Goal: Transaction & Acquisition: Book appointment/travel/reservation

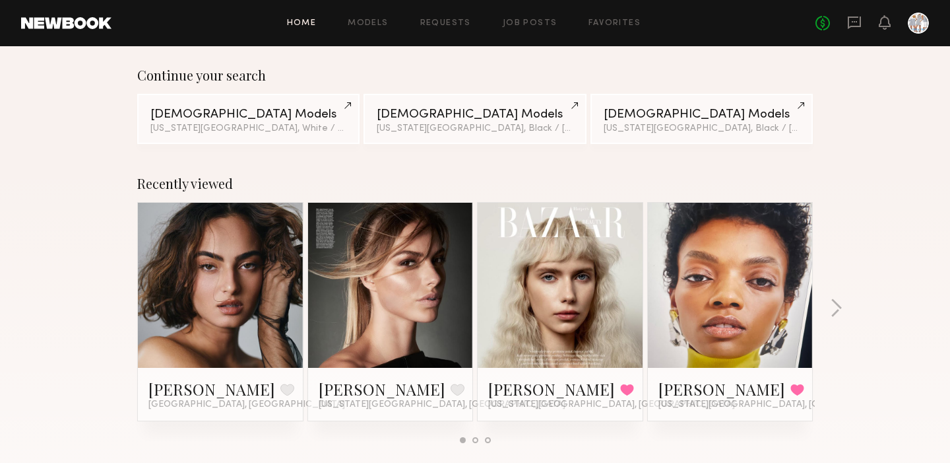
scroll to position [100, 0]
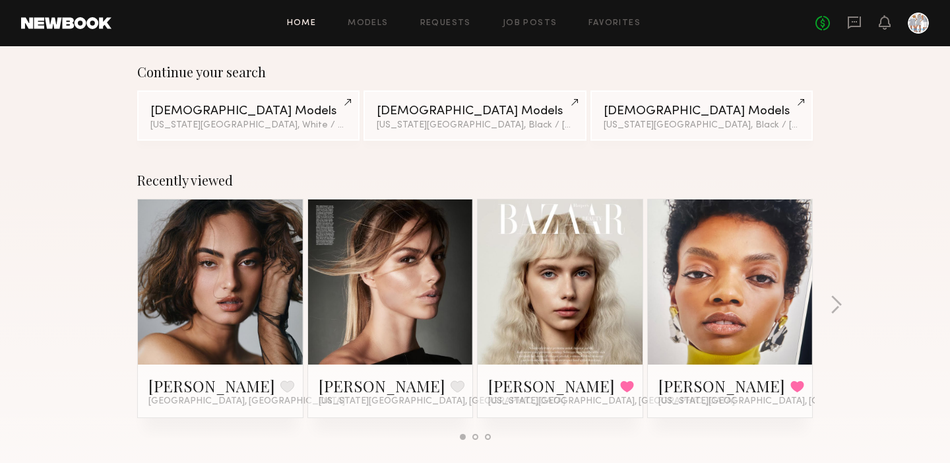
click at [732, 291] on link at bounding box center [730, 281] width 81 height 165
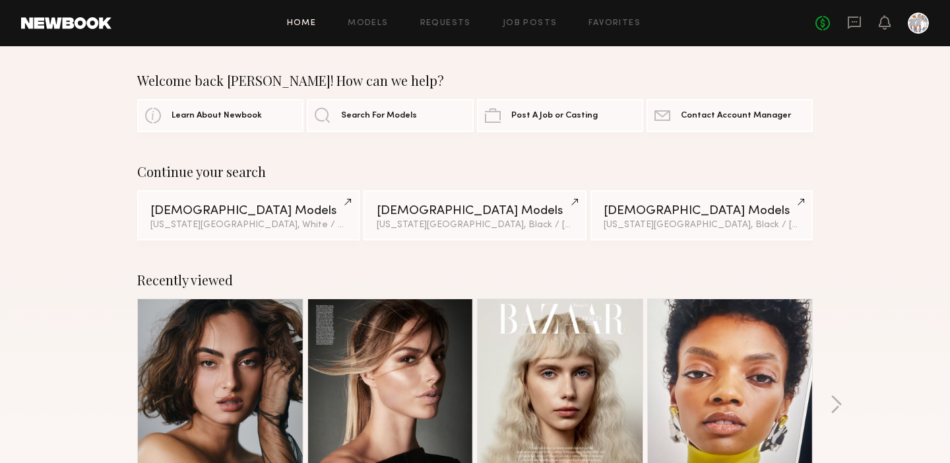
scroll to position [0, 0]
click at [524, 19] on link "Job Posts" at bounding box center [530, 23] width 55 height 9
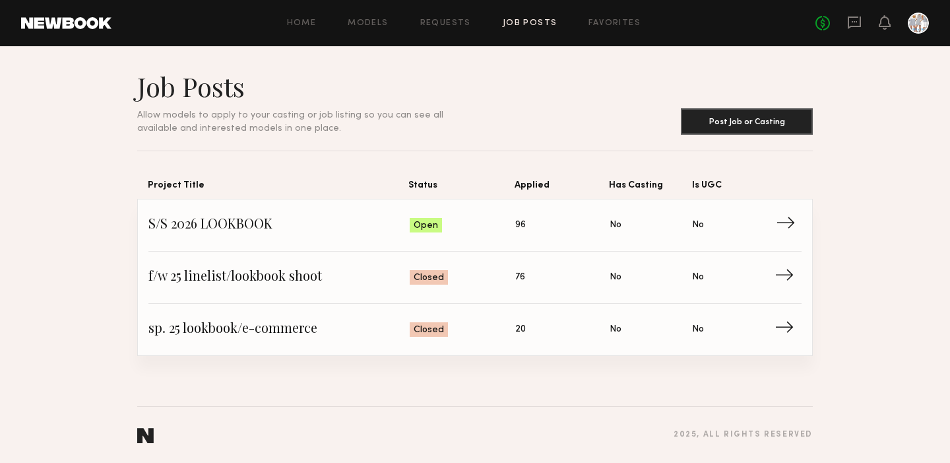
click at [793, 219] on span "→" at bounding box center [789, 225] width 27 height 20
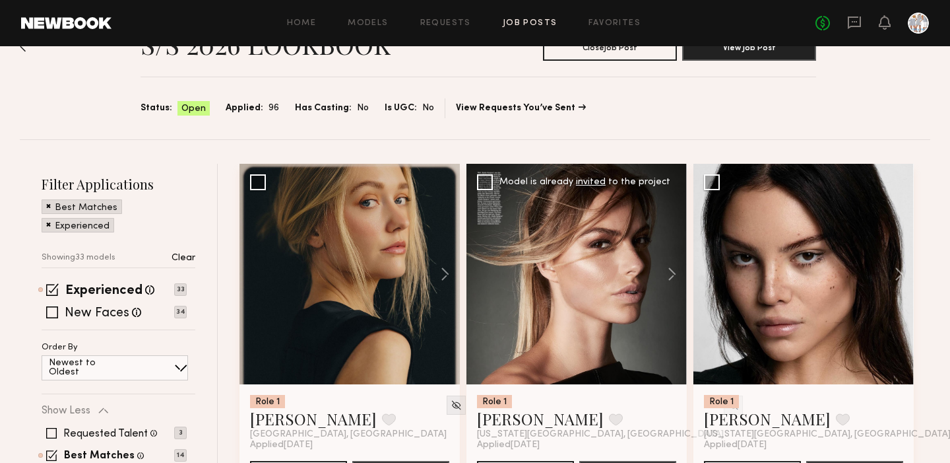
scroll to position [48, 0]
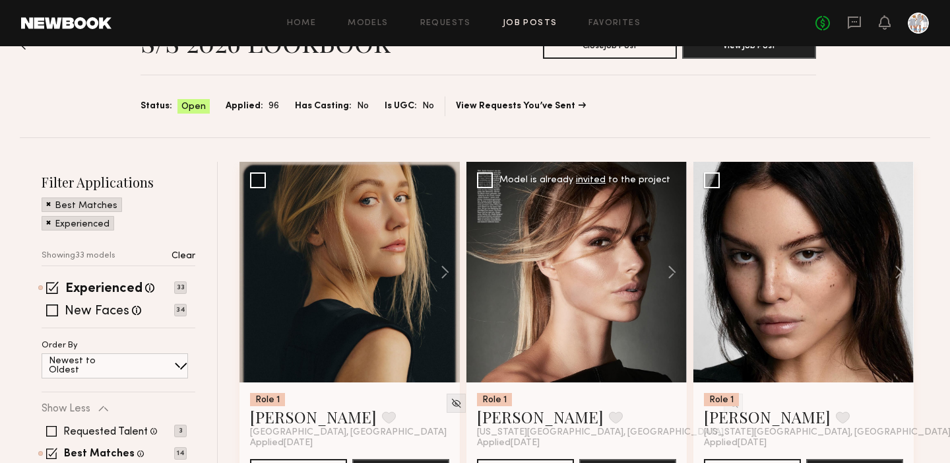
click at [575, 300] on div at bounding box center [577, 272] width 220 height 220
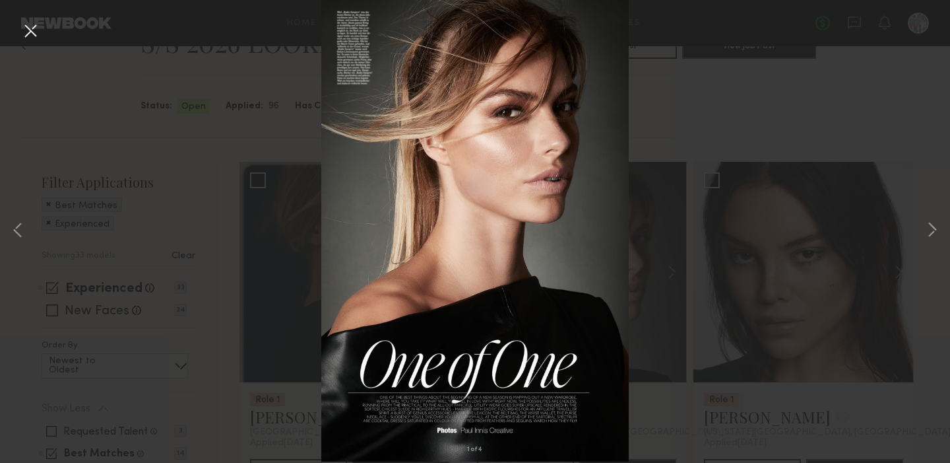
click at [28, 28] on button at bounding box center [30, 32] width 21 height 24
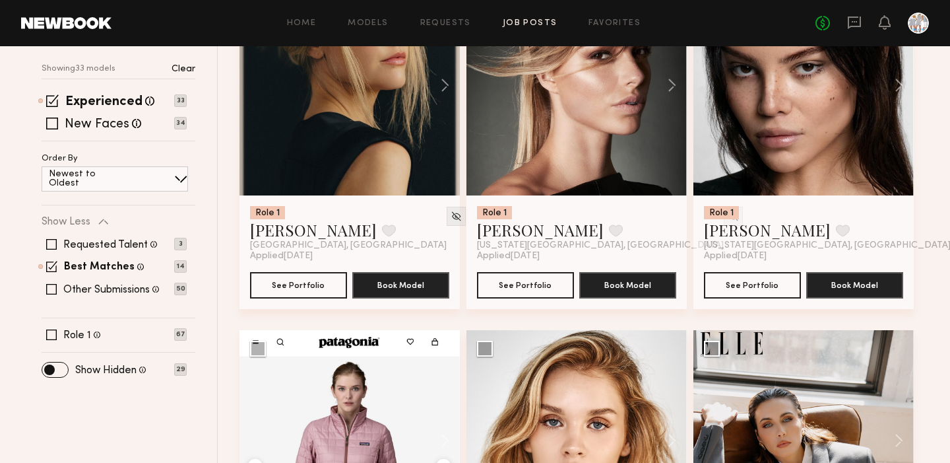
scroll to position [237, 0]
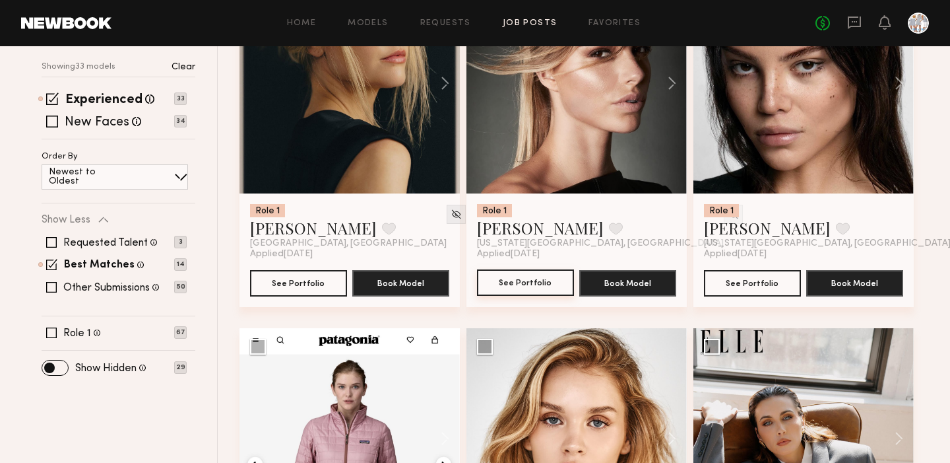
click at [523, 280] on button "See Portfolio" at bounding box center [525, 282] width 97 height 26
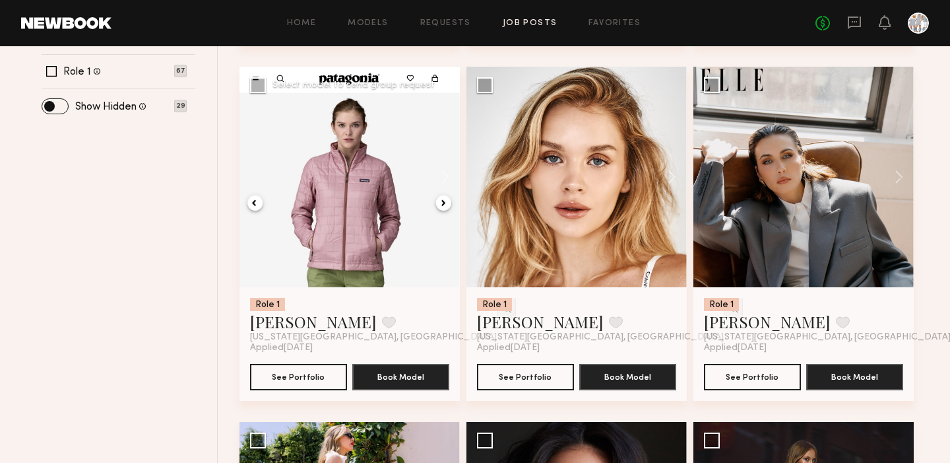
scroll to position [503, 0]
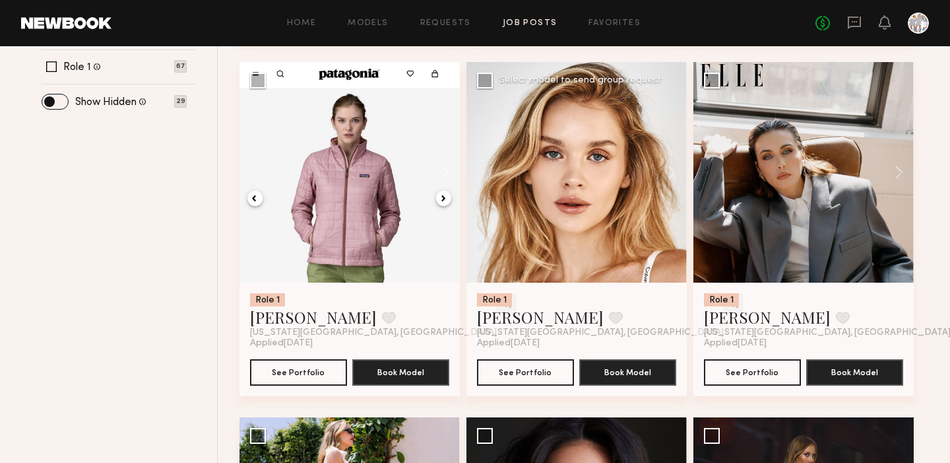
click at [591, 184] on div at bounding box center [577, 172] width 220 height 220
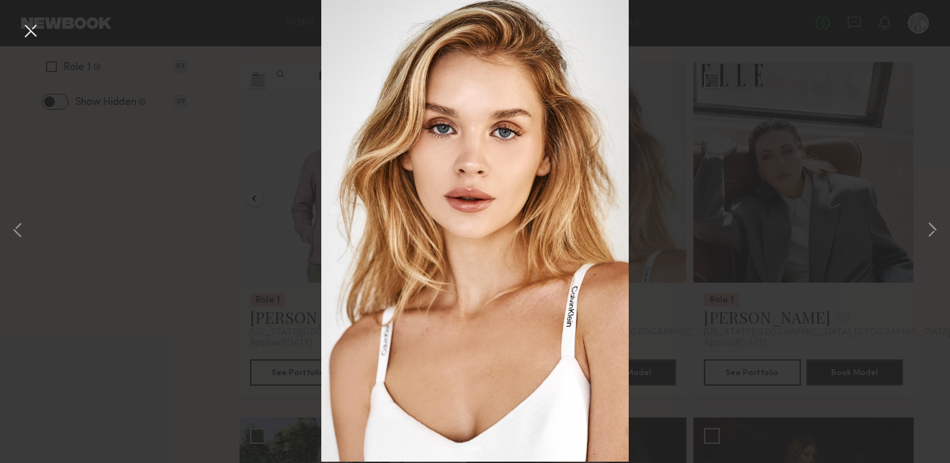
click at [34, 30] on button at bounding box center [30, 32] width 21 height 24
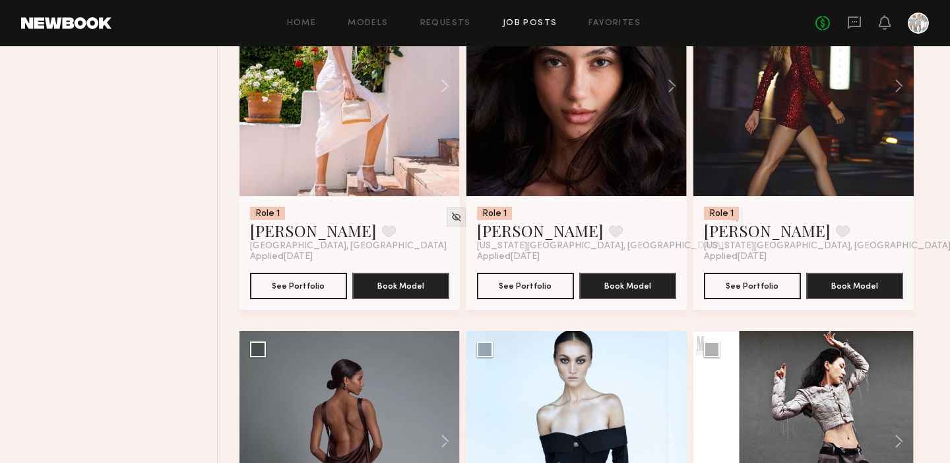
scroll to position [945, 0]
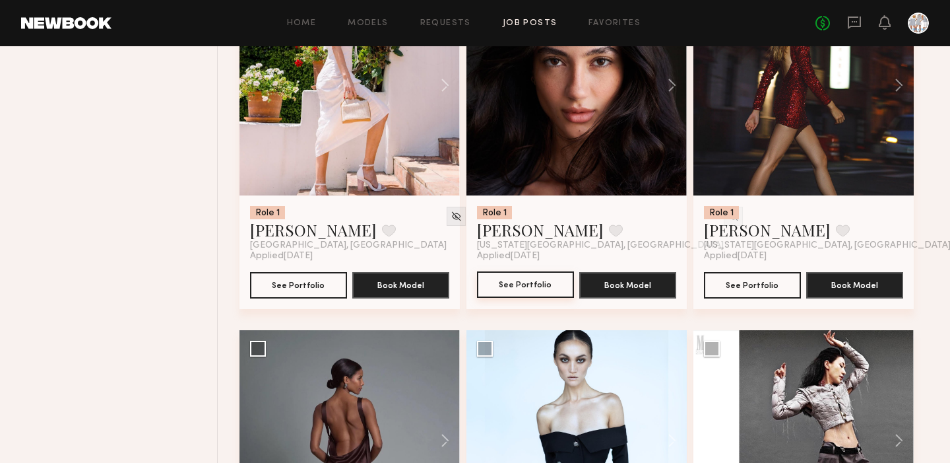
click at [525, 282] on button "See Portfolio" at bounding box center [525, 284] width 97 height 26
click at [605, 21] on link "Favorites" at bounding box center [615, 23] width 52 height 9
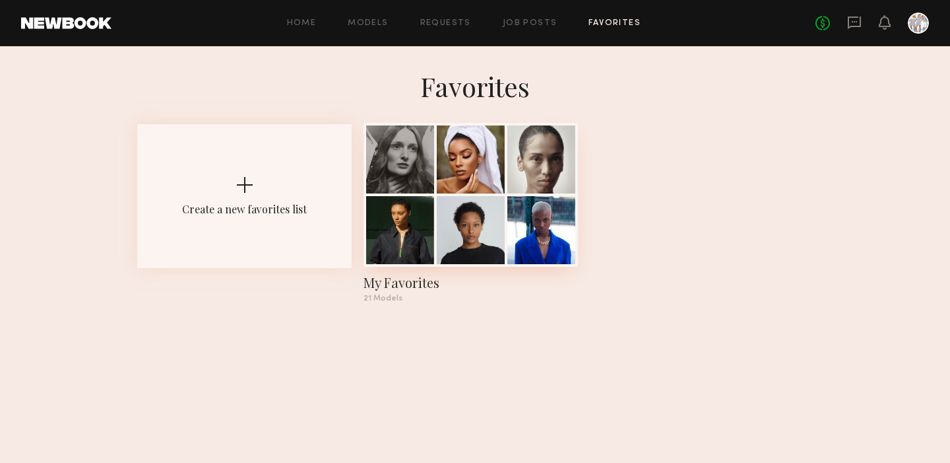
click at [401, 284] on div "My Favorites" at bounding box center [471, 282] width 214 height 18
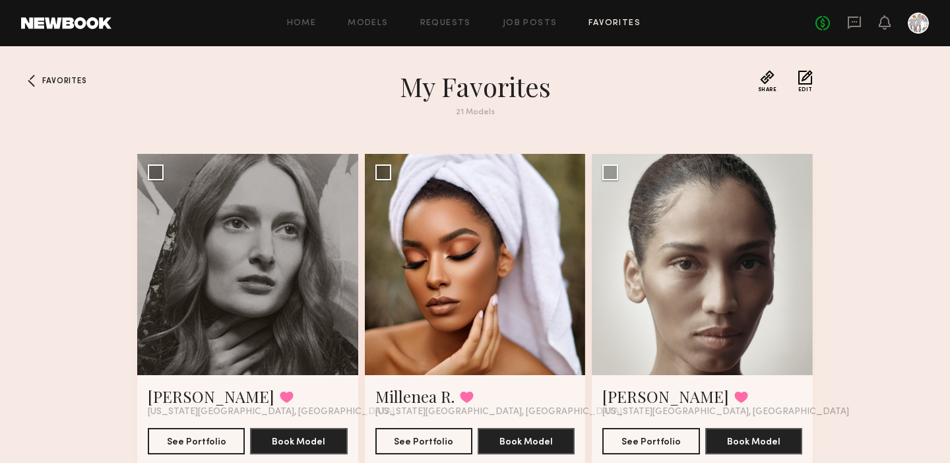
click at [916, 24] on div at bounding box center [918, 23] width 21 height 21
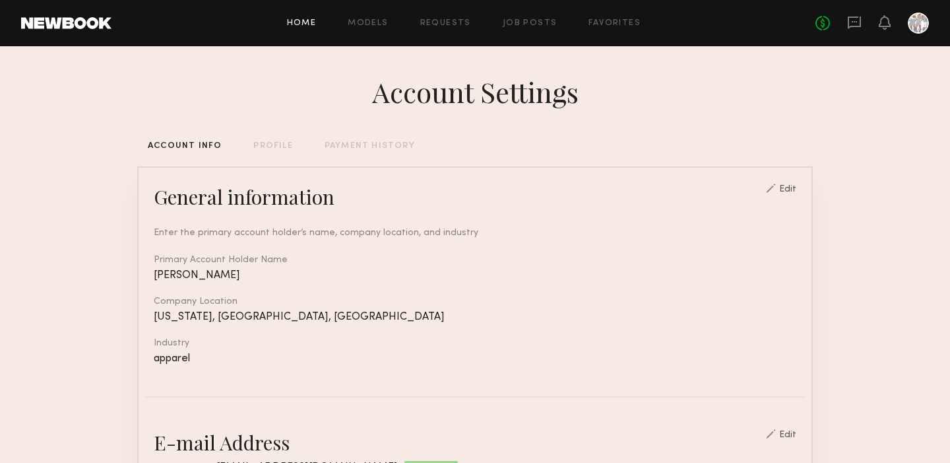
click at [302, 22] on link "Home" at bounding box center [302, 23] width 30 height 9
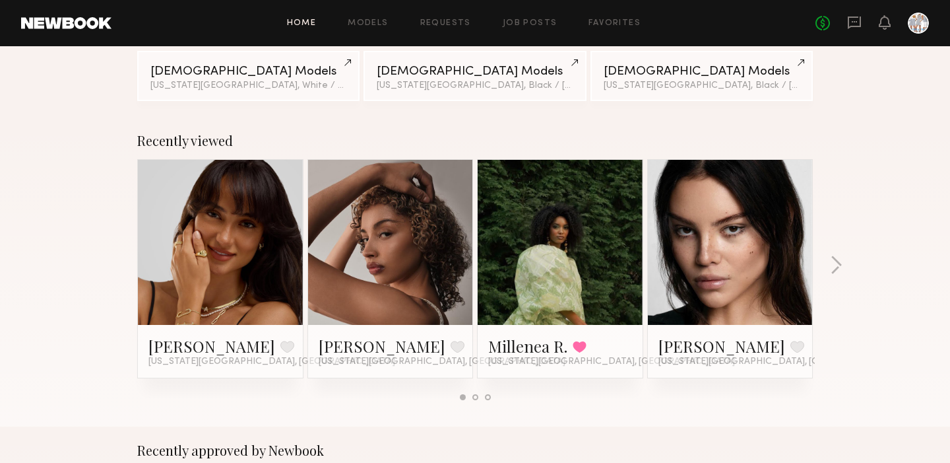
scroll to position [142, 0]
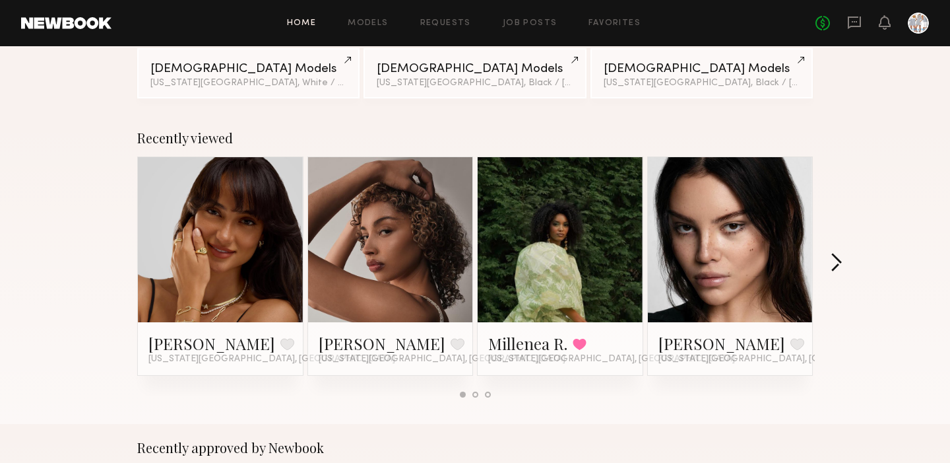
click at [839, 263] on button "button" at bounding box center [836, 264] width 13 height 22
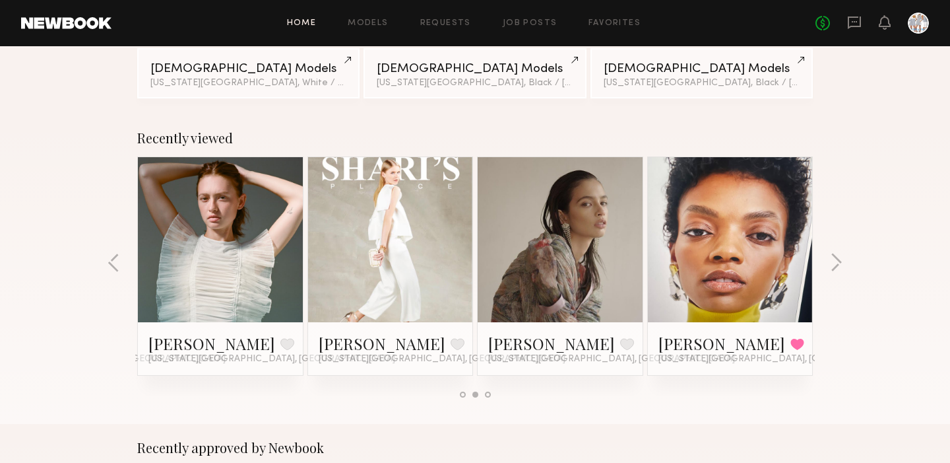
click at [568, 230] on link at bounding box center [560, 239] width 81 height 165
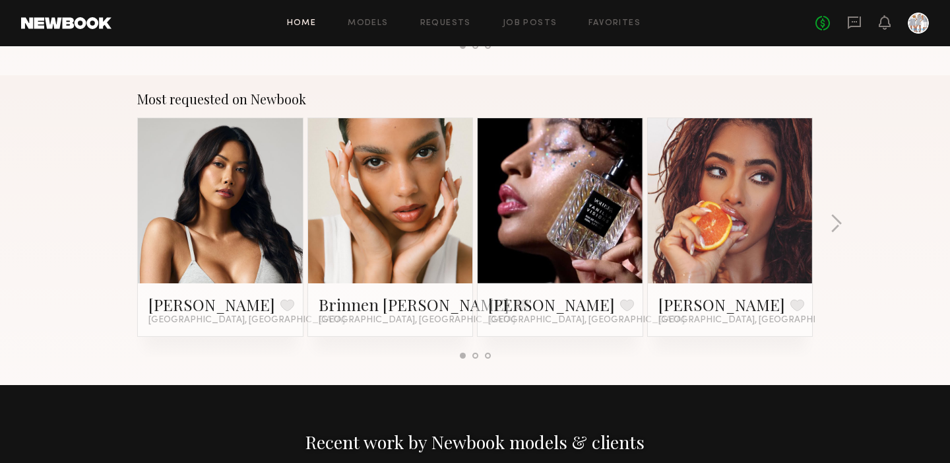
scroll to position [1116, 0]
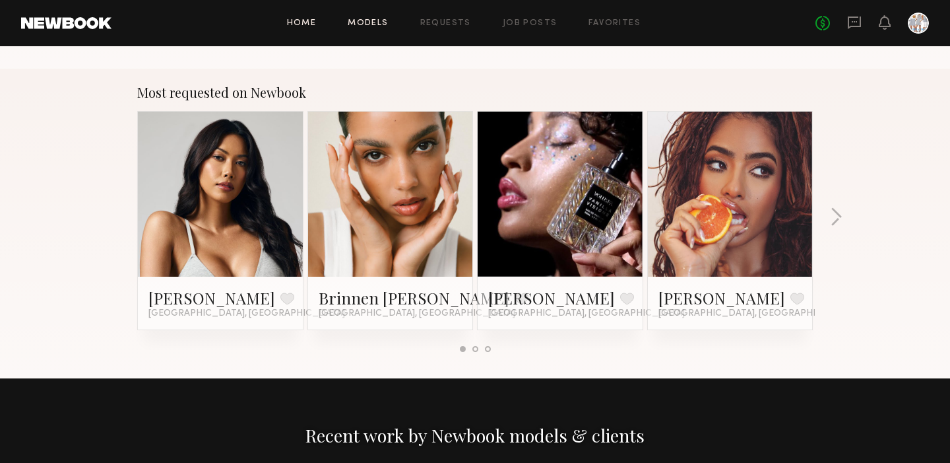
click at [374, 21] on link "Models" at bounding box center [368, 23] width 40 height 9
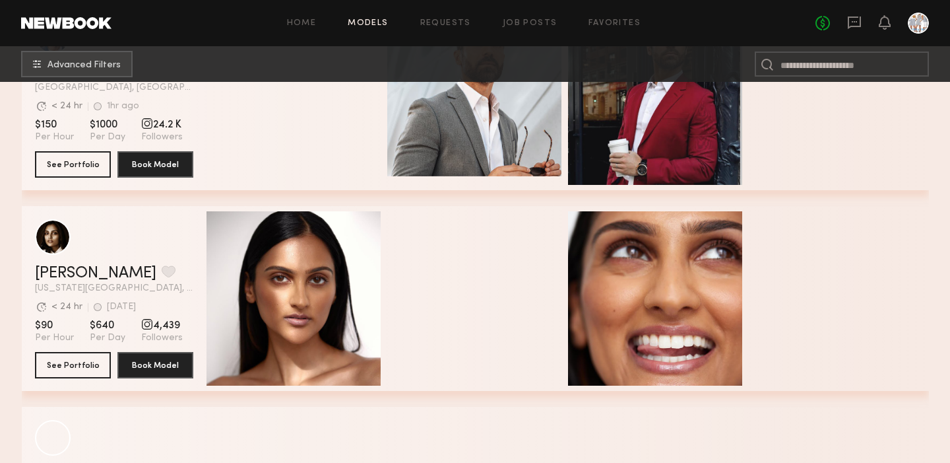
scroll to position [292, 0]
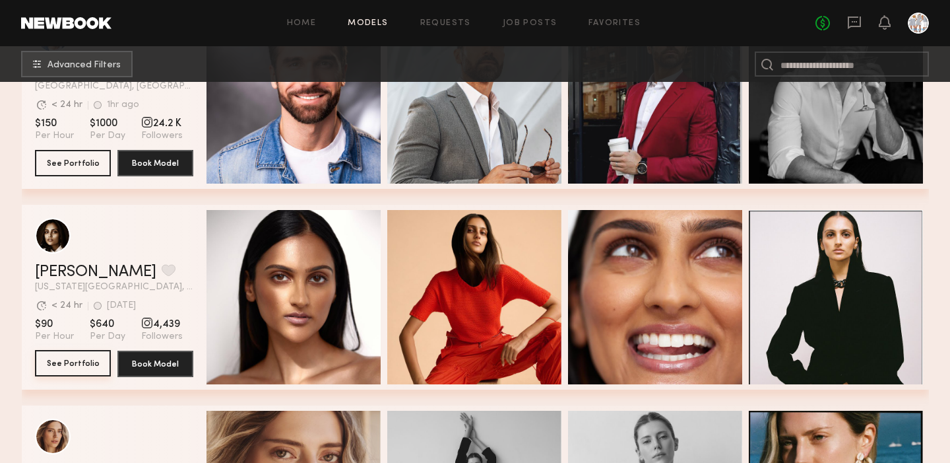
click at [82, 367] on button "See Portfolio" at bounding box center [73, 363] width 76 height 26
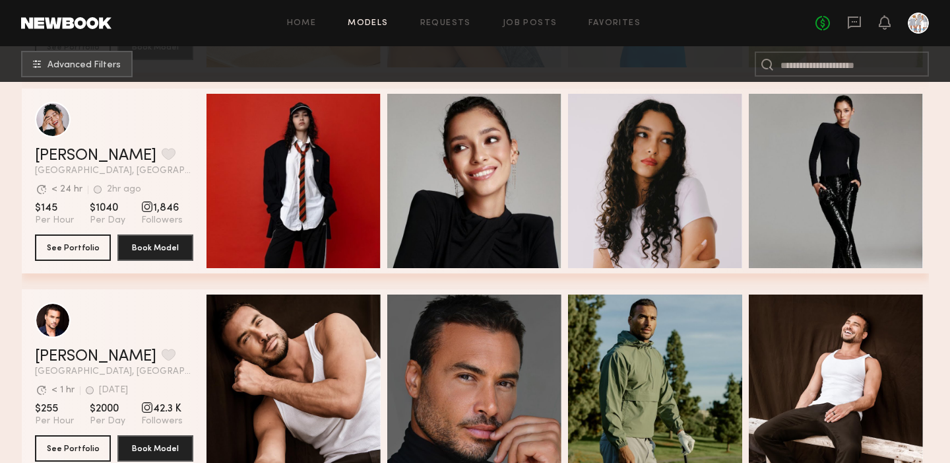
scroll to position [2427, 0]
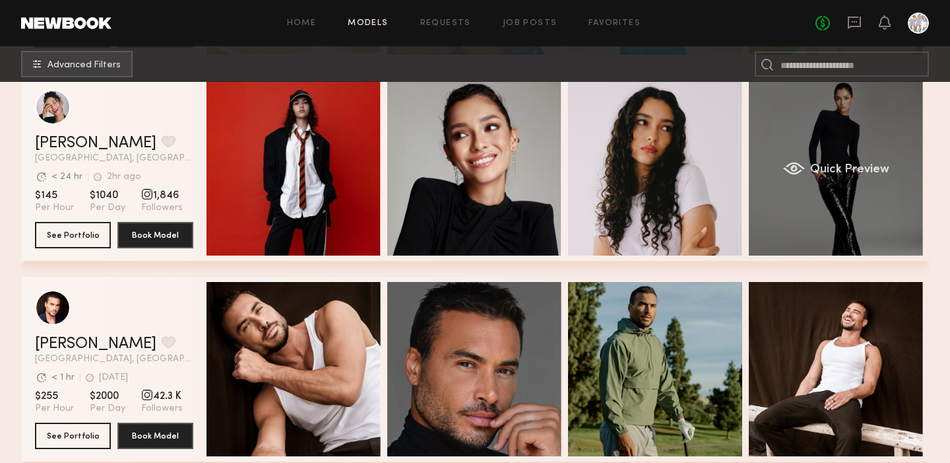
click at [875, 174] on span "Quick Preview" at bounding box center [849, 170] width 79 height 12
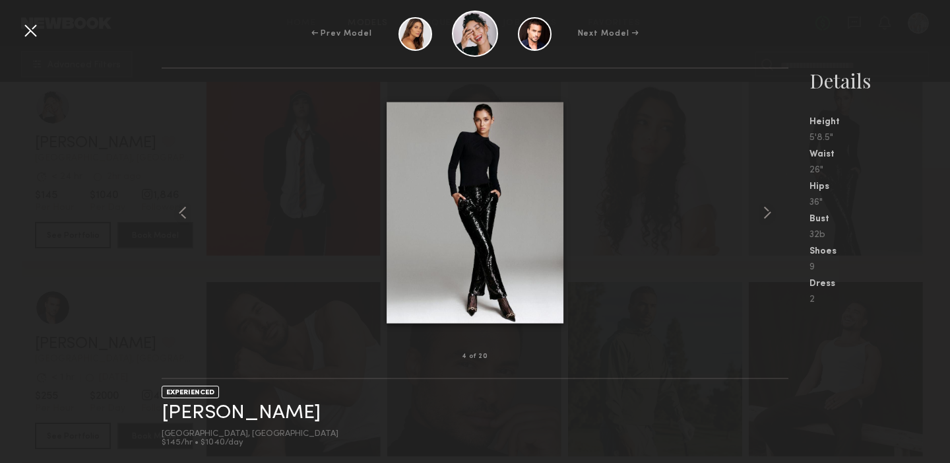
click at [463, 191] on img at bounding box center [475, 212] width 177 height 221
click at [770, 212] on common-icon at bounding box center [767, 212] width 21 height 21
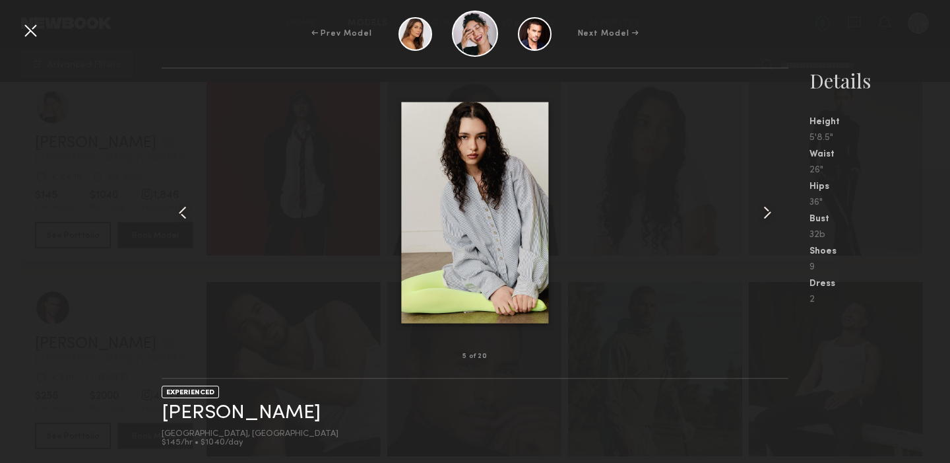
click at [770, 212] on common-icon at bounding box center [767, 212] width 21 height 21
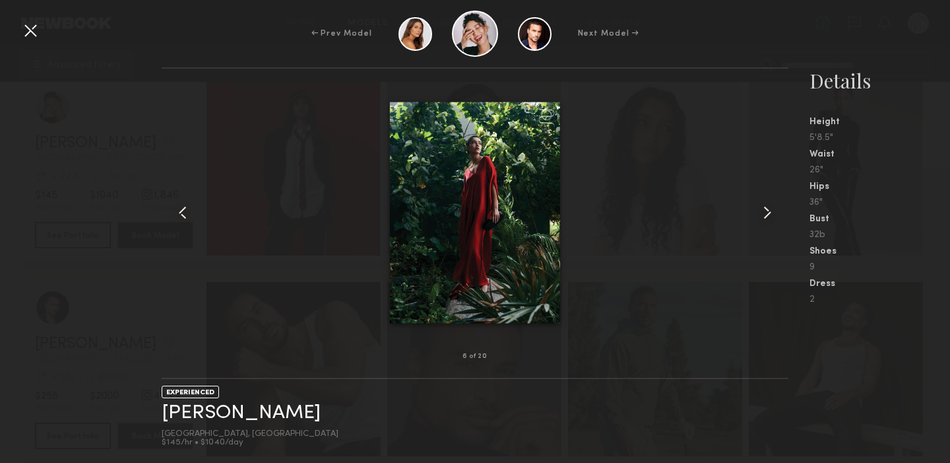
click at [182, 214] on common-icon at bounding box center [182, 212] width 21 height 21
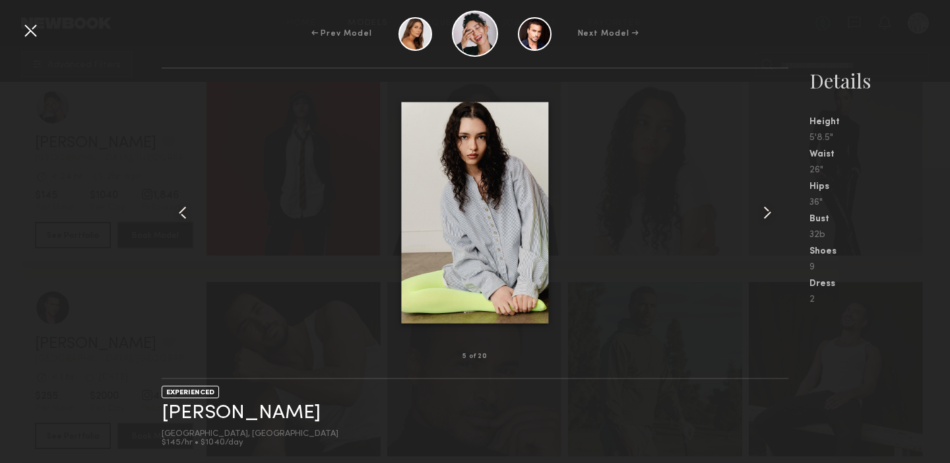
click at [764, 213] on common-icon at bounding box center [767, 212] width 21 height 21
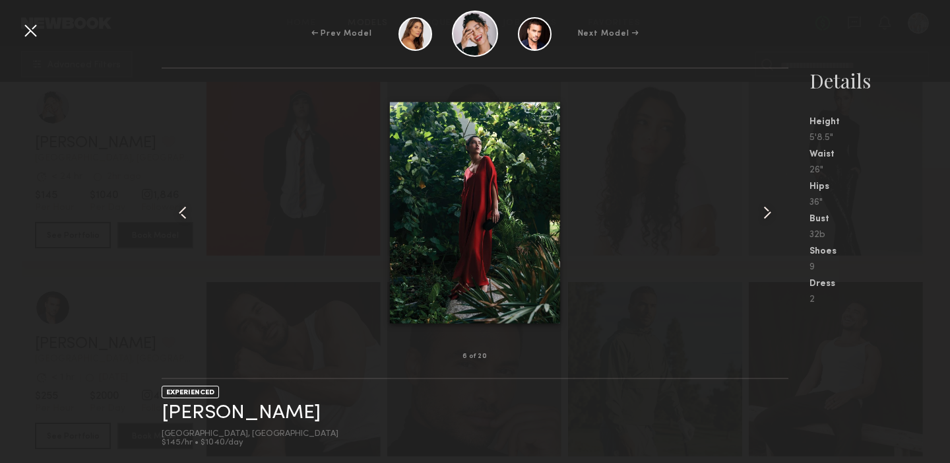
click at [764, 213] on common-icon at bounding box center [767, 212] width 21 height 21
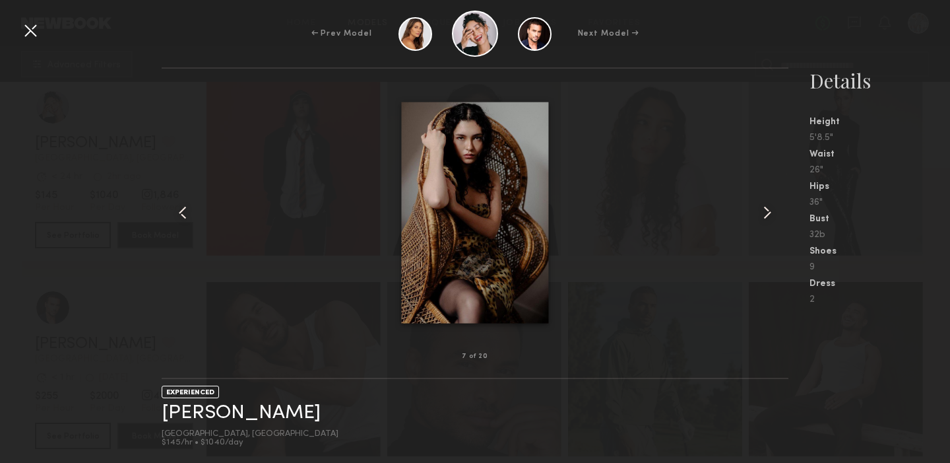
click at [764, 213] on common-icon at bounding box center [767, 212] width 21 height 21
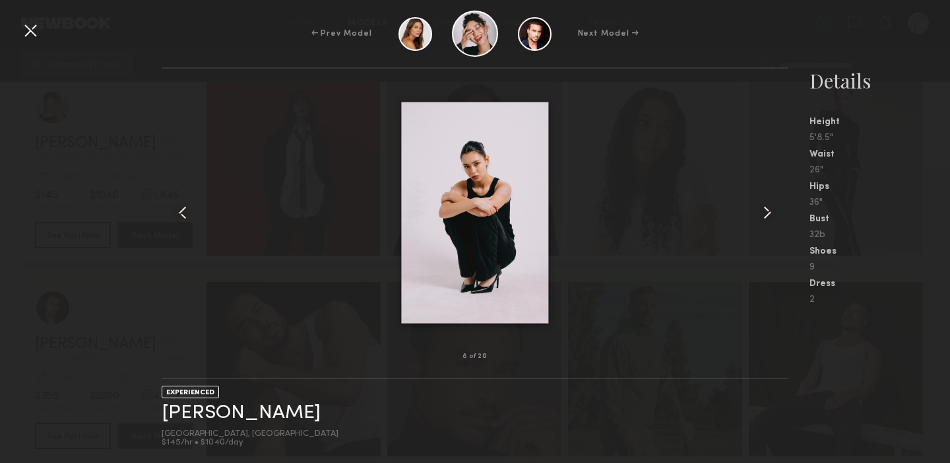
click at [764, 217] on common-icon at bounding box center [767, 212] width 21 height 21
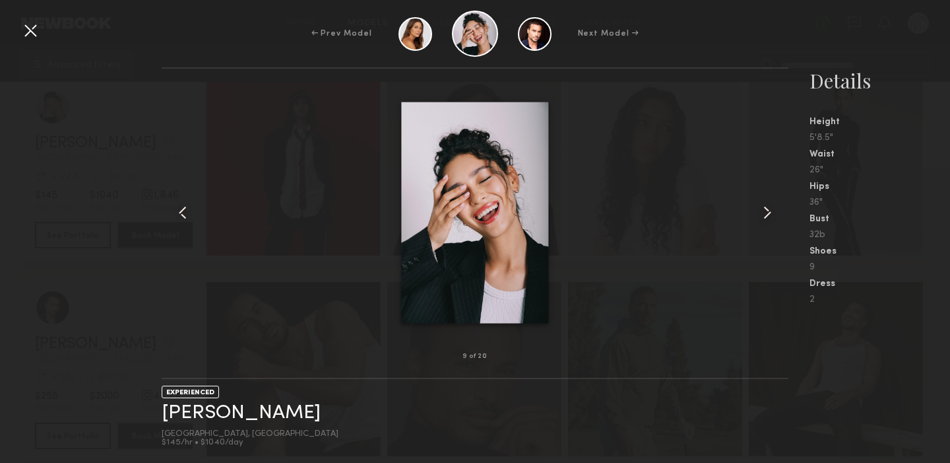
click at [764, 217] on common-icon at bounding box center [767, 212] width 21 height 21
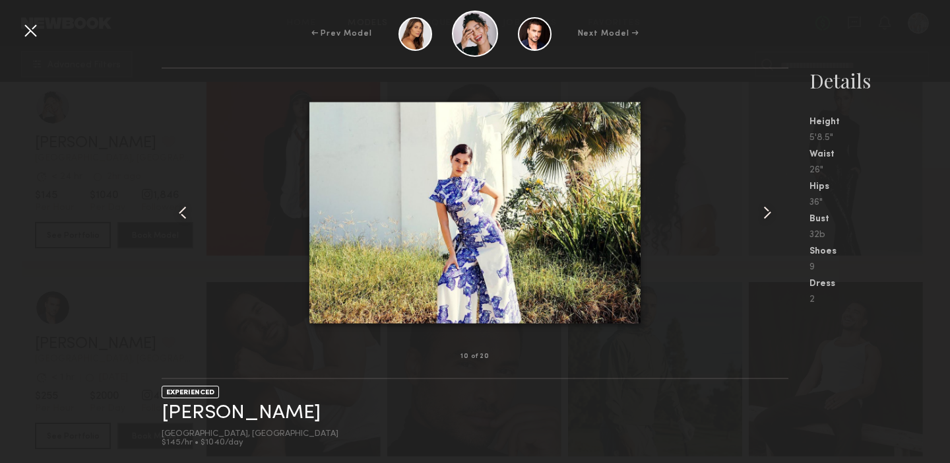
click at [764, 217] on common-icon at bounding box center [767, 212] width 21 height 21
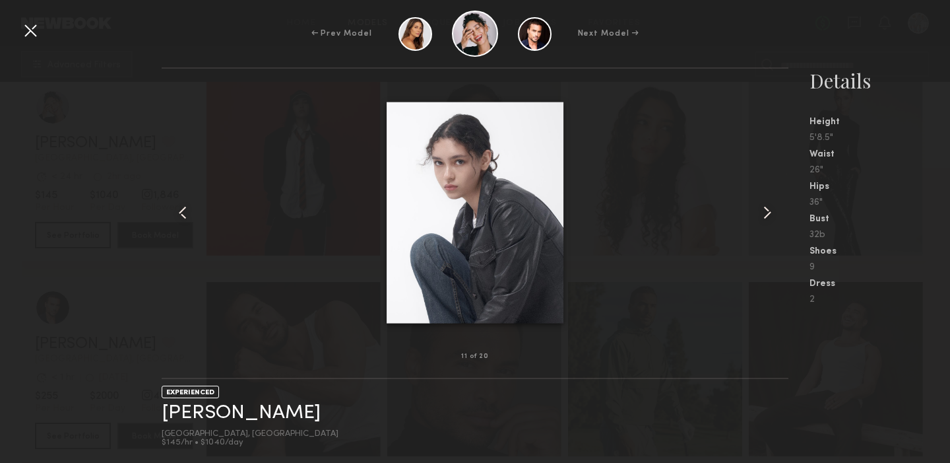
click at [764, 217] on common-icon at bounding box center [767, 212] width 21 height 21
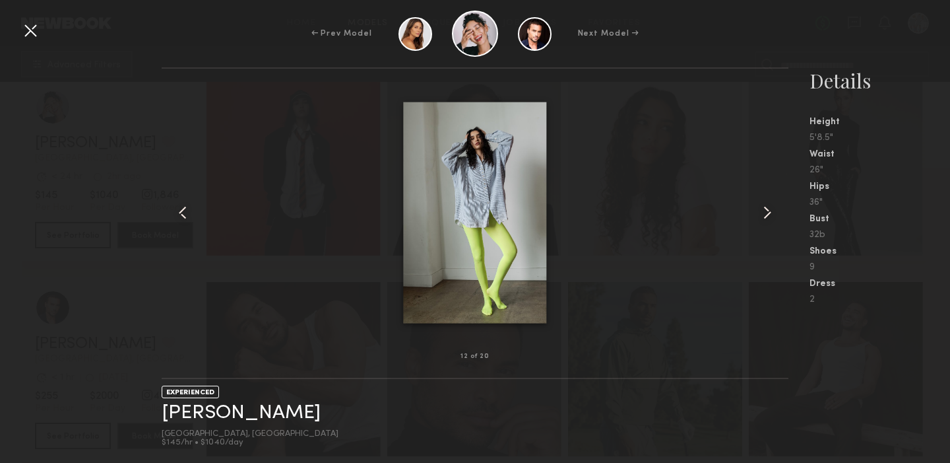
click at [30, 28] on div at bounding box center [30, 30] width 21 height 21
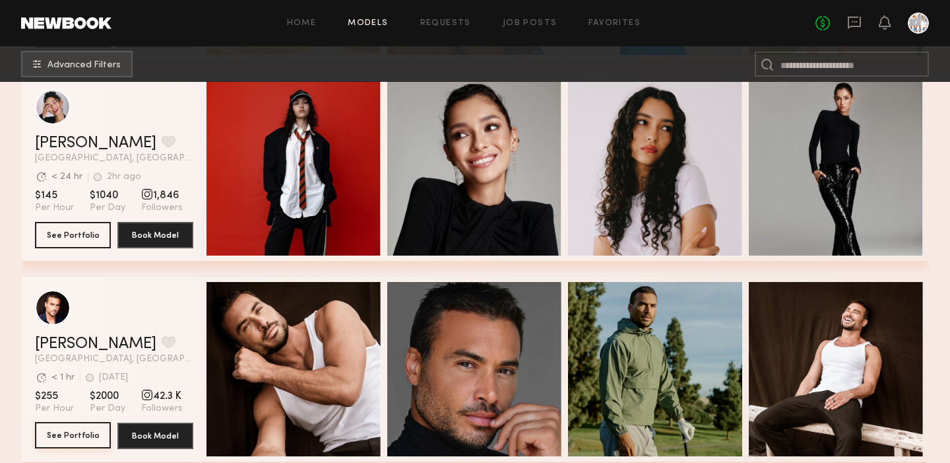
click at [86, 434] on button "See Portfolio" at bounding box center [73, 435] width 76 height 26
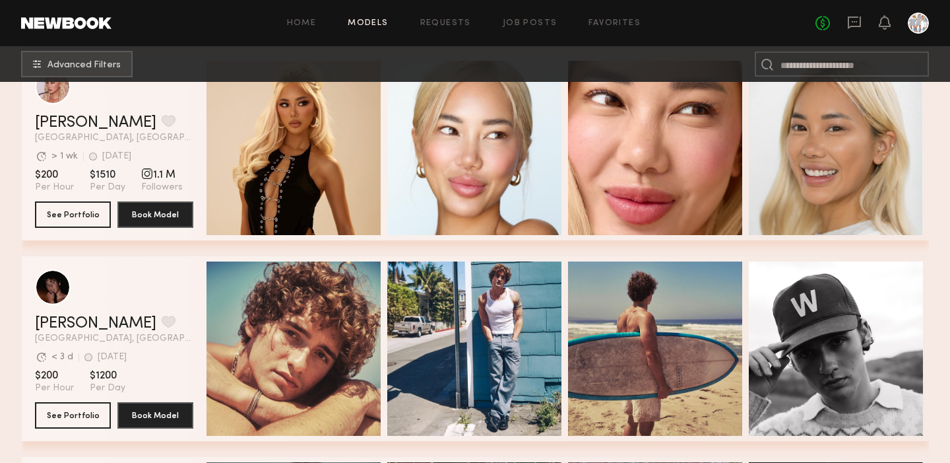
scroll to position [1016, 0]
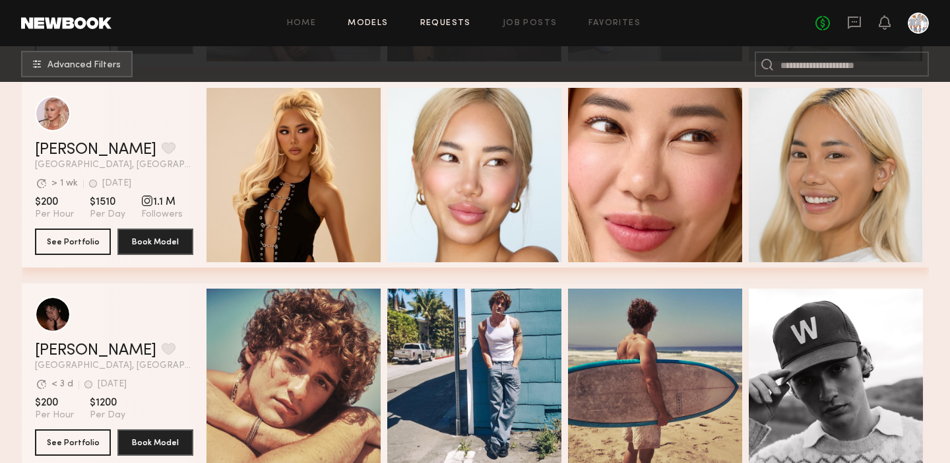
click at [465, 25] on link "Requests" at bounding box center [445, 23] width 51 height 9
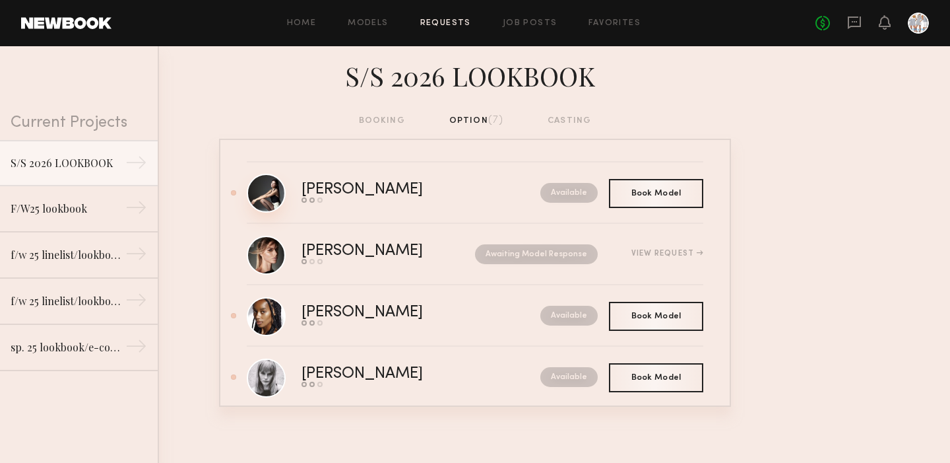
click at [274, 197] on link at bounding box center [266, 193] width 39 height 39
click at [77, 213] on div "F/W25 lookbook" at bounding box center [68, 208] width 115 height 16
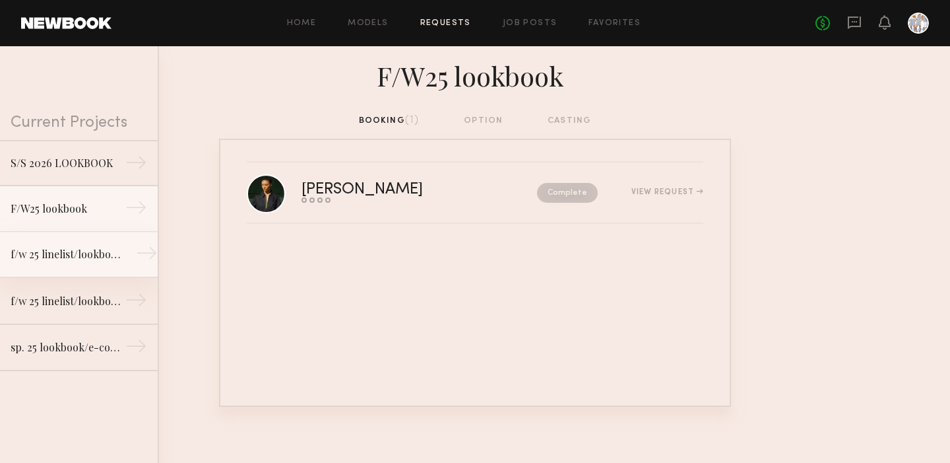
click at [82, 248] on div "f/w 25 linelist/lookbook shoot" at bounding box center [68, 254] width 115 height 16
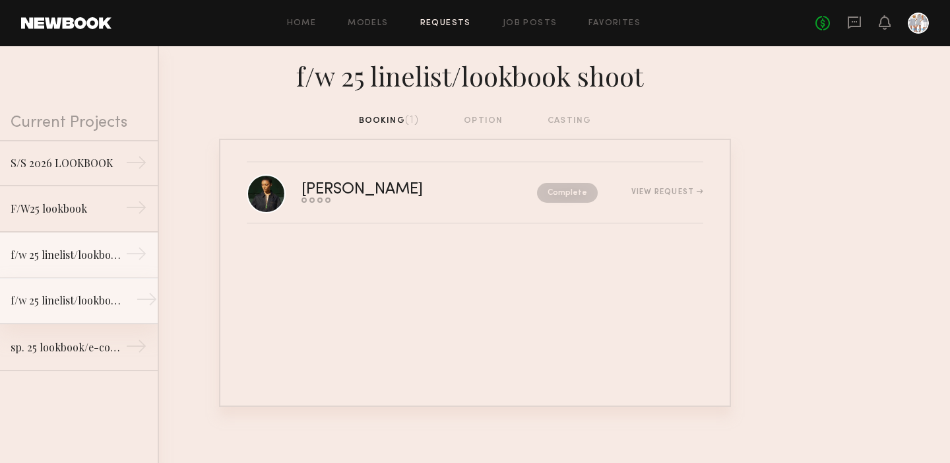
click at [73, 294] on div "f/w 25 linelist/lookbook shoot" at bounding box center [68, 300] width 115 height 16
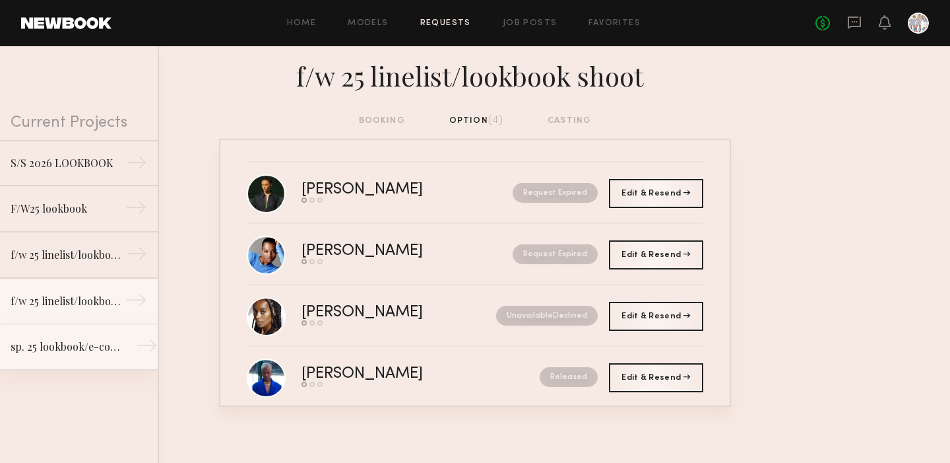
click at [88, 346] on div "sp. 25 lookbook/e-commerce" at bounding box center [68, 347] width 115 height 16
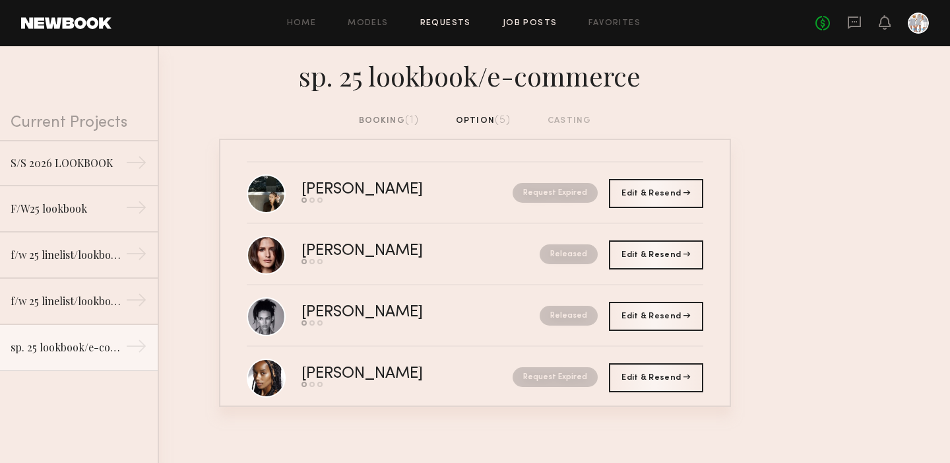
click at [519, 24] on link "Job Posts" at bounding box center [530, 23] width 55 height 9
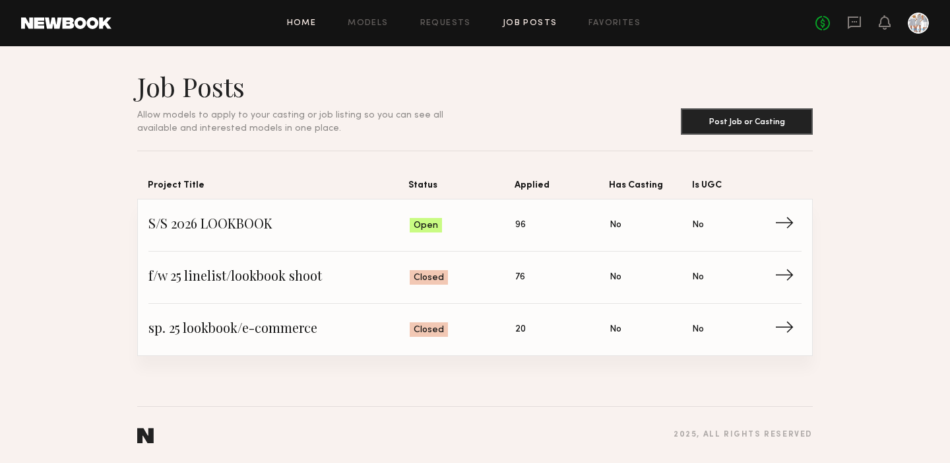
click at [303, 24] on link "Home" at bounding box center [302, 23] width 30 height 9
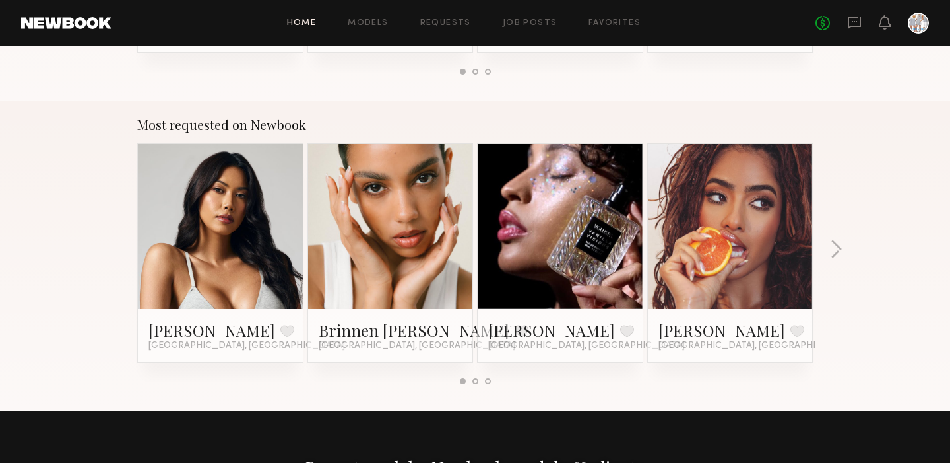
scroll to position [1095, 0]
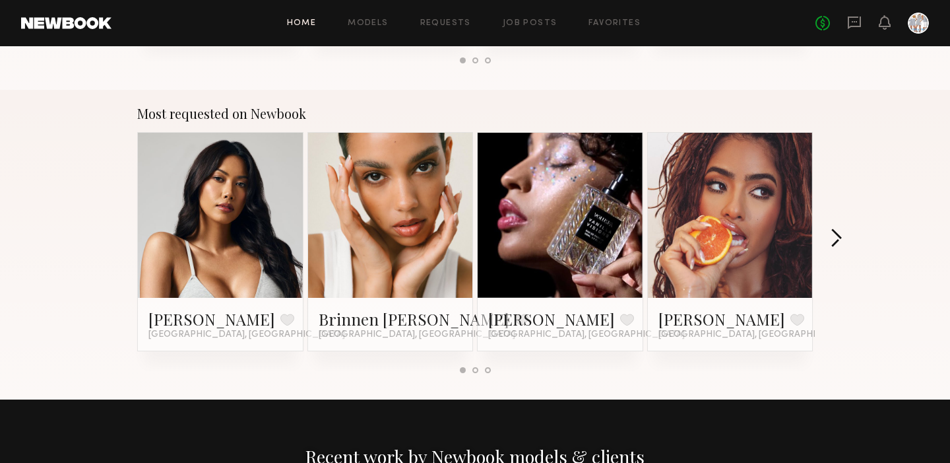
click at [841, 238] on button "button" at bounding box center [836, 239] width 13 height 22
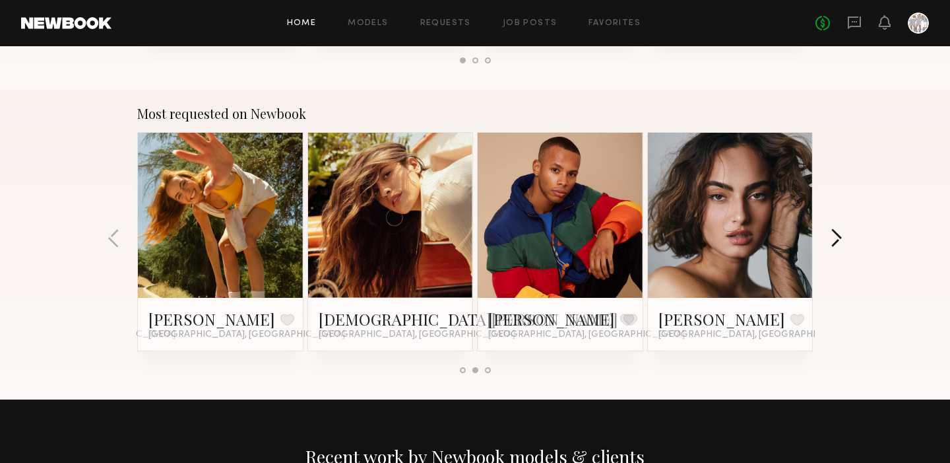
click at [841, 238] on button "button" at bounding box center [836, 239] width 13 height 22
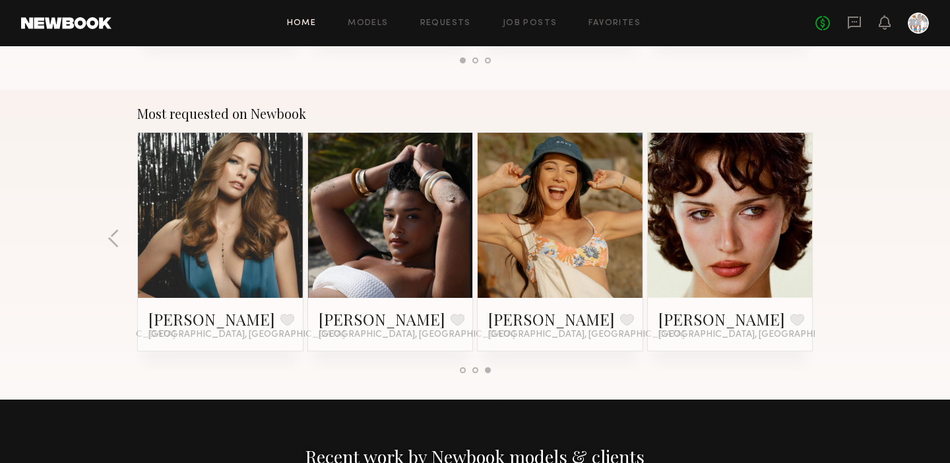
click at [838, 239] on div "Most requested on Newbook Ericka B. Favorite Los Angeles, CA Brinnen T. Favorit…" at bounding box center [475, 245] width 950 height 310
click at [523, 22] on link "Job Posts" at bounding box center [530, 23] width 55 height 9
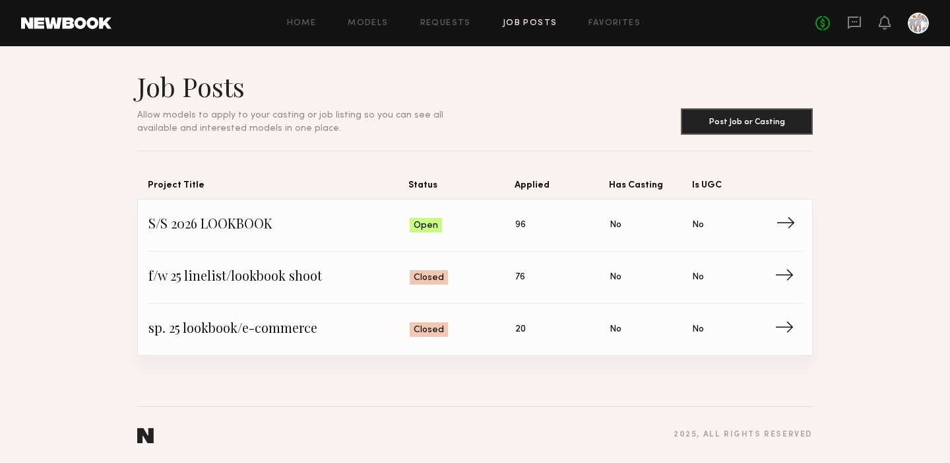
click at [786, 220] on span "→" at bounding box center [789, 225] width 27 height 20
click at [211, 241] on link "S/S 2026 LOOKBOOK Status: Open Applied: 96 Has Casting: No Is UGC: No →" at bounding box center [474, 225] width 653 height 52
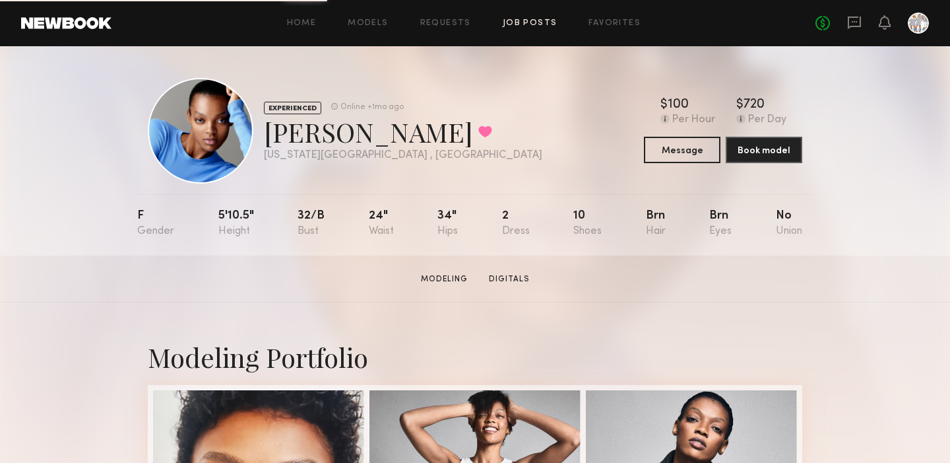
click at [524, 20] on link "Job Posts" at bounding box center [530, 23] width 55 height 9
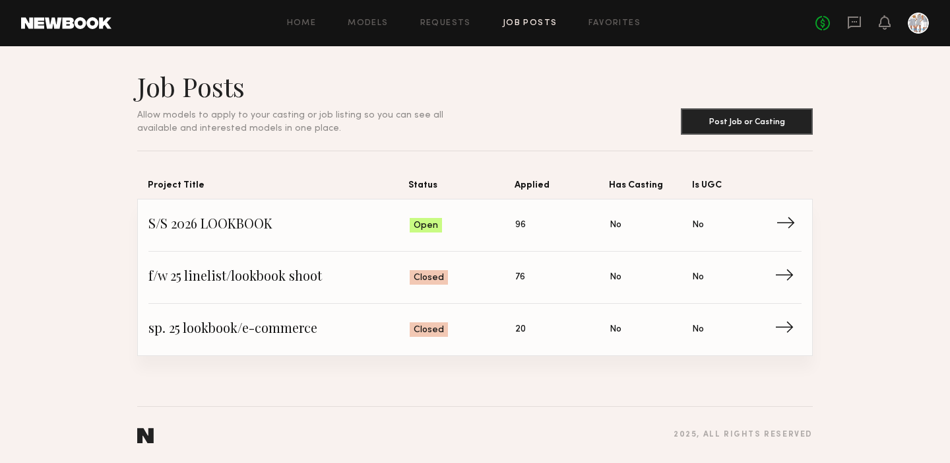
click at [791, 218] on span "→" at bounding box center [789, 225] width 27 height 20
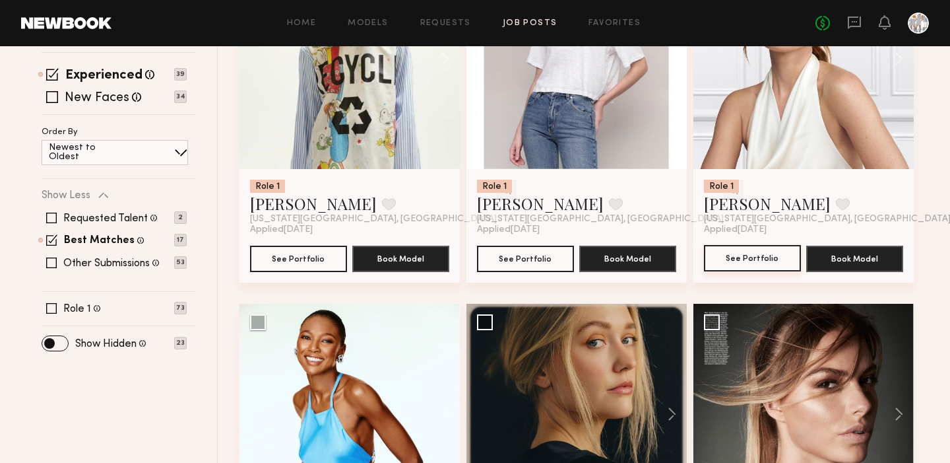
scroll to position [135, 0]
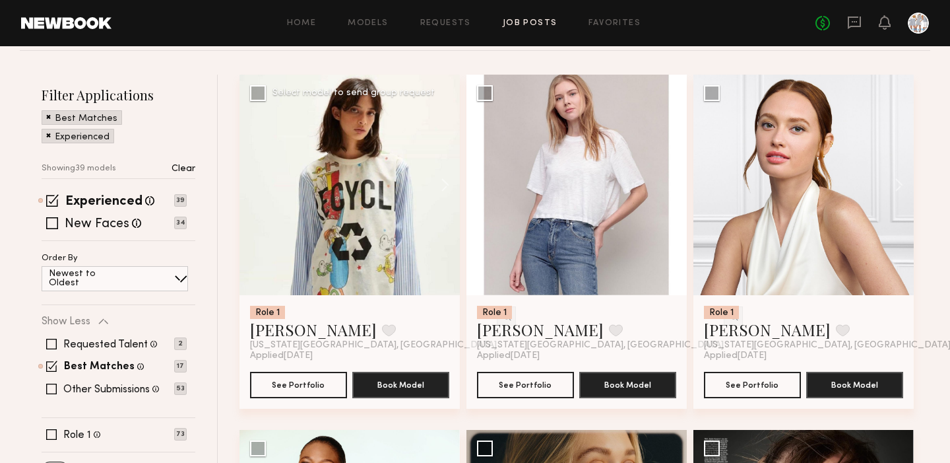
click at [356, 185] on div at bounding box center [350, 185] width 220 height 220
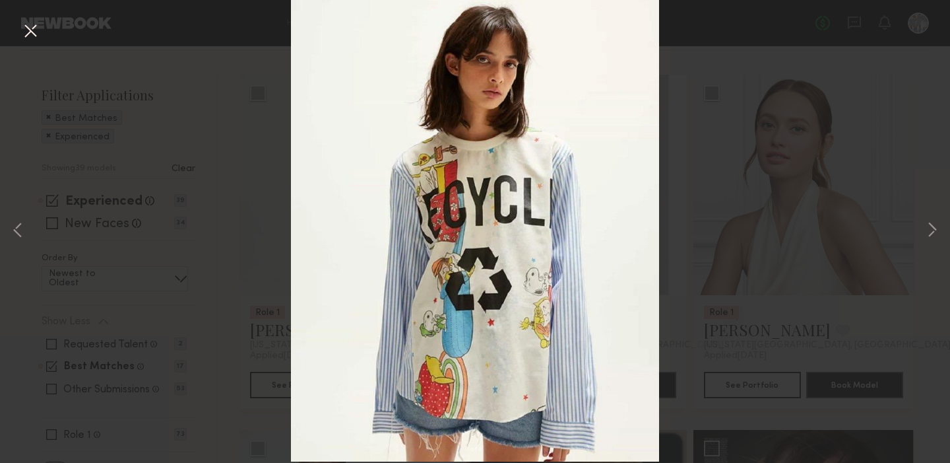
click at [27, 31] on button at bounding box center [30, 32] width 21 height 24
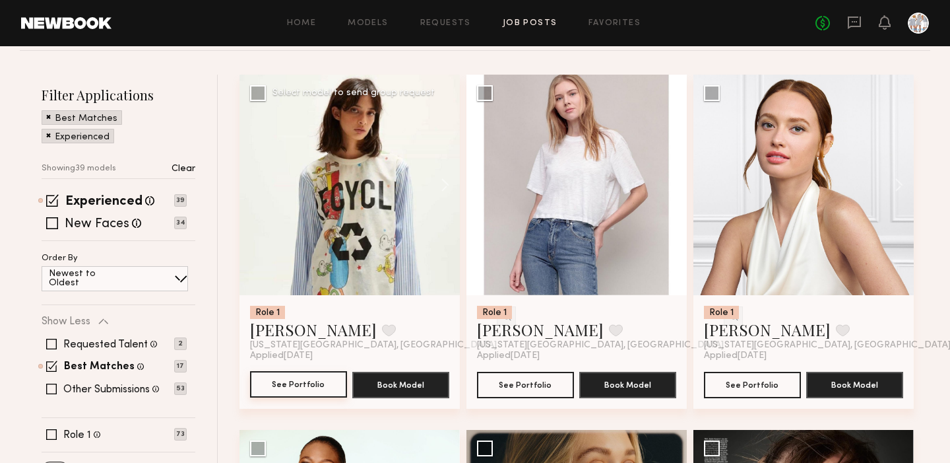
click at [303, 386] on button "See Portfolio" at bounding box center [298, 384] width 97 height 26
click at [575, 157] on div at bounding box center [577, 185] width 220 height 220
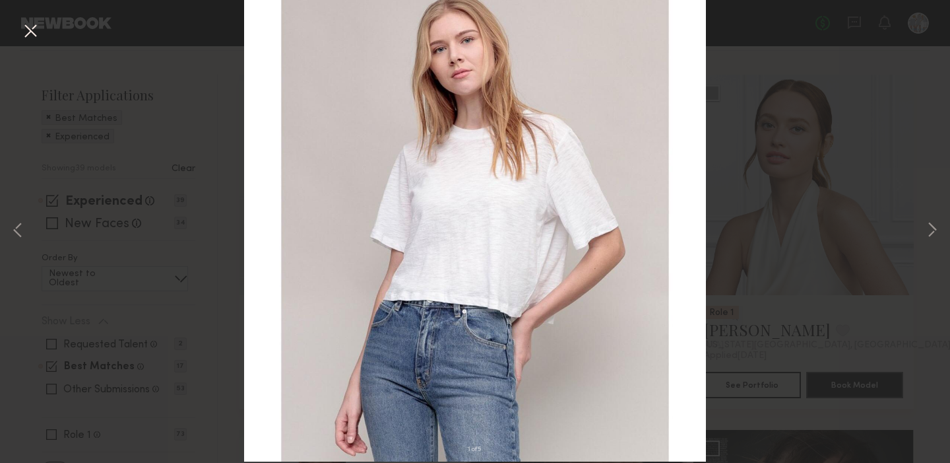
click at [35, 30] on button at bounding box center [30, 32] width 21 height 24
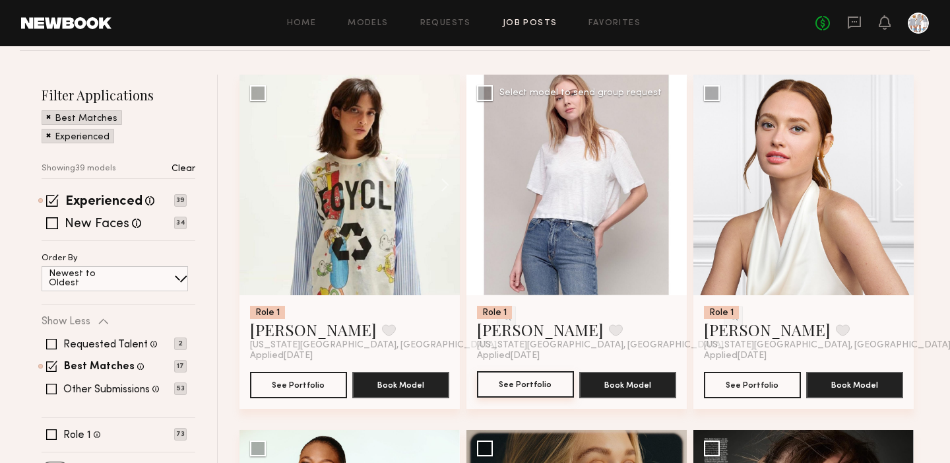
click at [523, 386] on button "See Portfolio" at bounding box center [525, 384] width 97 height 26
click at [787, 198] on div at bounding box center [804, 185] width 220 height 220
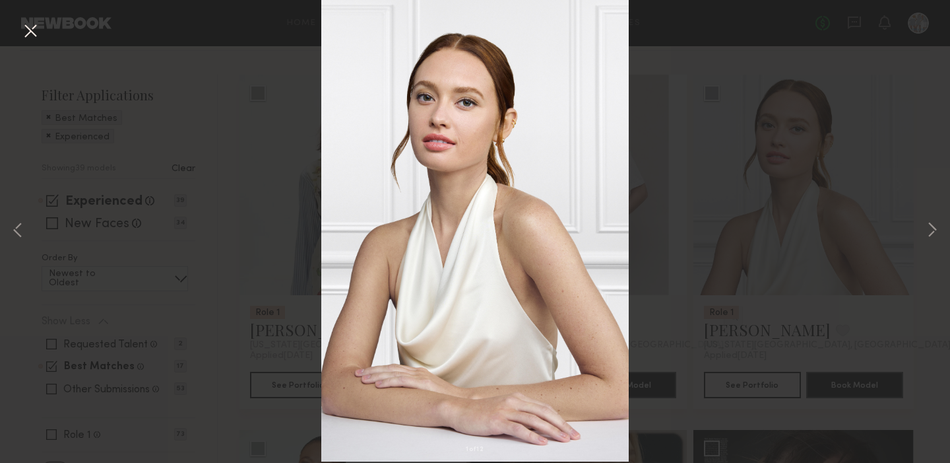
click at [30, 32] on button at bounding box center [30, 32] width 21 height 24
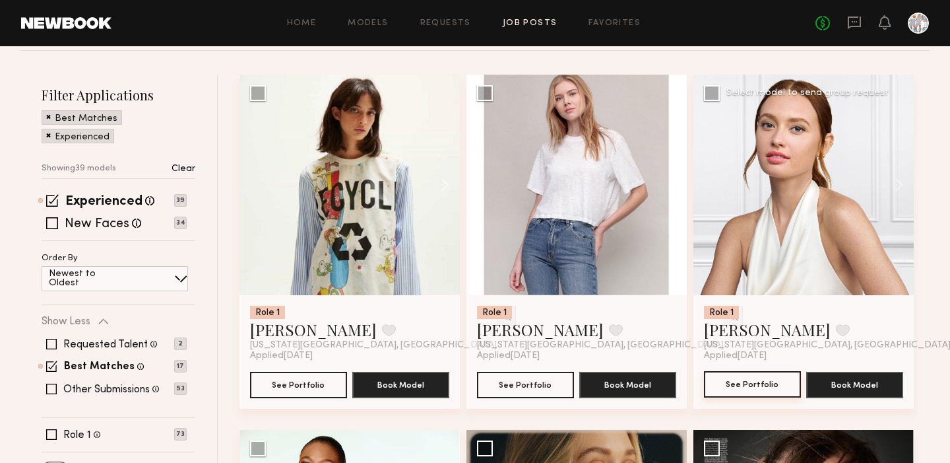
click at [753, 386] on button "See Portfolio" at bounding box center [752, 384] width 97 height 26
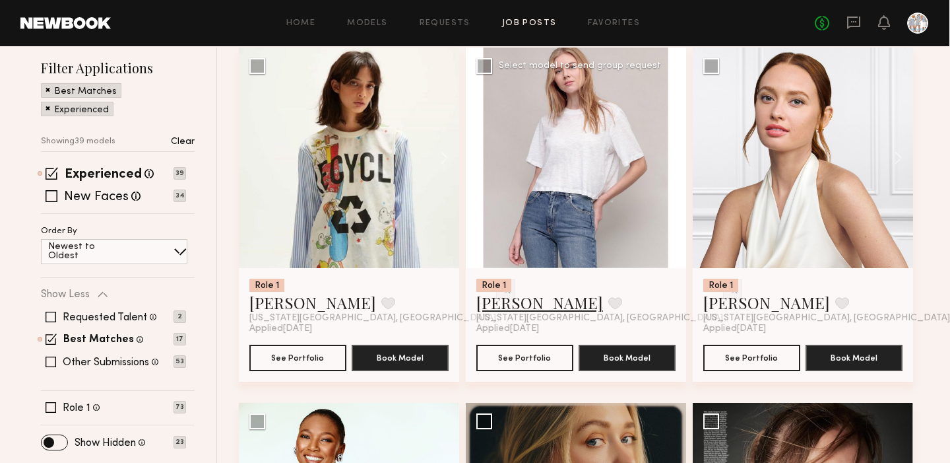
scroll to position [162, 0]
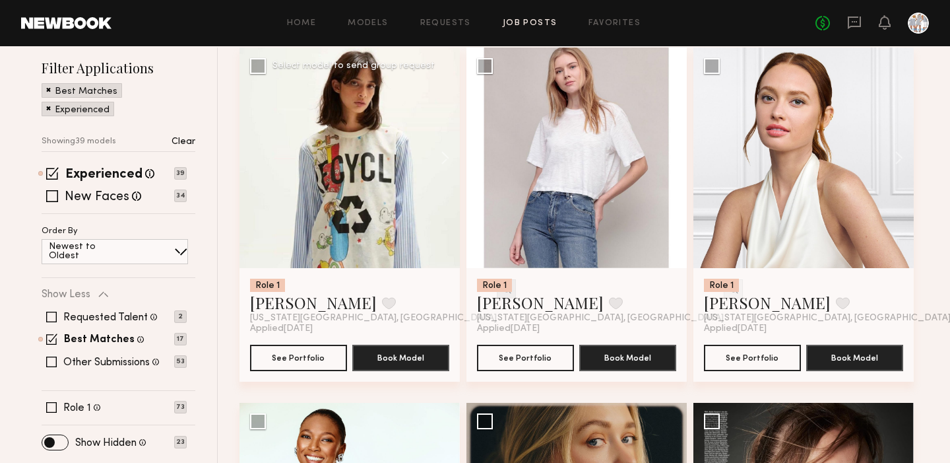
click at [501, 287] on img at bounding box center [506, 288] width 11 height 11
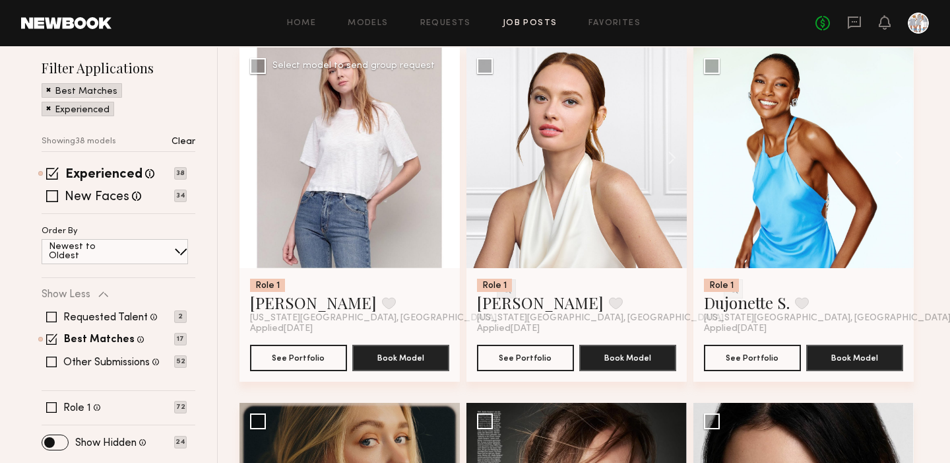
click at [501, 285] on img at bounding box center [506, 288] width 11 height 11
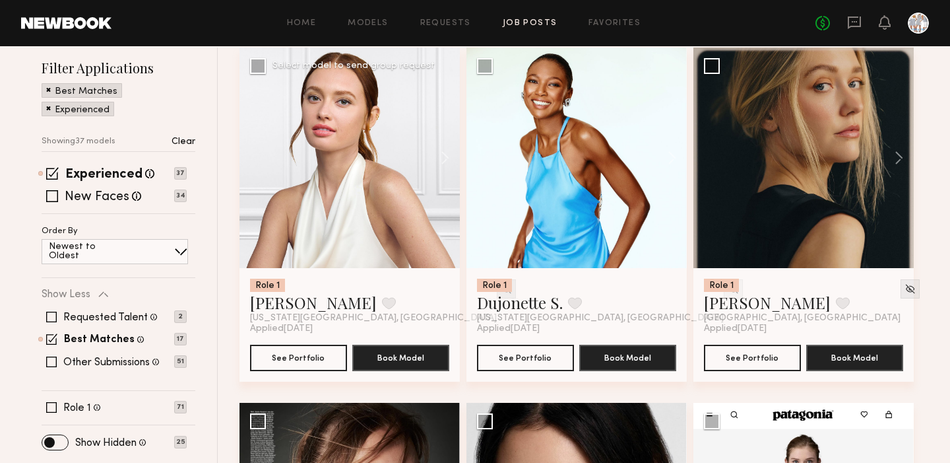
click at [501, 285] on img at bounding box center [506, 288] width 11 height 11
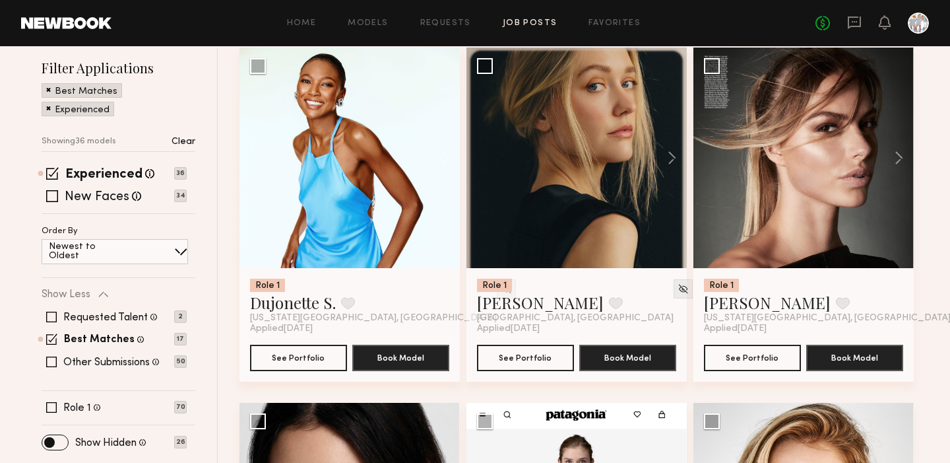
click at [501, 285] on img at bounding box center [506, 288] width 11 height 11
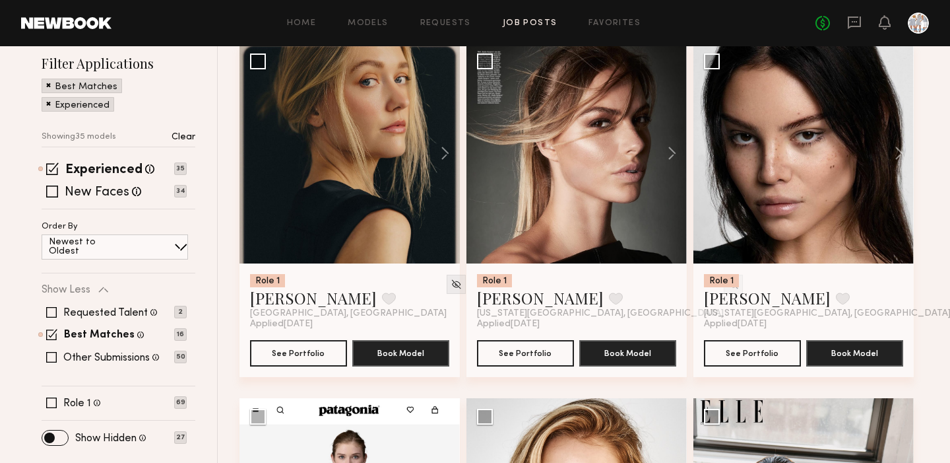
scroll to position [168, 0]
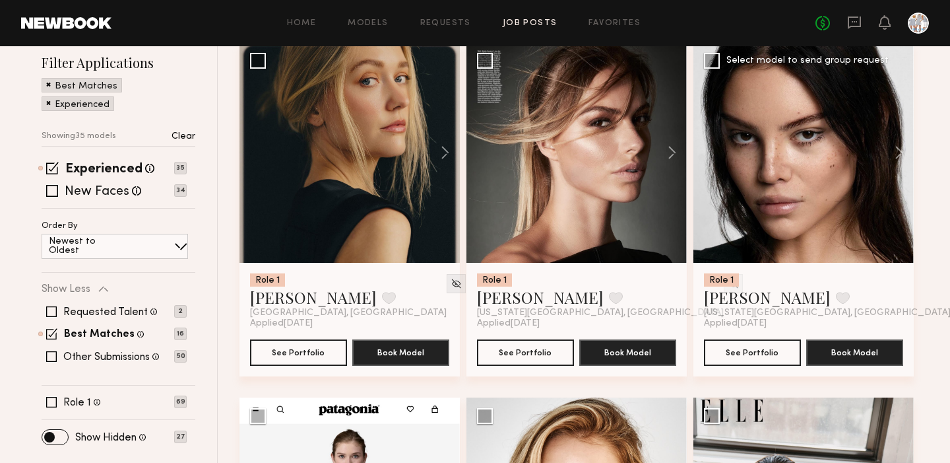
click at [793, 156] on div at bounding box center [804, 152] width 220 height 220
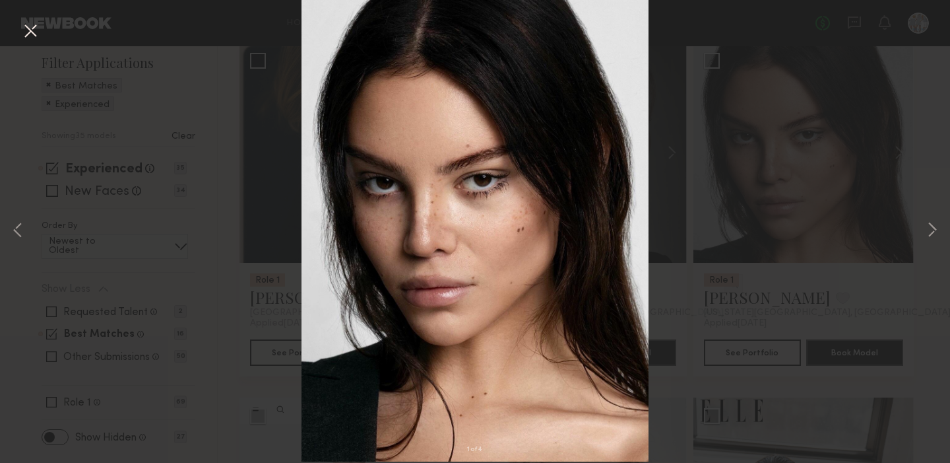
click at [33, 24] on button at bounding box center [30, 32] width 21 height 24
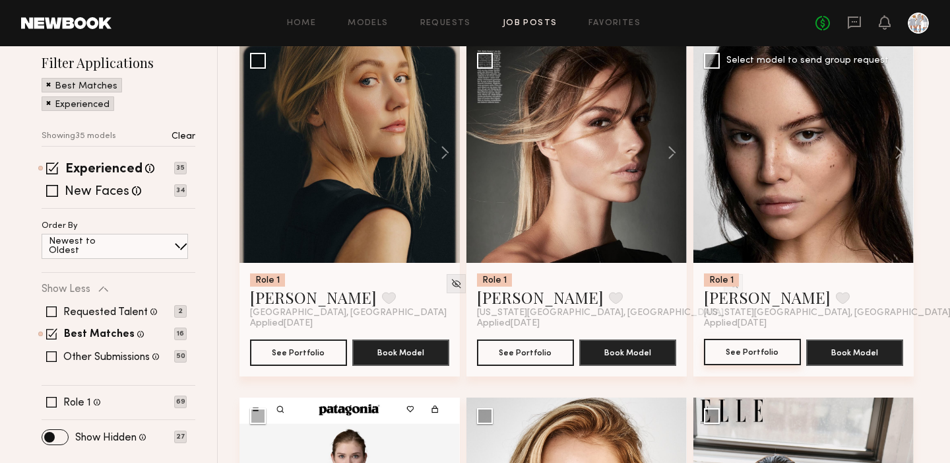
click at [752, 356] on button "See Portfolio" at bounding box center [752, 352] width 97 height 26
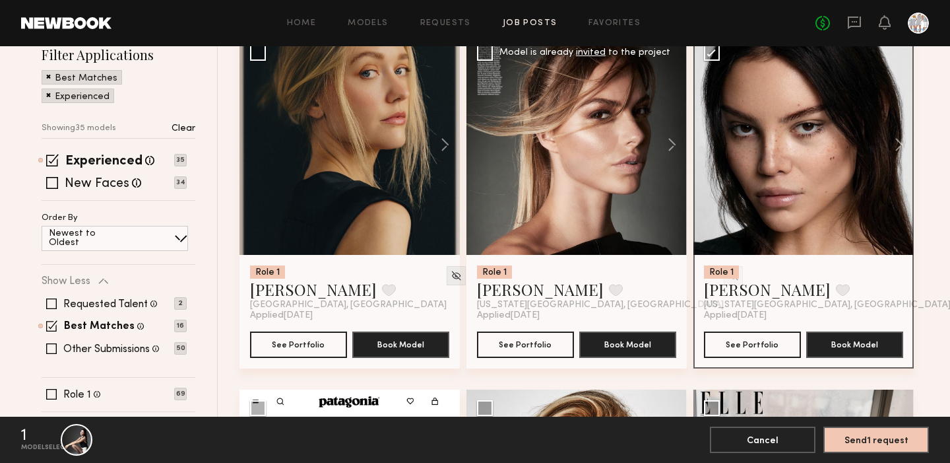
scroll to position [259, 0]
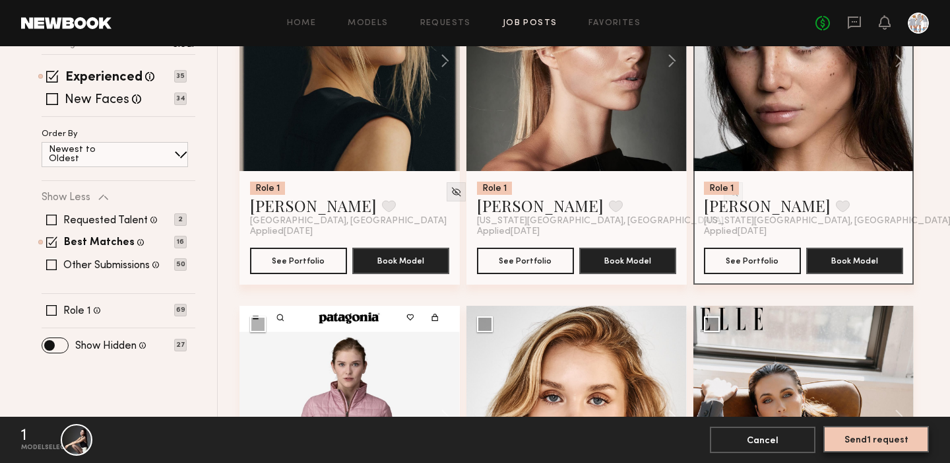
click at [864, 440] on button "Send 1 request" at bounding box center [877, 439] width 106 height 26
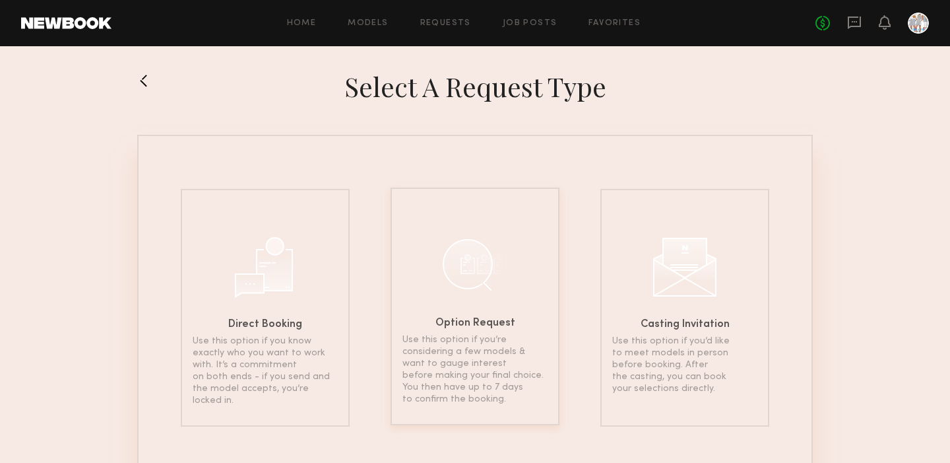
click at [464, 260] on div at bounding box center [475, 264] width 66 height 66
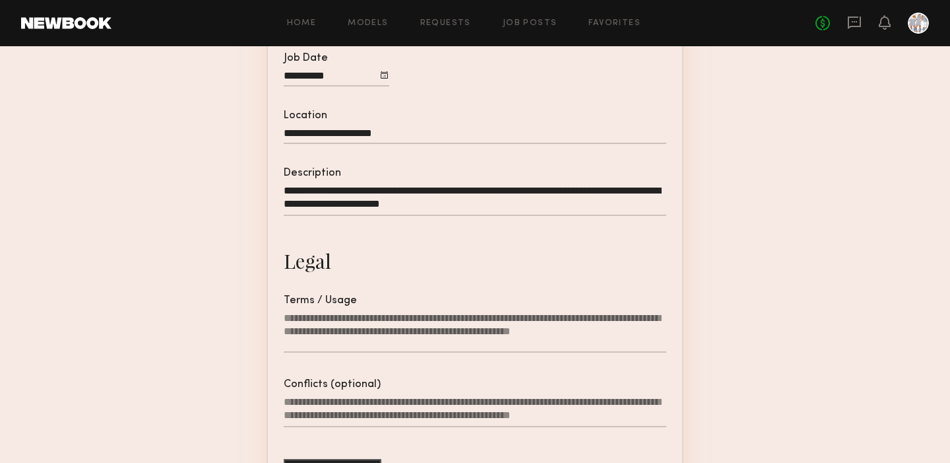
scroll to position [289, 0]
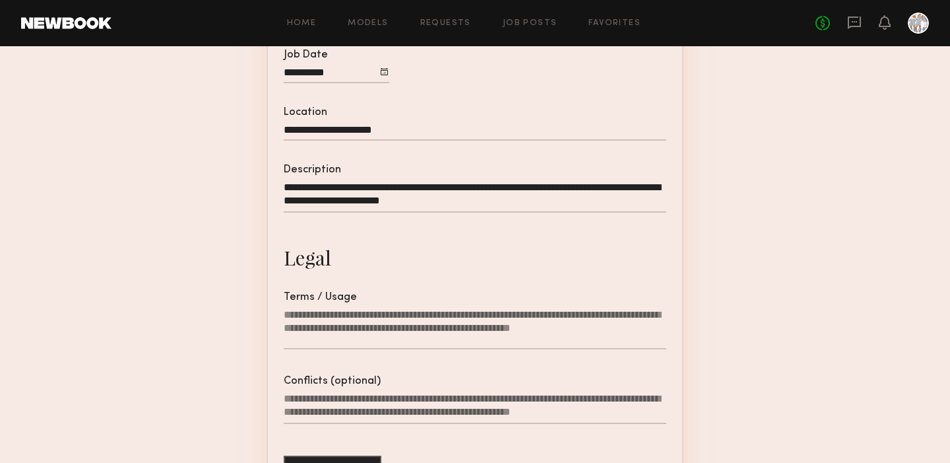
click at [611, 205] on textarea "**********" at bounding box center [475, 197] width 383 height 32
type textarea "**********"
click at [537, 339] on textarea "Terms / Usage" at bounding box center [475, 328] width 383 height 41
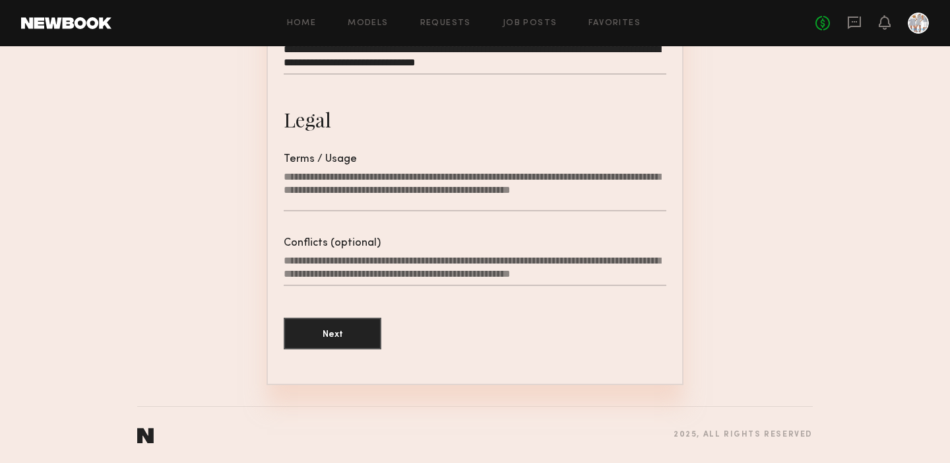
scroll to position [430, 0]
click at [380, 203] on textarea "Terms / Usage" at bounding box center [475, 190] width 383 height 41
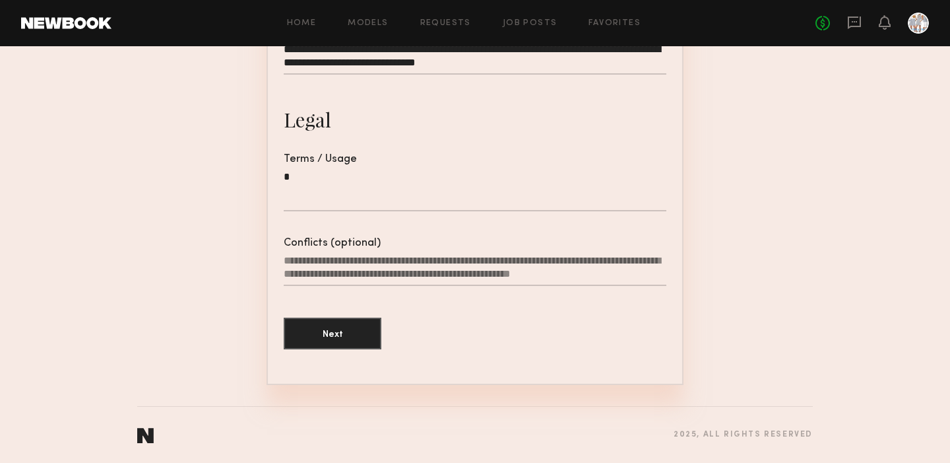
scroll to position [420, 0]
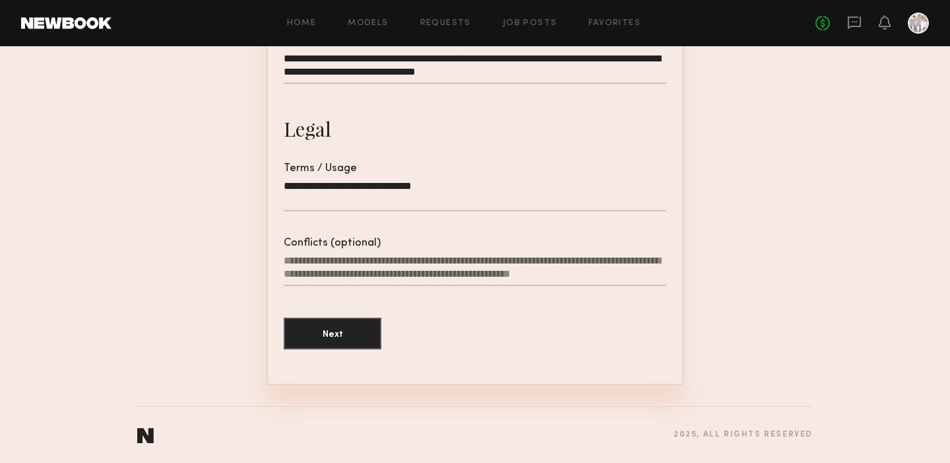
type textarea "**********"
click at [325, 272] on textarea "Conflicts (optional)" at bounding box center [475, 270] width 383 height 32
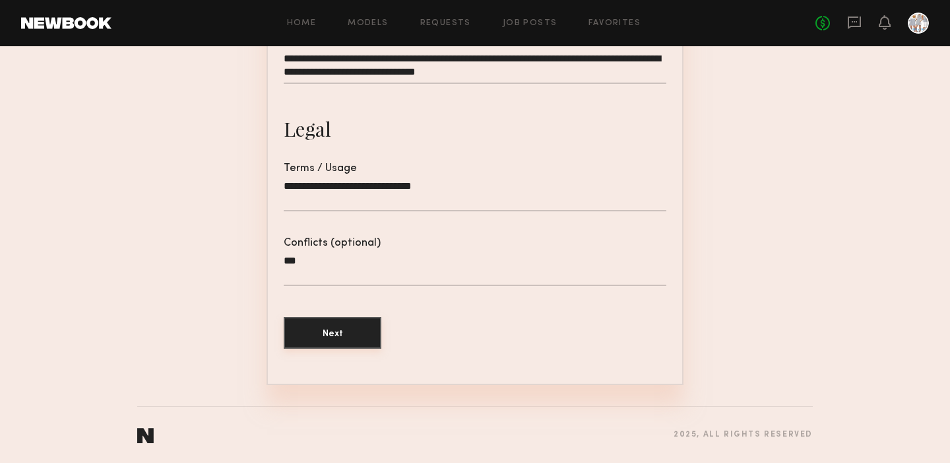
type textarea "***"
click at [331, 327] on button "Next" at bounding box center [333, 333] width 98 height 32
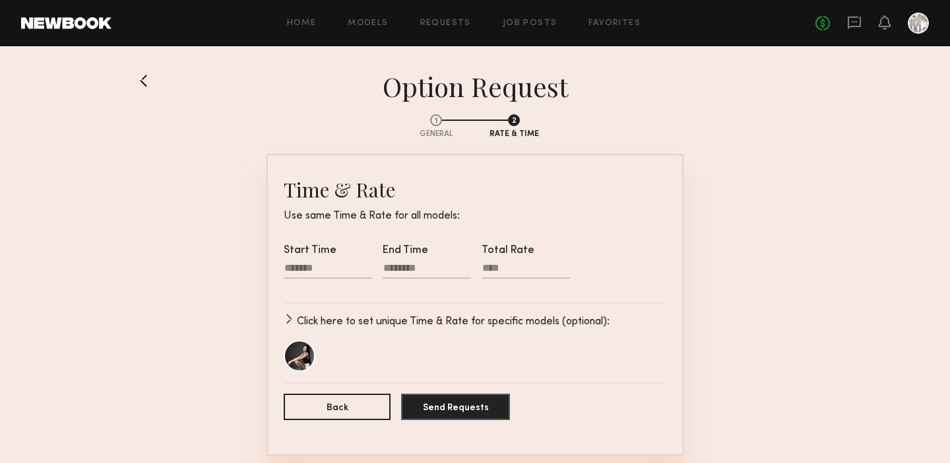
click at [322, 267] on div at bounding box center [328, 269] width 88 height 17
click at [302, 313] on input "text" at bounding box center [303, 310] width 26 height 16
type input "**"
type input "********"
click at [334, 311] on input "text" at bounding box center [340, 310] width 26 height 16
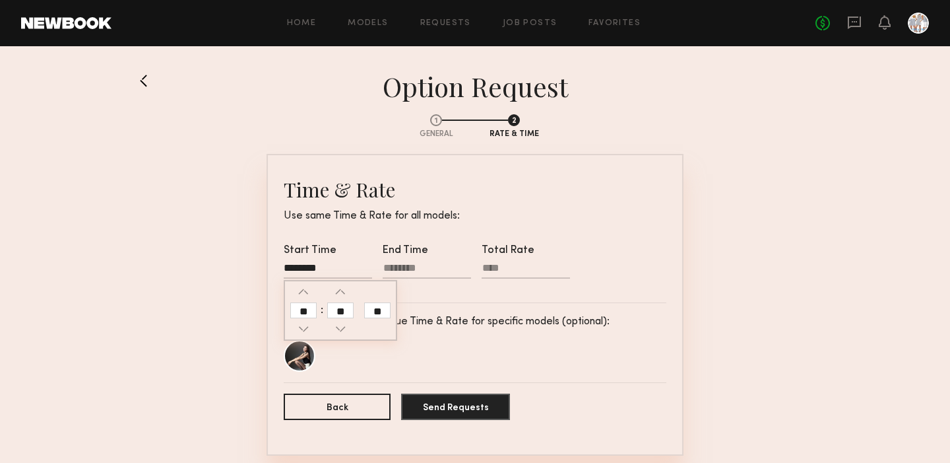
click at [410, 268] on div at bounding box center [427, 269] width 88 height 17
click at [397, 313] on input "text" at bounding box center [402, 310] width 26 height 16
type input "*"
type input "********"
type input "**"
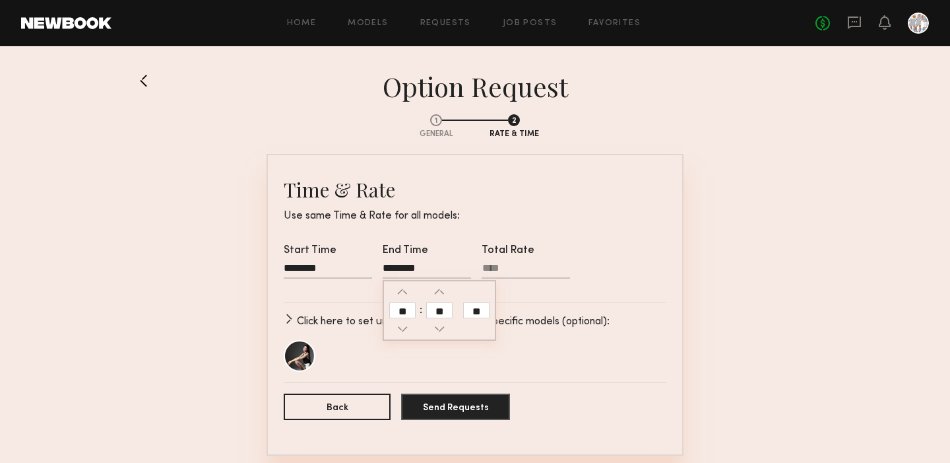
click at [438, 310] on input "text" at bounding box center [439, 310] width 26 height 16
click at [478, 311] on input "**" at bounding box center [476, 310] width 26 height 16
type input "********"
type input "**"
click at [508, 266] on input "Total Rate" at bounding box center [526, 270] width 88 height 16
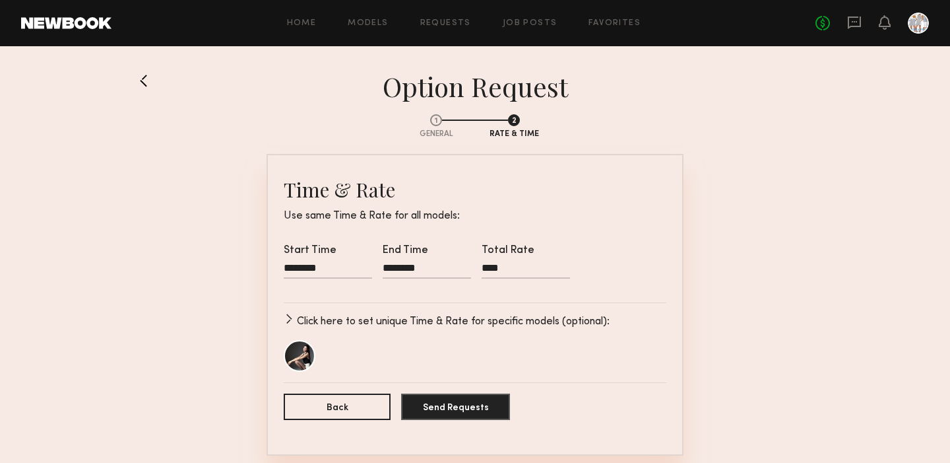
type input "****"
click at [348, 320] on p "Click here to set unique Time & Rate for specific models (optional):" at bounding box center [453, 321] width 313 height 16
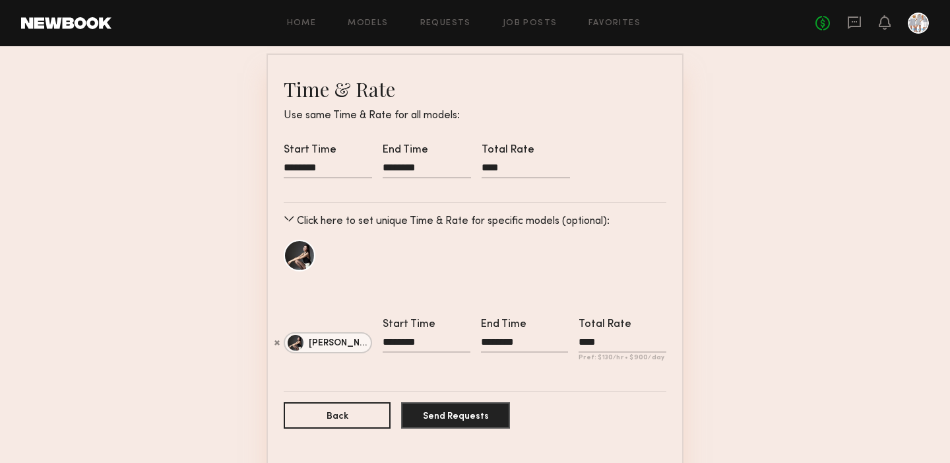
scroll to position [103, 0]
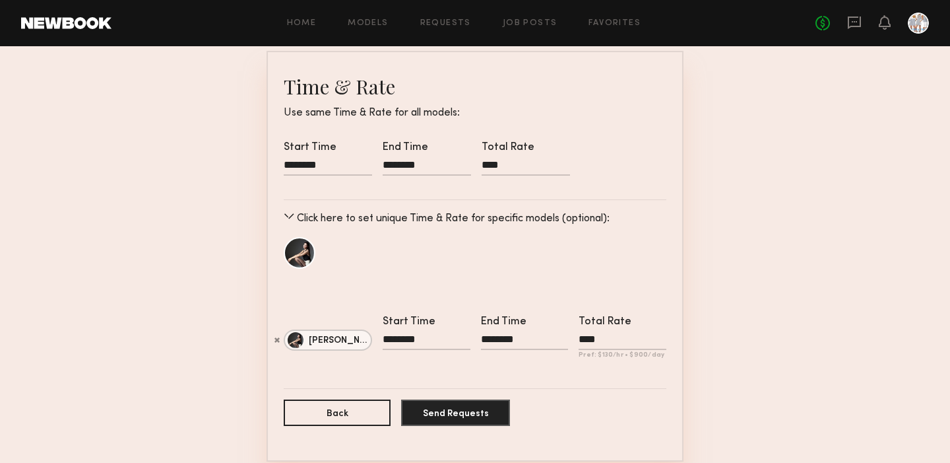
click at [610, 337] on input "Total Rate Pref: $ 130 /hr • $ 900 /day" at bounding box center [623, 341] width 88 height 16
type input "****"
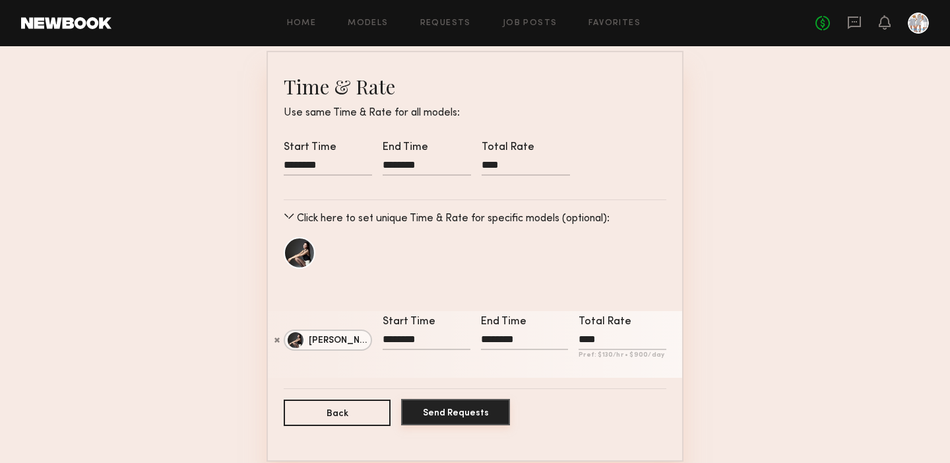
click at [457, 417] on button "Send Requests" at bounding box center [455, 412] width 109 height 26
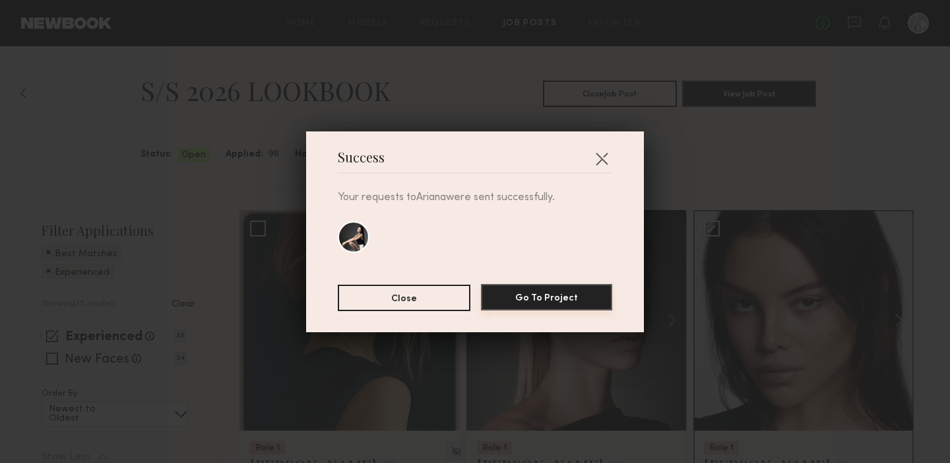
click at [535, 292] on button "Go To Project" at bounding box center [546, 297] width 131 height 26
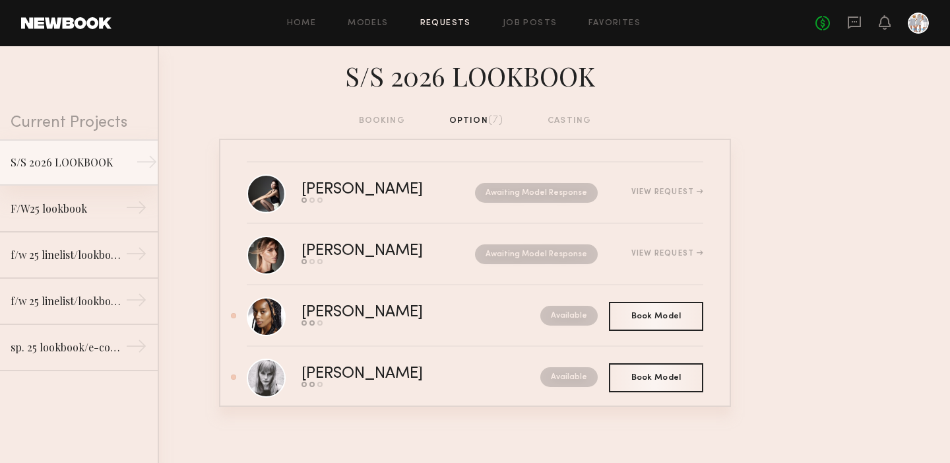
click at [114, 165] on div "S/S 2026 LOOKBOOK" at bounding box center [68, 162] width 115 height 16
click at [100, 167] on div "S/S 2026 LOOKBOOK" at bounding box center [68, 162] width 115 height 16
click at [146, 159] on div "→" at bounding box center [147, 164] width 22 height 26
click at [523, 22] on link "Job Posts" at bounding box center [530, 23] width 55 height 9
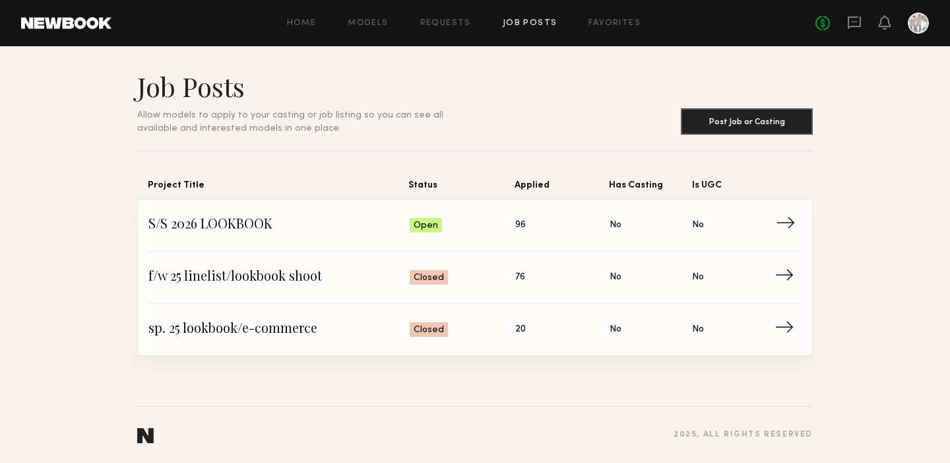
click at [788, 219] on span "→" at bounding box center [789, 225] width 27 height 20
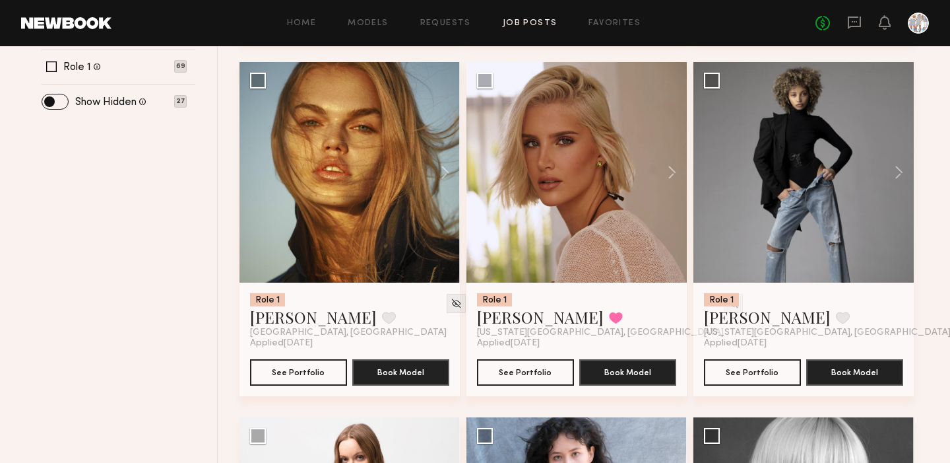
scroll to position [498, 0]
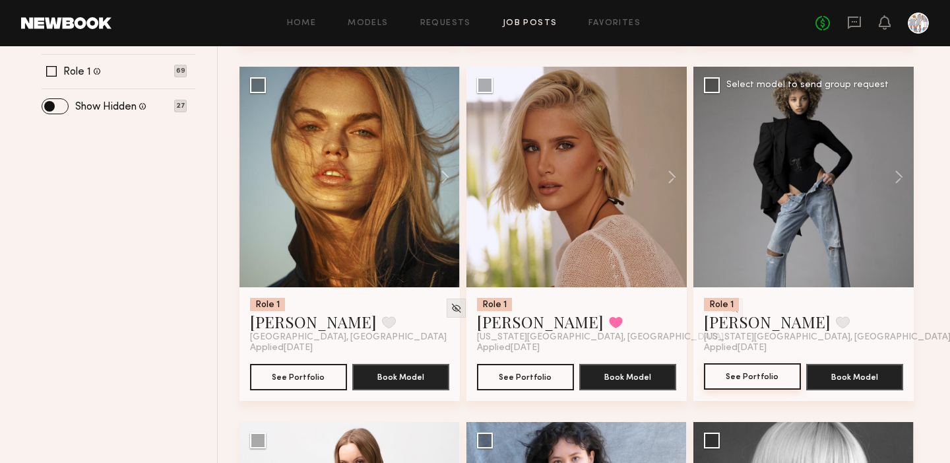
click at [752, 375] on button "See Portfolio" at bounding box center [752, 376] width 97 height 26
click at [950, 306] on img at bounding box center [960, 307] width 11 height 11
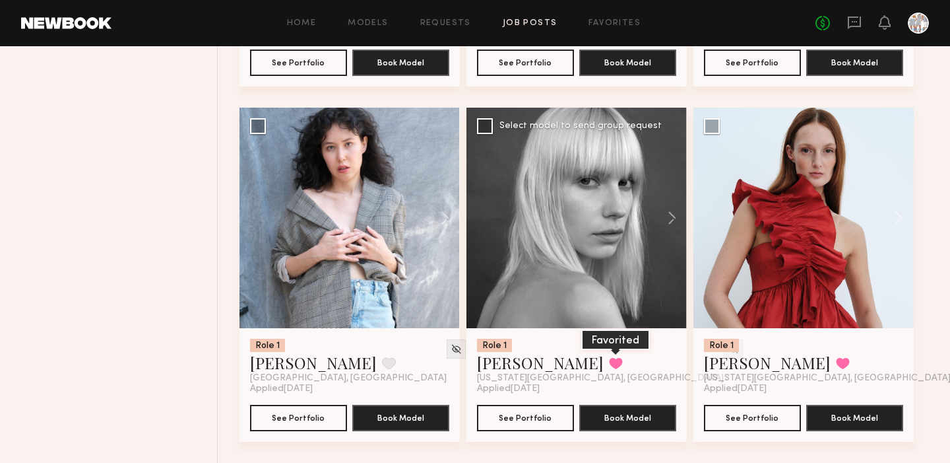
scroll to position [812, 0]
click at [451, 348] on img at bounding box center [456, 348] width 11 height 11
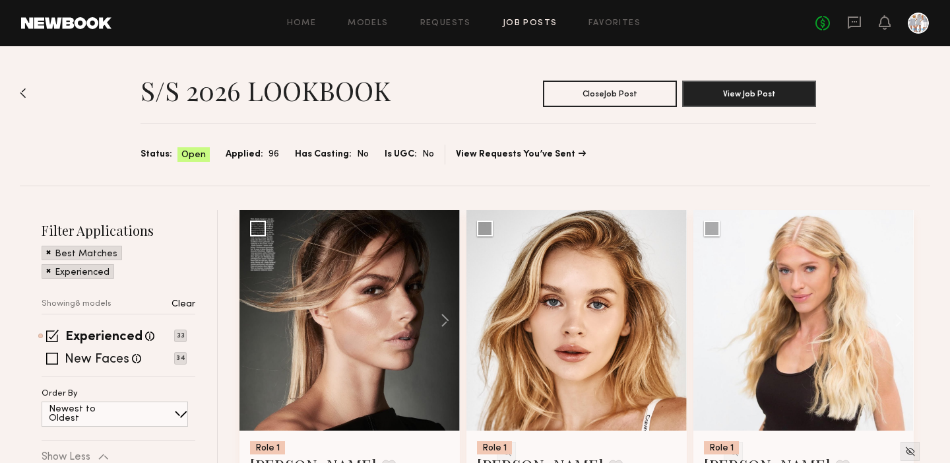
scroll to position [0, 0]
click at [513, 152] on link "View Requests You’ve Sent" at bounding box center [521, 154] width 130 height 9
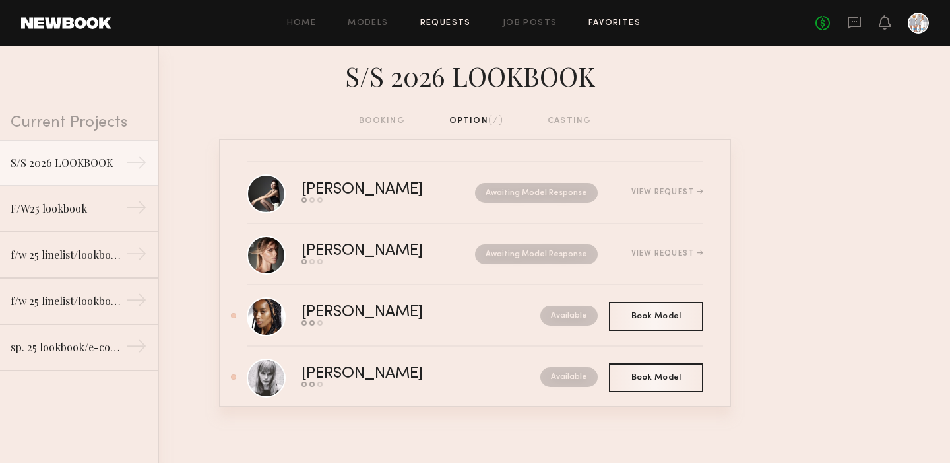
click at [618, 22] on link "Favorites" at bounding box center [615, 23] width 52 height 9
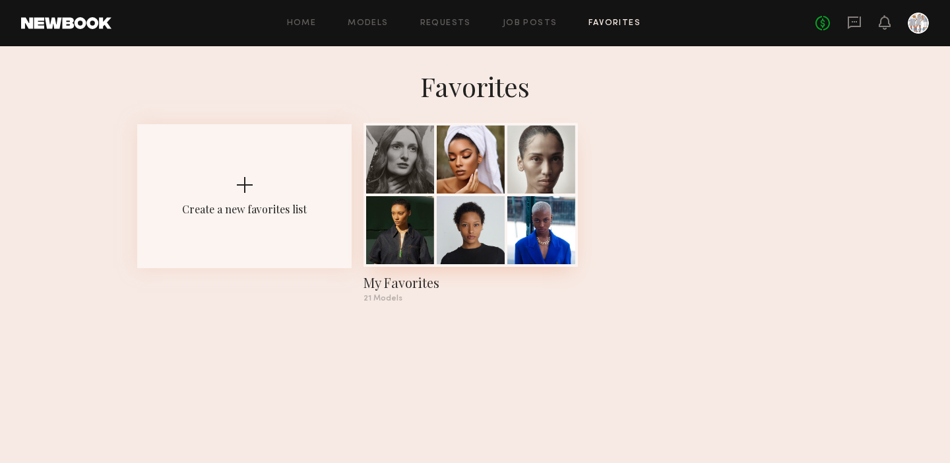
click at [461, 222] on div at bounding box center [471, 230] width 68 height 68
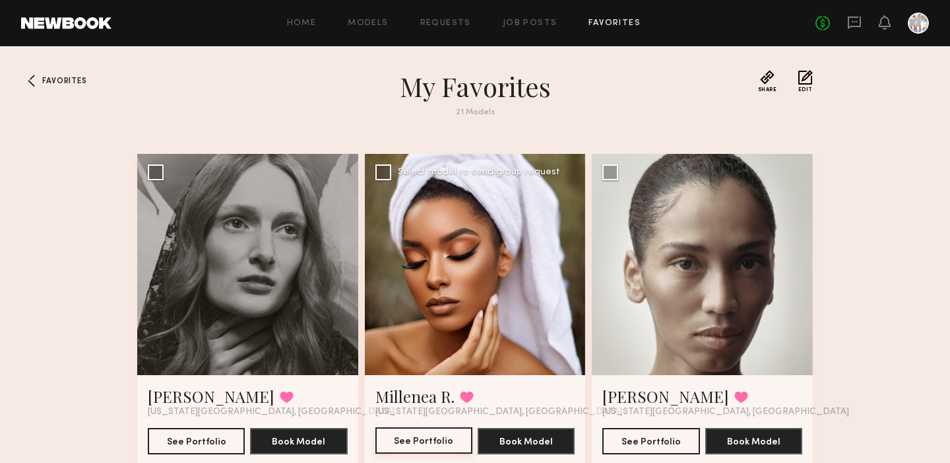
click at [422, 436] on button "See Portfolio" at bounding box center [424, 440] width 97 height 26
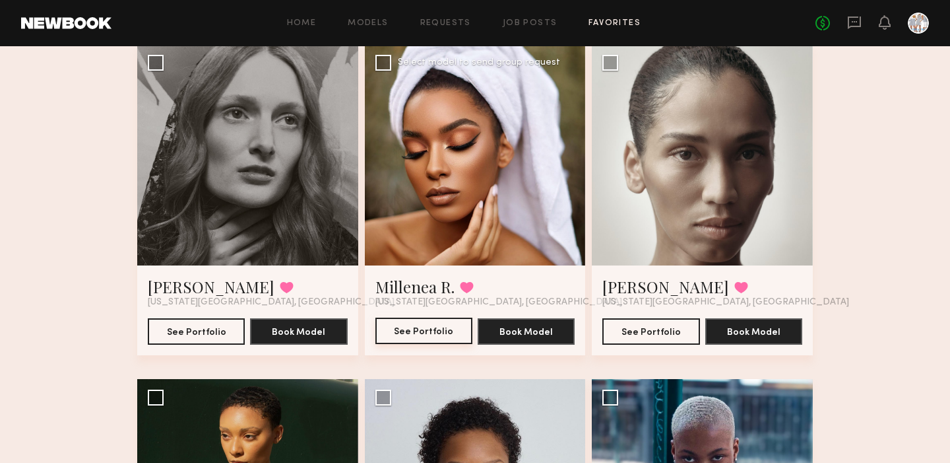
scroll to position [101, 0]
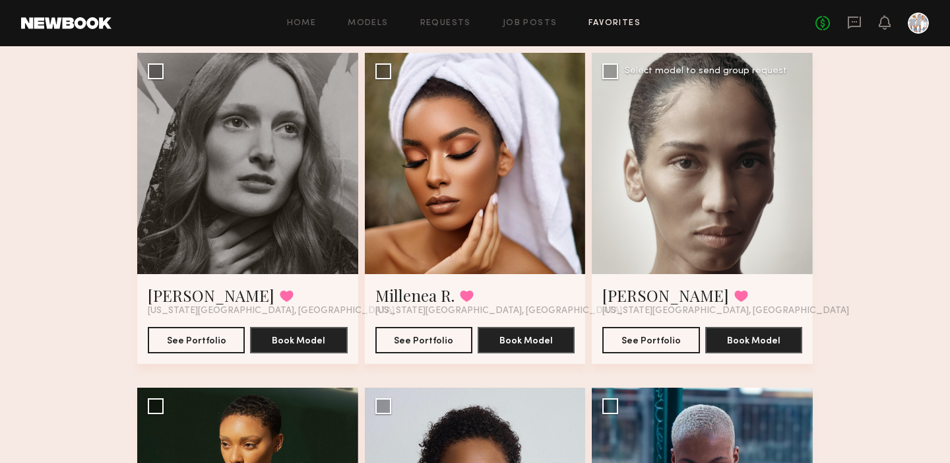
click at [659, 195] on div at bounding box center [702, 163] width 221 height 221
click at [641, 341] on button "See Portfolio" at bounding box center [651, 339] width 97 height 26
click at [438, 22] on link "Requests" at bounding box center [445, 23] width 51 height 9
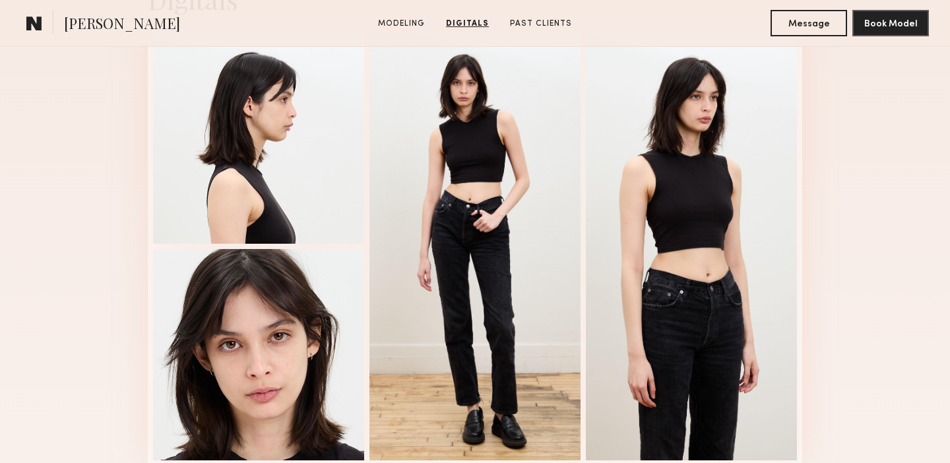
scroll to position [1363, 0]
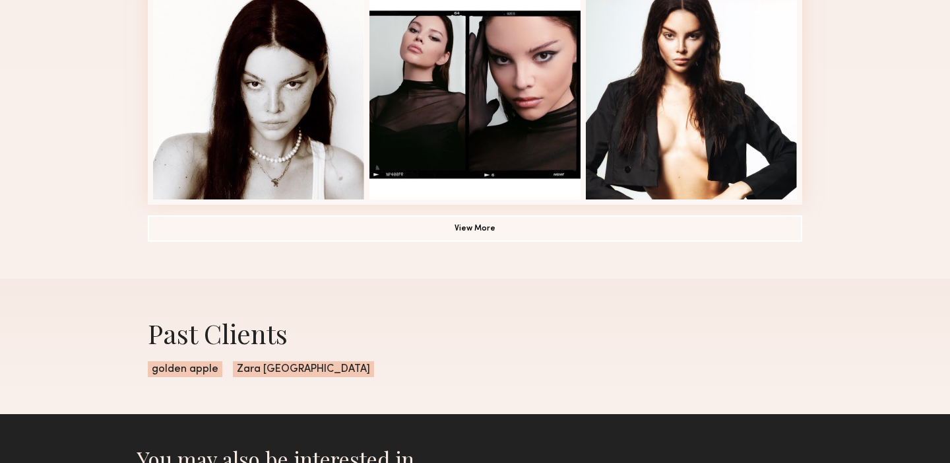
scroll to position [1053, 0]
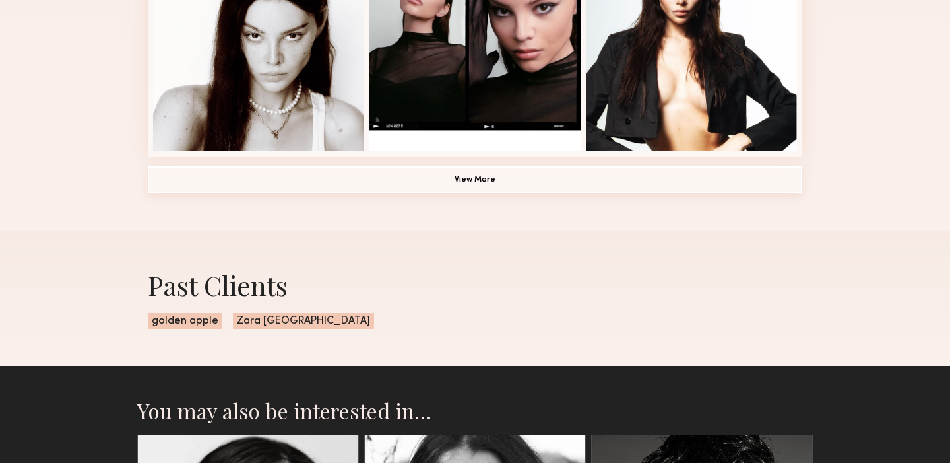
click at [484, 180] on button "View More" at bounding box center [475, 179] width 655 height 26
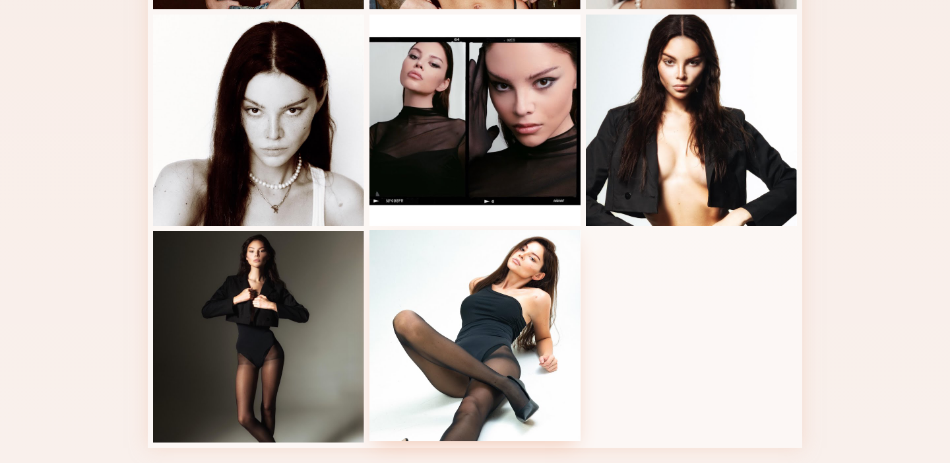
scroll to position [980, 0]
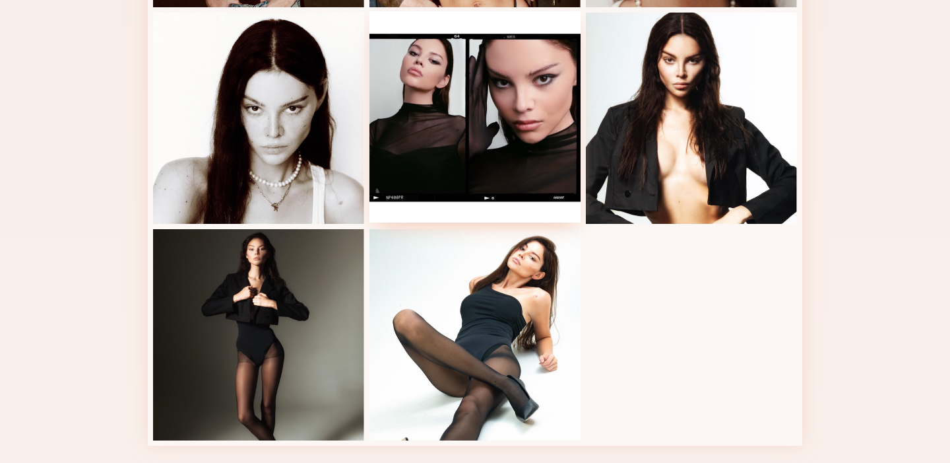
click at [483, 151] on div at bounding box center [475, 116] width 211 height 211
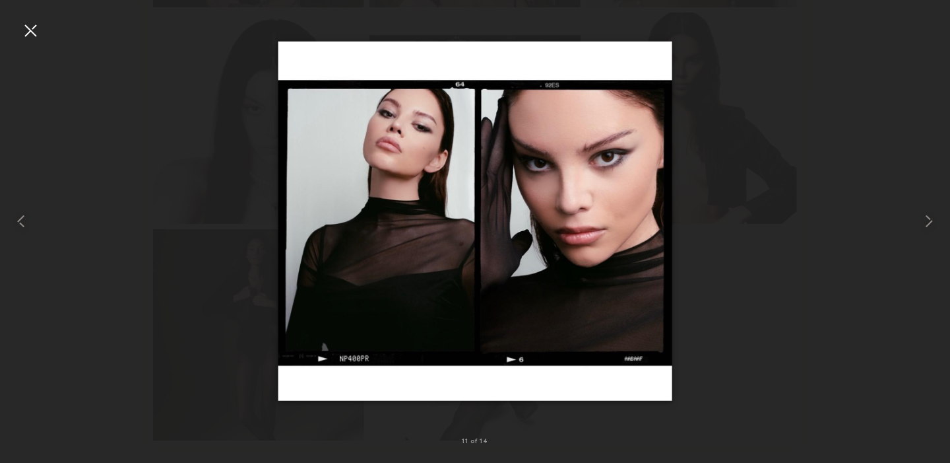
click at [30, 28] on div at bounding box center [30, 30] width 21 height 21
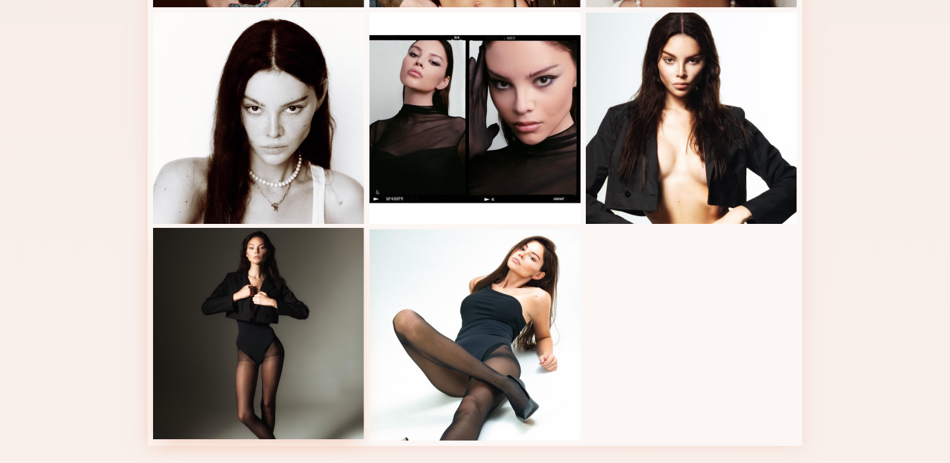
click at [271, 275] on div at bounding box center [258, 333] width 211 height 211
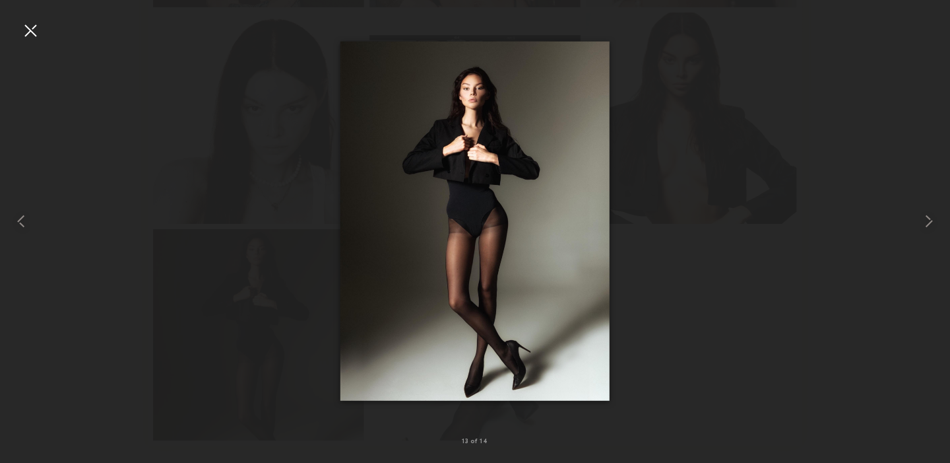
click at [29, 25] on div at bounding box center [30, 30] width 21 height 21
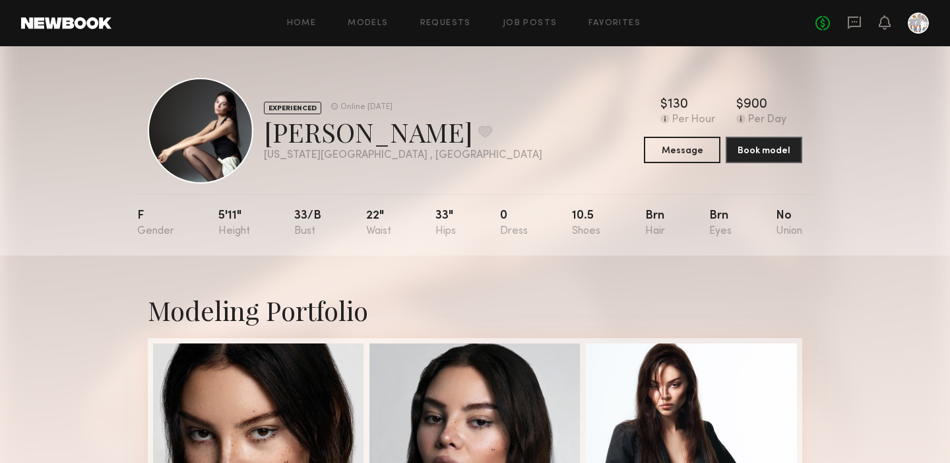
scroll to position [0, 0]
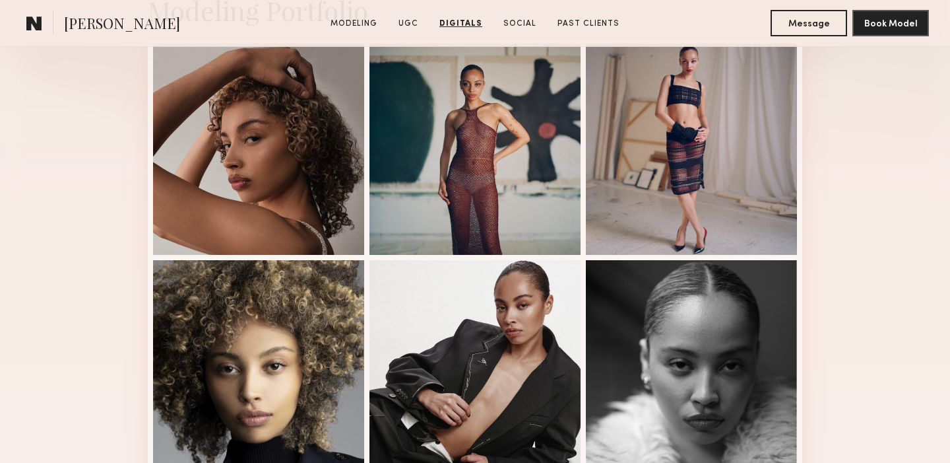
scroll to position [346, 0]
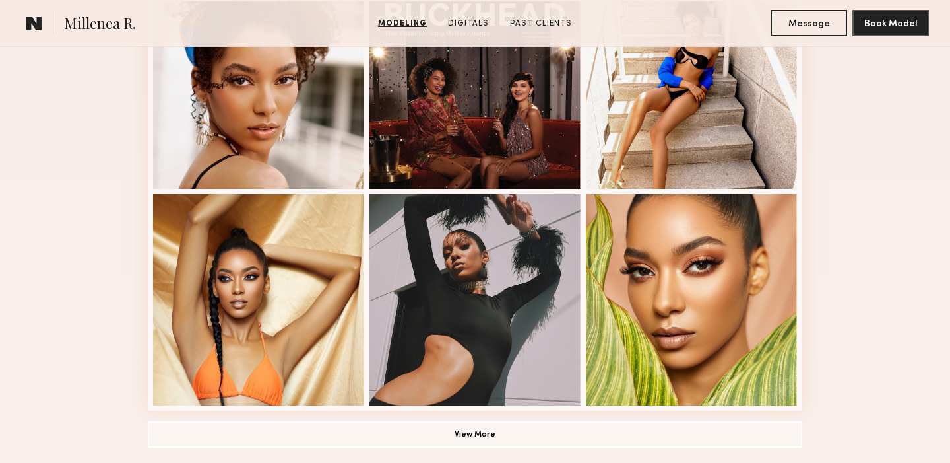
scroll to position [889, 0]
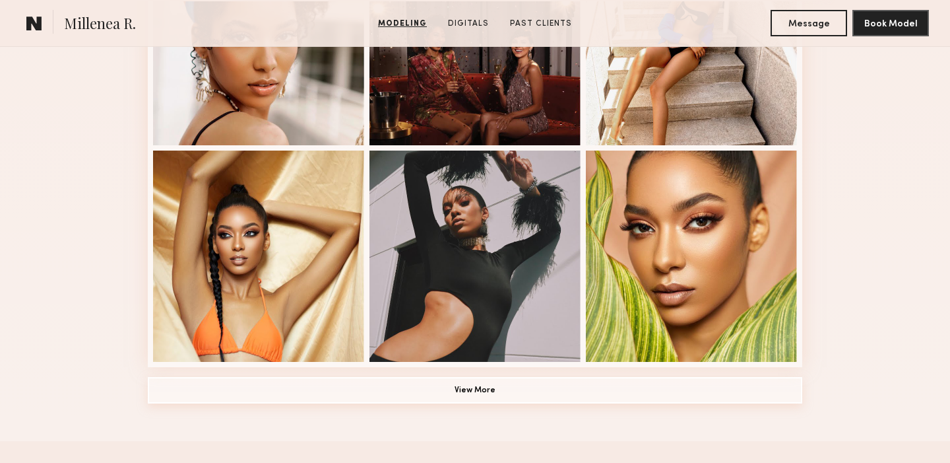
click at [482, 387] on button "View More" at bounding box center [475, 390] width 655 height 26
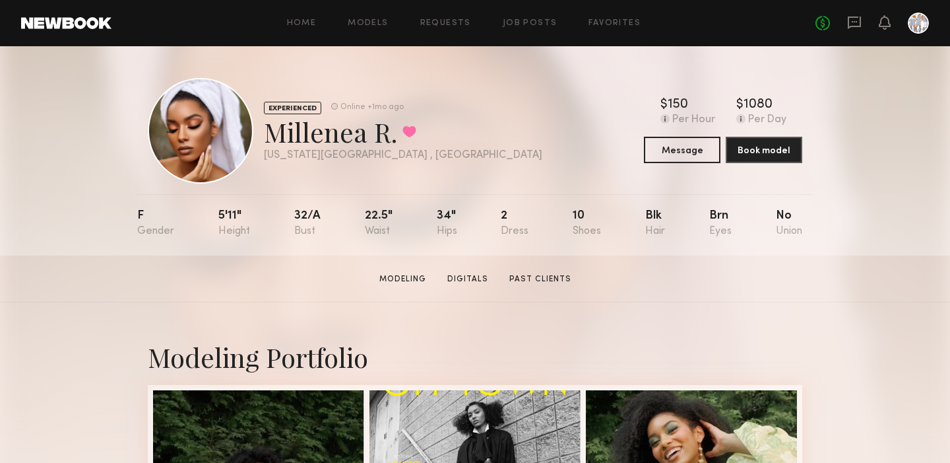
scroll to position [0, 0]
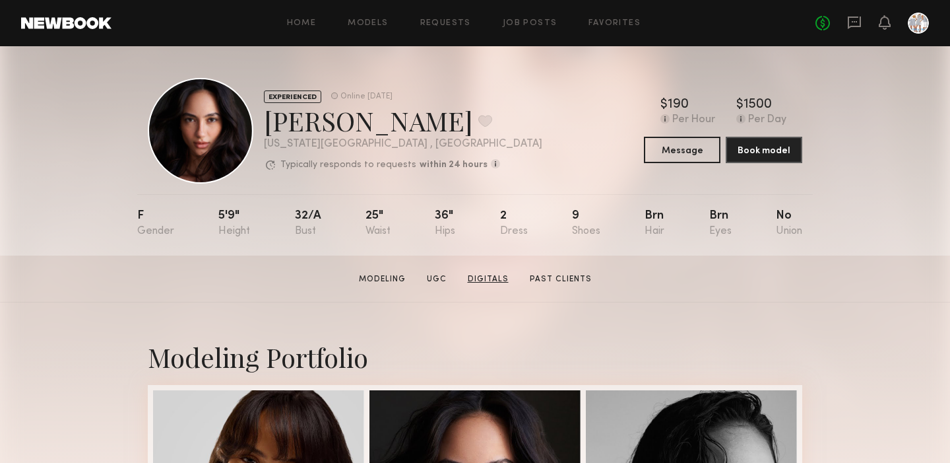
click at [489, 282] on link "Digitals" at bounding box center [488, 279] width 51 height 12
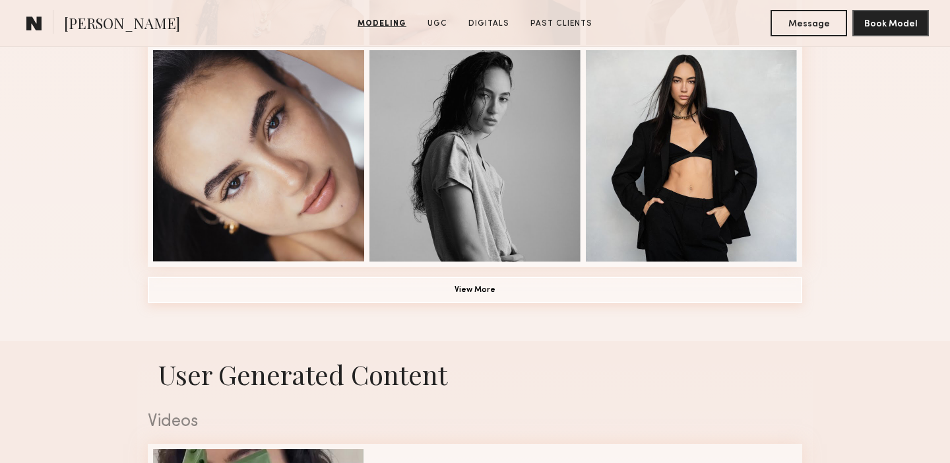
scroll to position [983, 0]
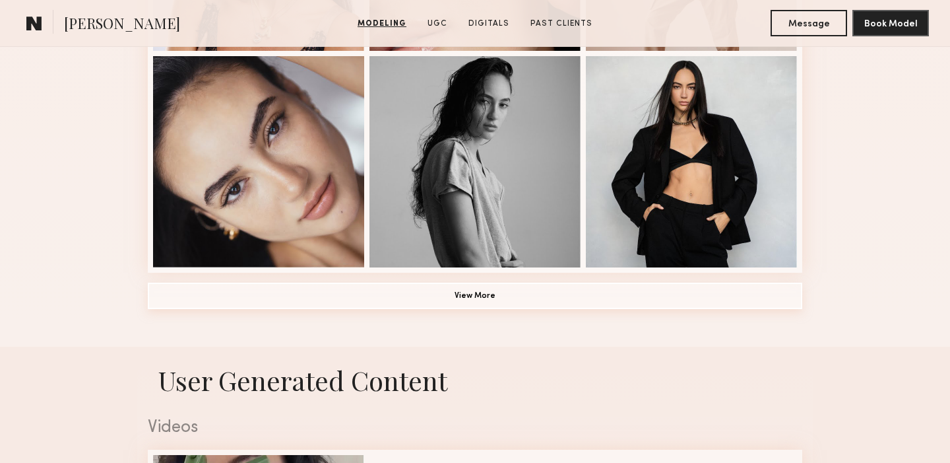
click at [480, 300] on button "View More" at bounding box center [475, 295] width 655 height 26
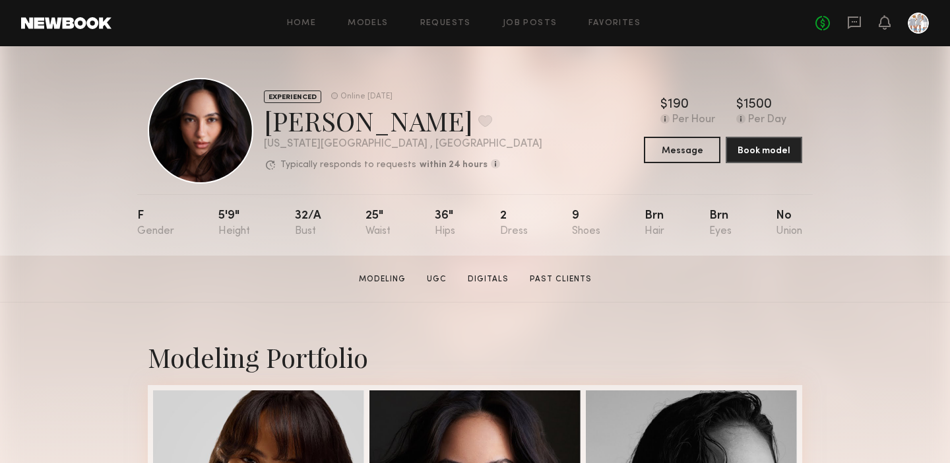
scroll to position [0, 0]
click at [455, 25] on link "Requests" at bounding box center [445, 23] width 51 height 9
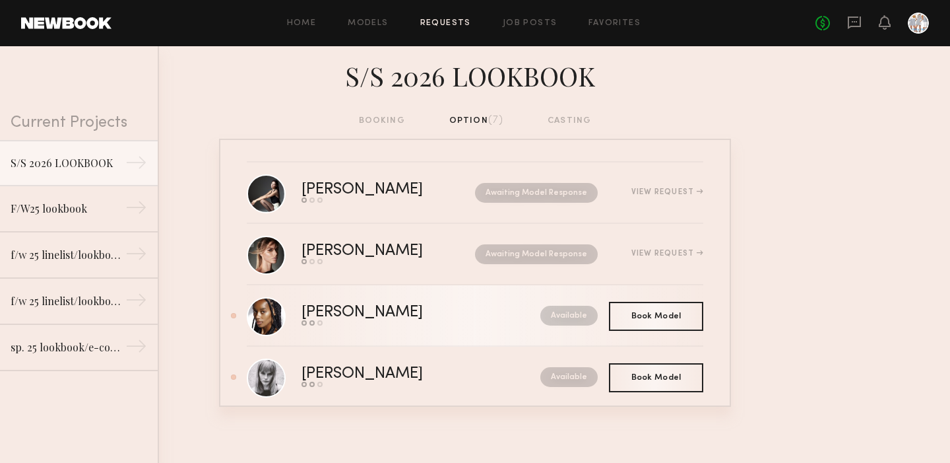
click at [356, 310] on div "Paige G." at bounding box center [392, 312] width 180 height 15
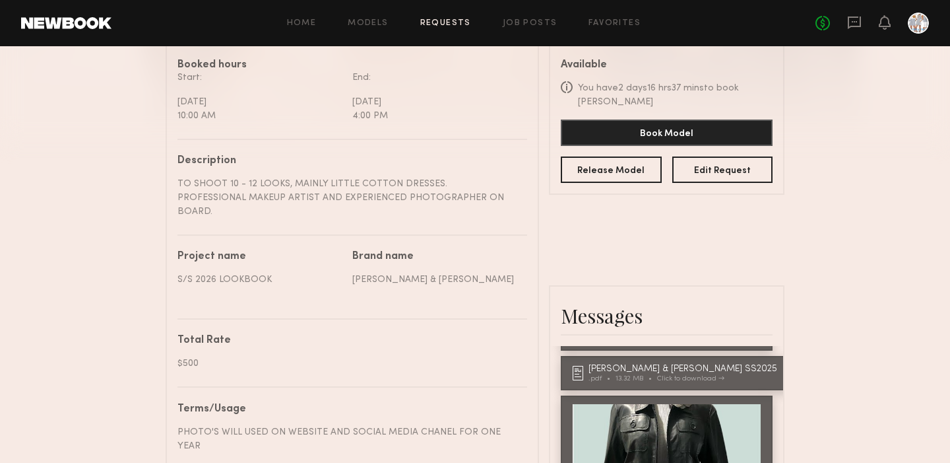
scroll to position [385, 0]
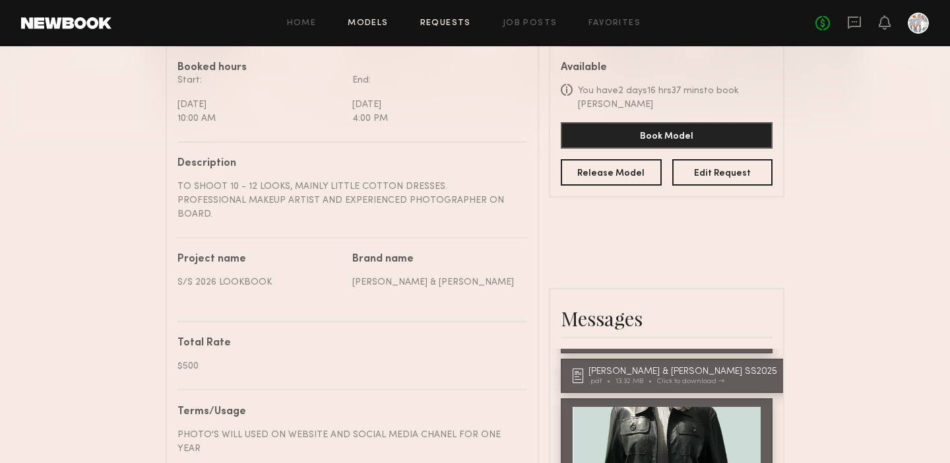
click at [371, 22] on link "Models" at bounding box center [368, 23] width 40 height 9
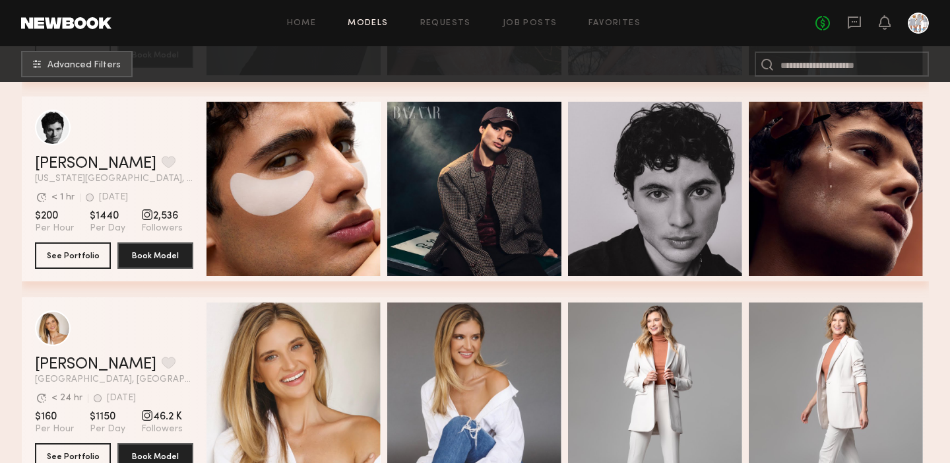
scroll to position [401, 0]
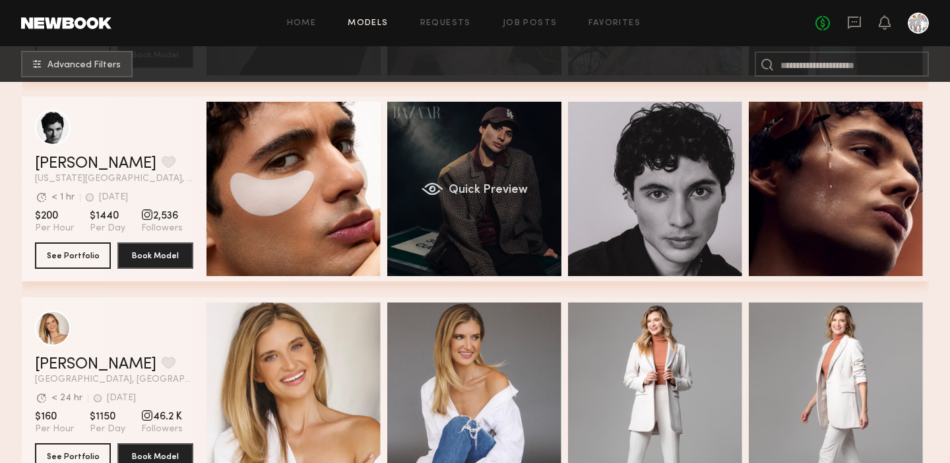
click at [458, 199] on div "Quick Preview" at bounding box center [474, 189] width 174 height 174
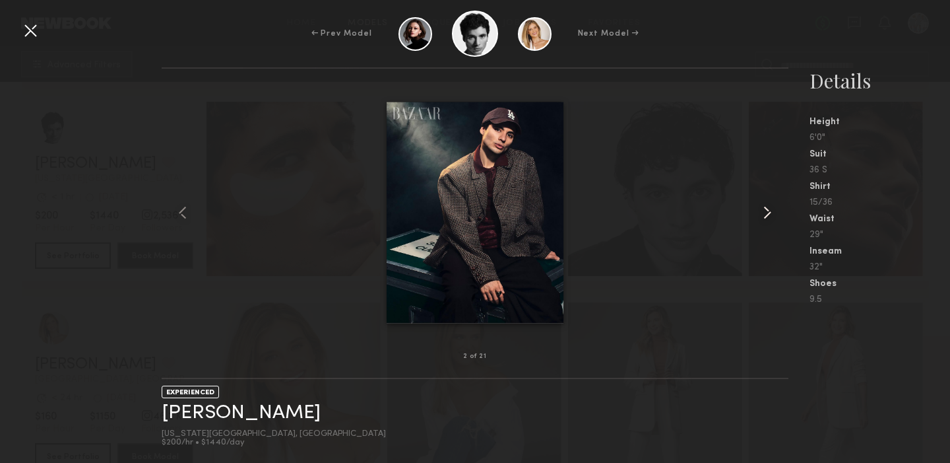
click at [768, 207] on common-icon at bounding box center [767, 212] width 21 height 21
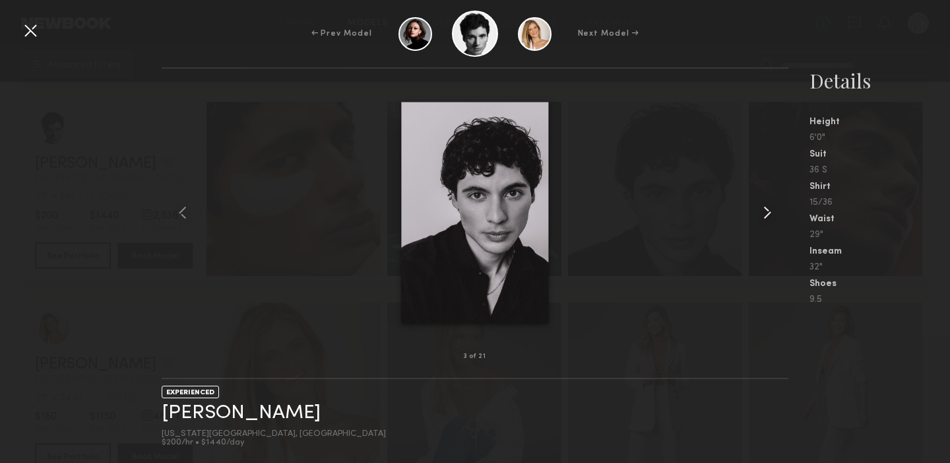
click at [768, 207] on common-icon at bounding box center [767, 212] width 21 height 21
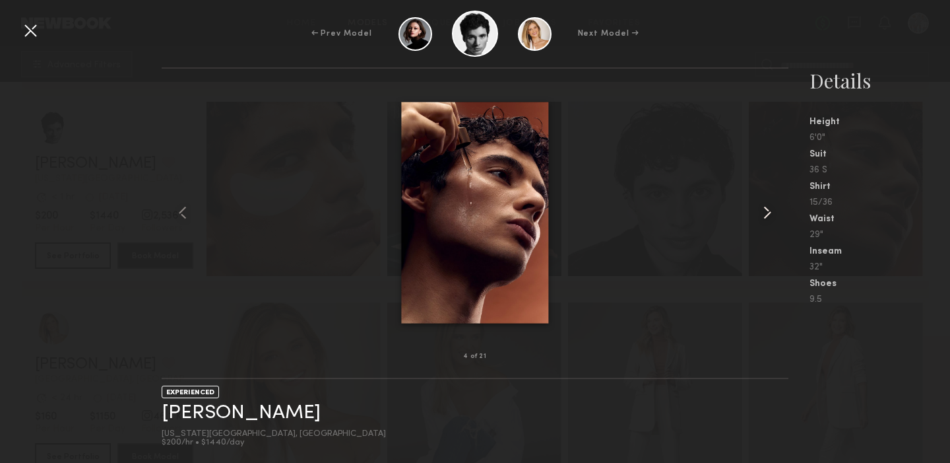
click at [768, 207] on common-icon at bounding box center [767, 212] width 21 height 21
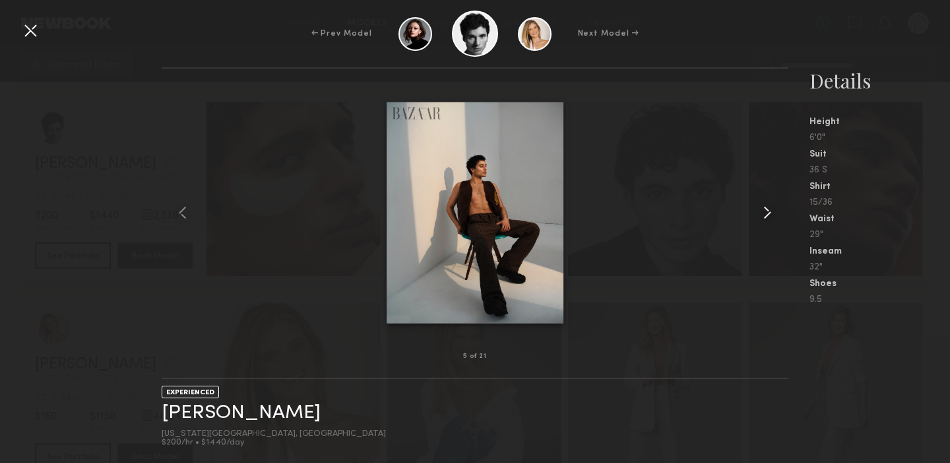
click at [768, 207] on common-icon at bounding box center [767, 212] width 21 height 21
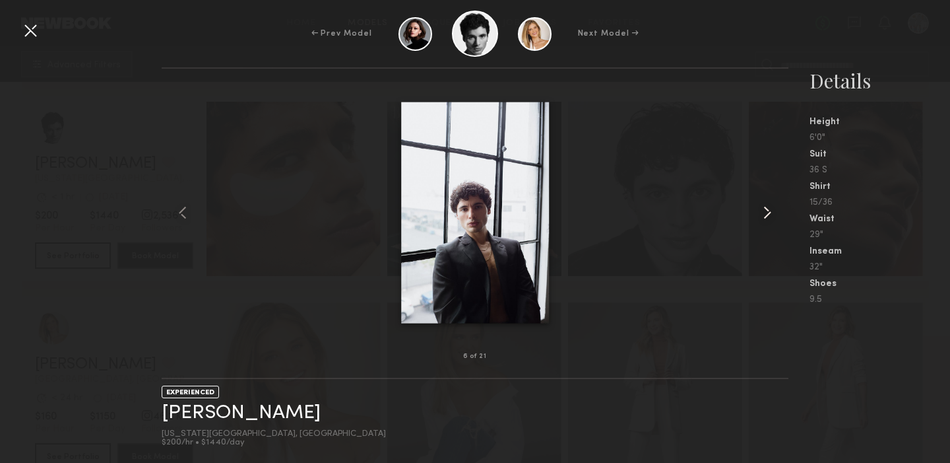
click at [768, 207] on common-icon at bounding box center [767, 212] width 21 height 21
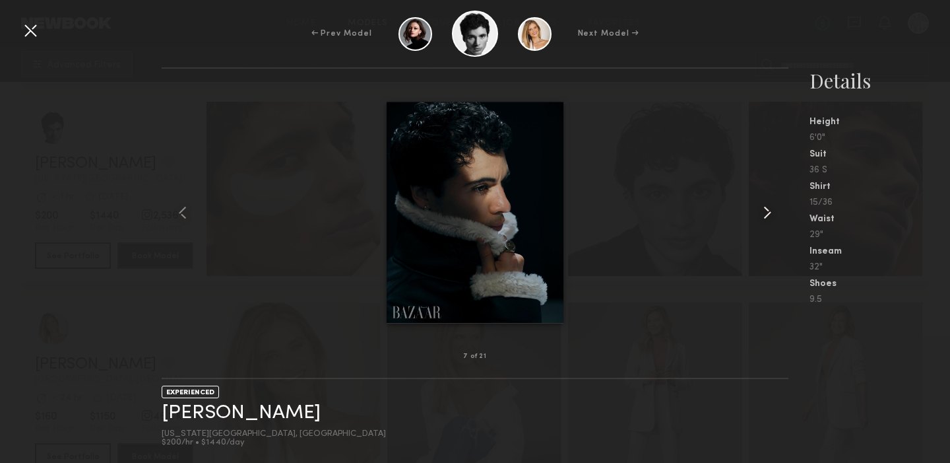
click at [768, 207] on common-icon at bounding box center [767, 212] width 21 height 21
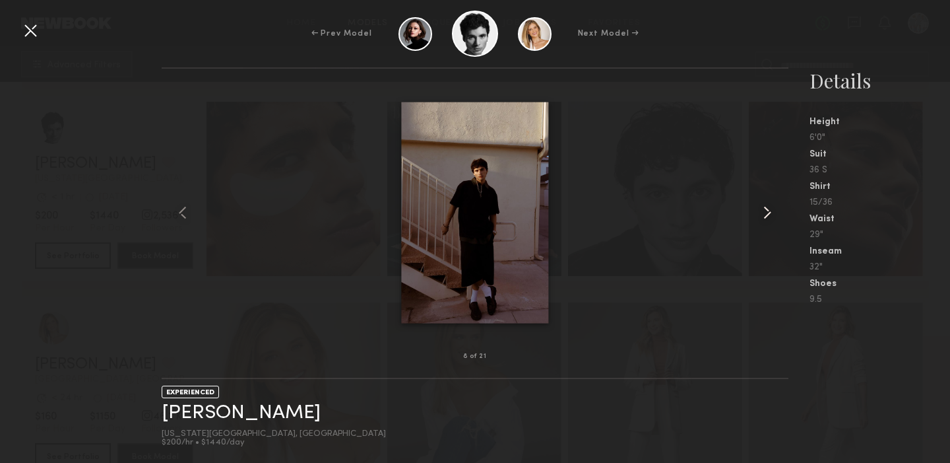
click at [768, 207] on common-icon at bounding box center [767, 212] width 21 height 21
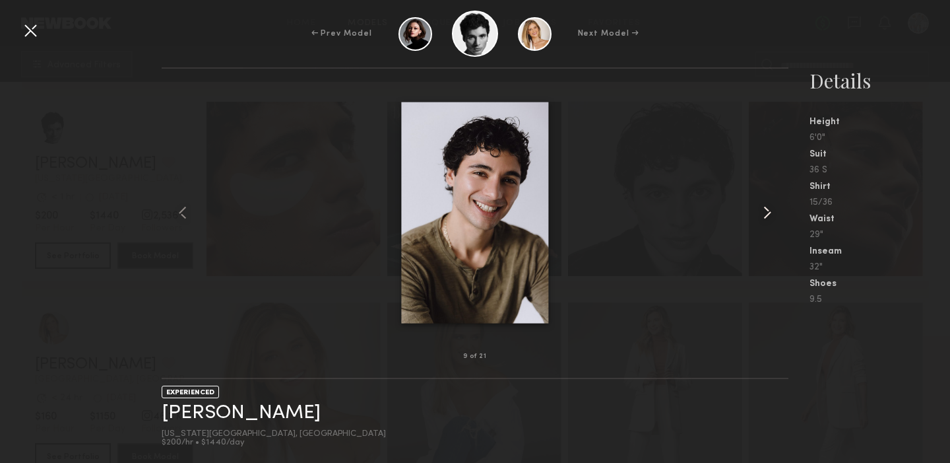
click at [768, 207] on common-icon at bounding box center [767, 212] width 21 height 21
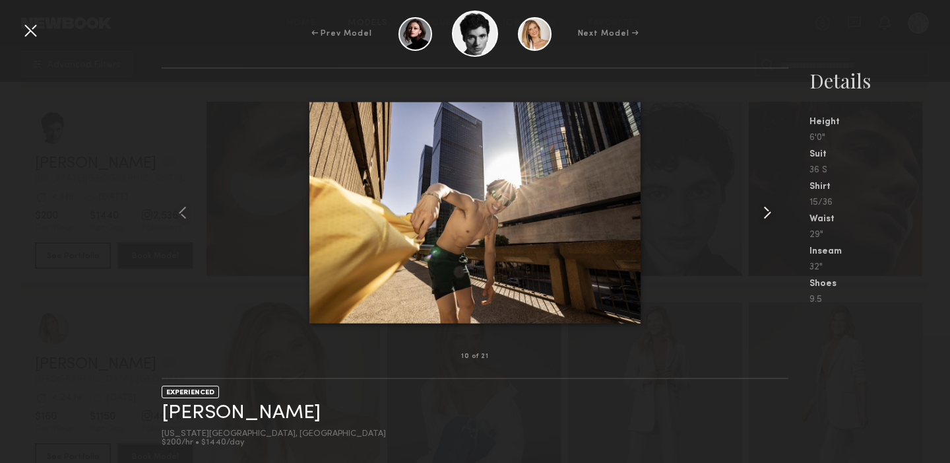
click at [768, 207] on common-icon at bounding box center [767, 212] width 21 height 21
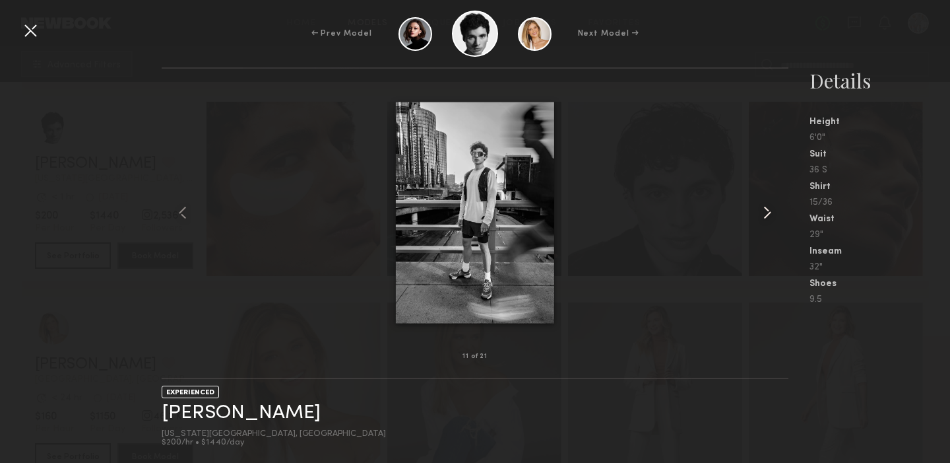
click at [768, 207] on common-icon at bounding box center [767, 212] width 21 height 21
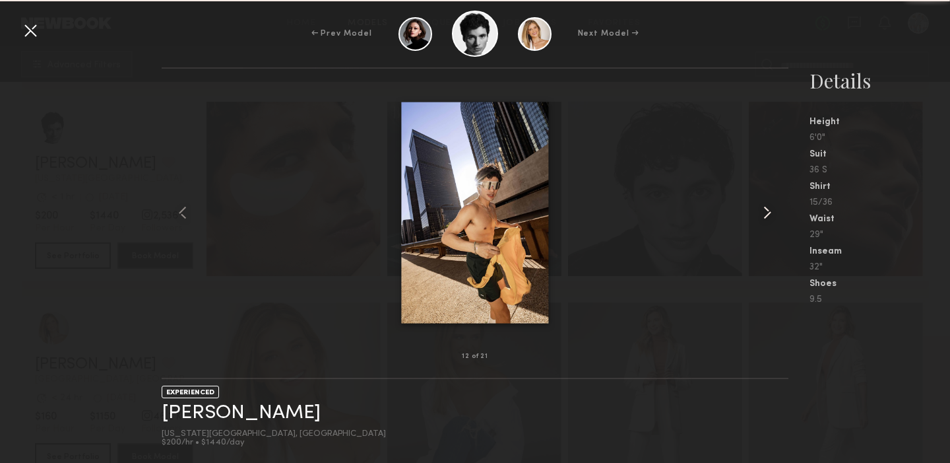
click at [768, 207] on common-icon at bounding box center [767, 212] width 21 height 21
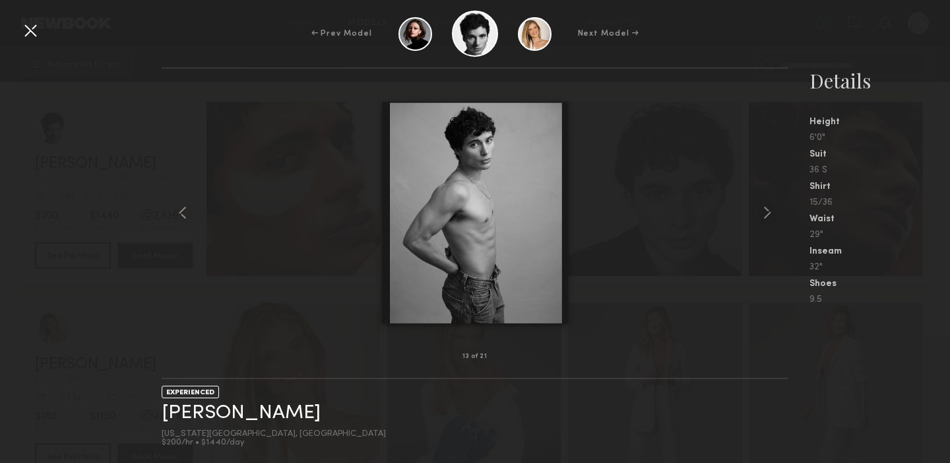
click at [29, 34] on div at bounding box center [30, 30] width 21 height 21
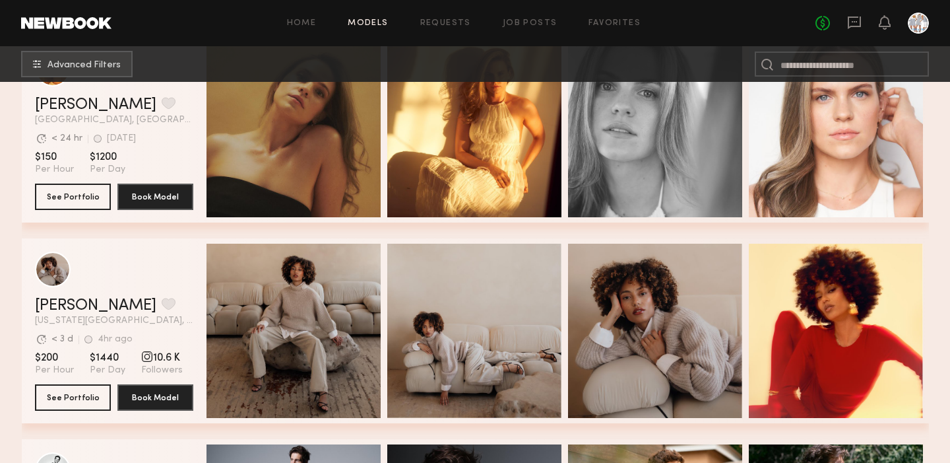
scroll to position [1067, 0]
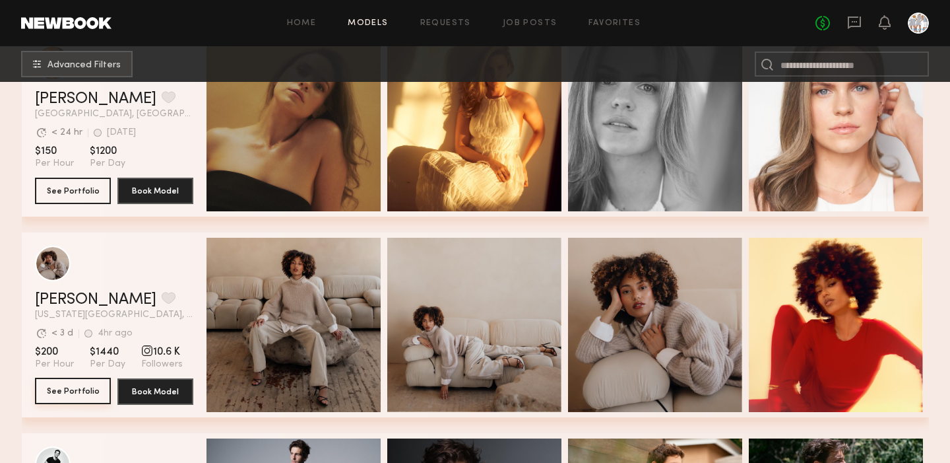
click at [62, 387] on button "See Portfolio" at bounding box center [73, 390] width 76 height 26
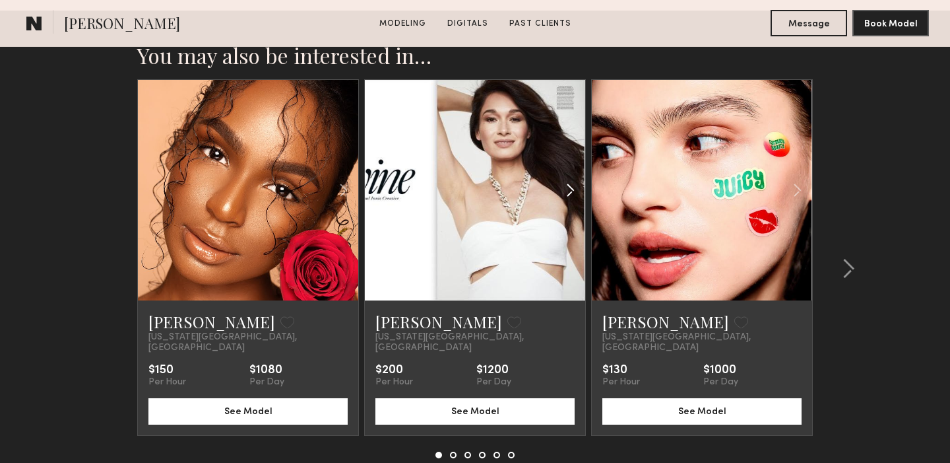
scroll to position [2041, 0]
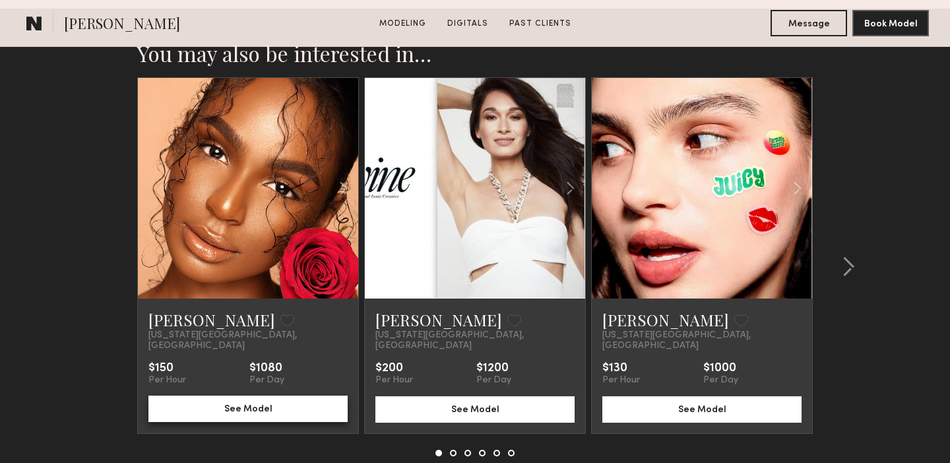
click at [245, 397] on button "See Model" at bounding box center [247, 408] width 199 height 26
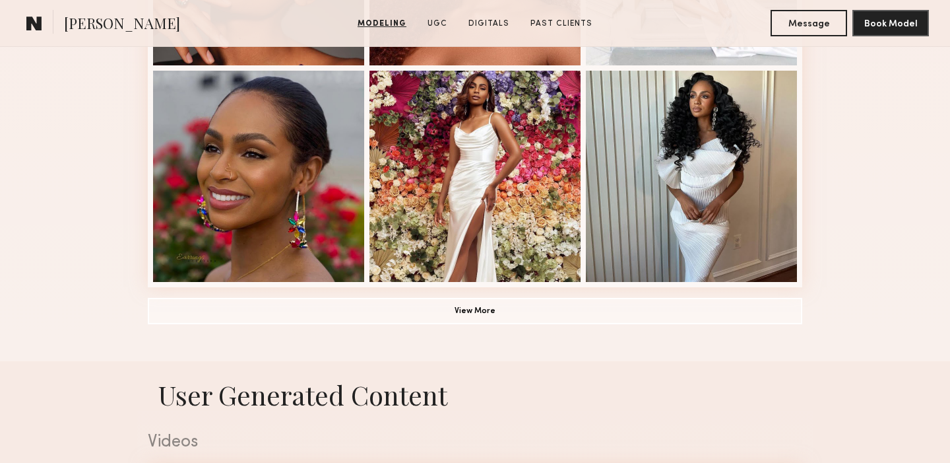
scroll to position [988, 0]
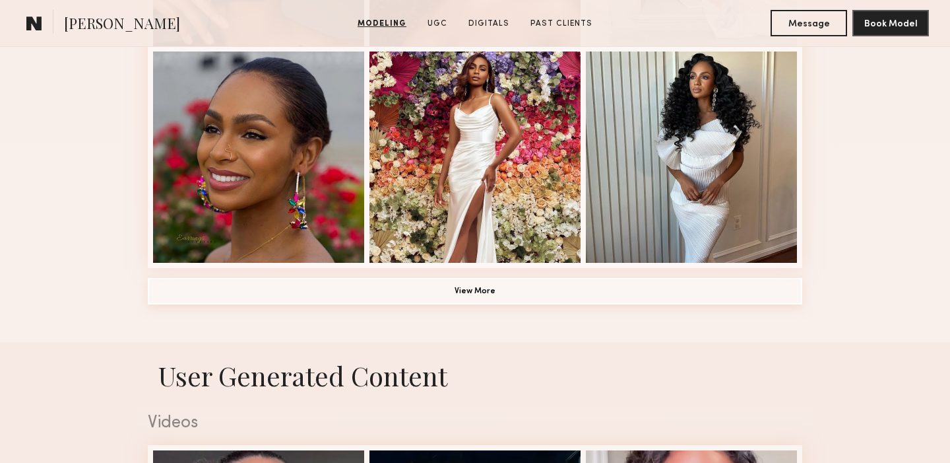
click at [474, 285] on button "View More" at bounding box center [475, 291] width 655 height 26
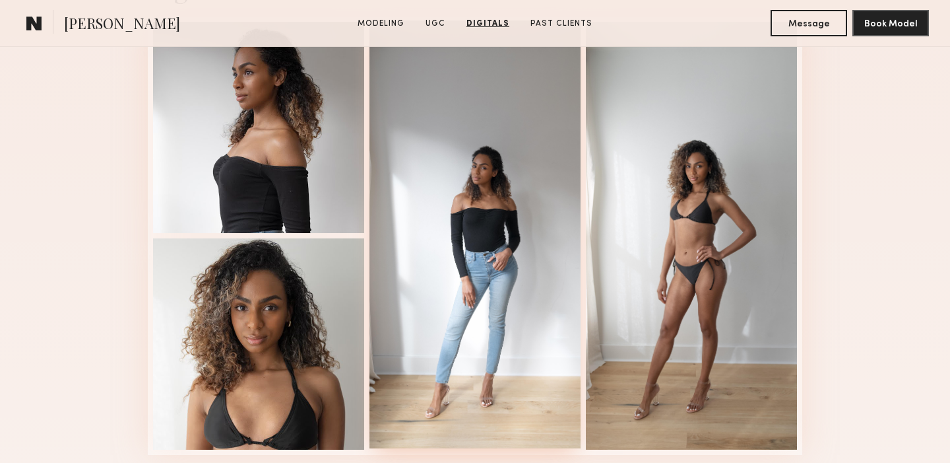
scroll to position [2402, 0]
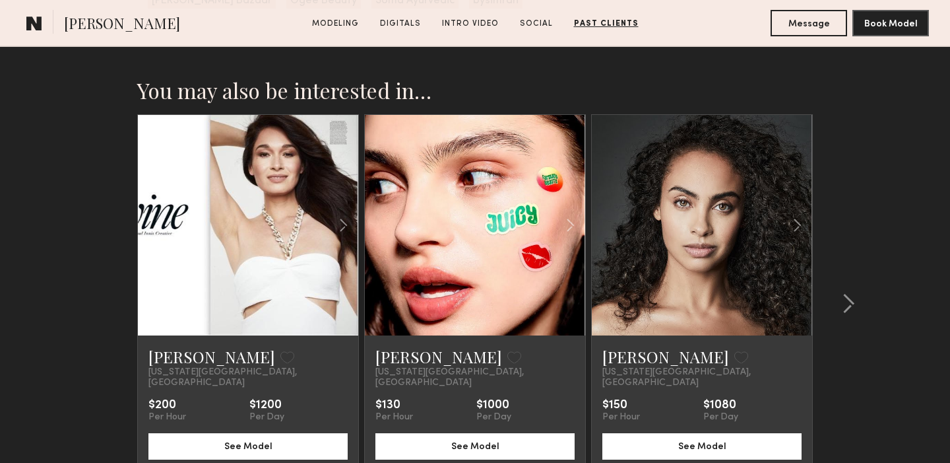
scroll to position [3093, 0]
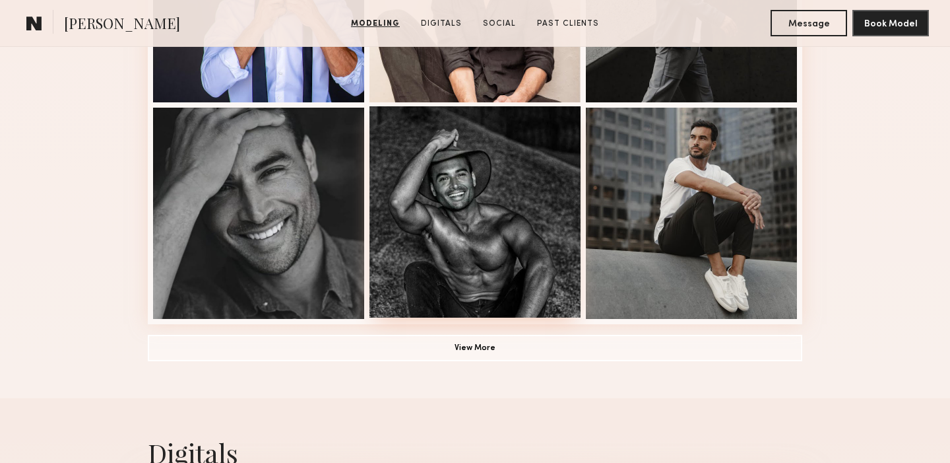
scroll to position [937, 0]
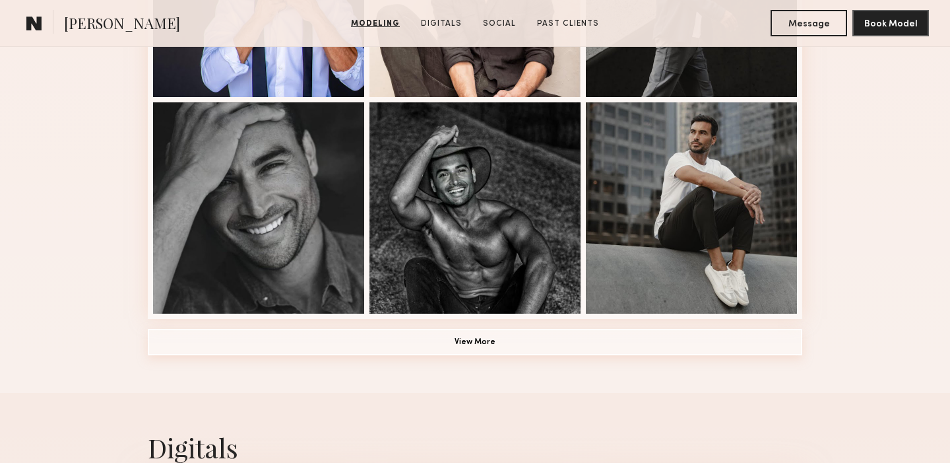
click at [482, 344] on button "View More" at bounding box center [475, 342] width 655 height 26
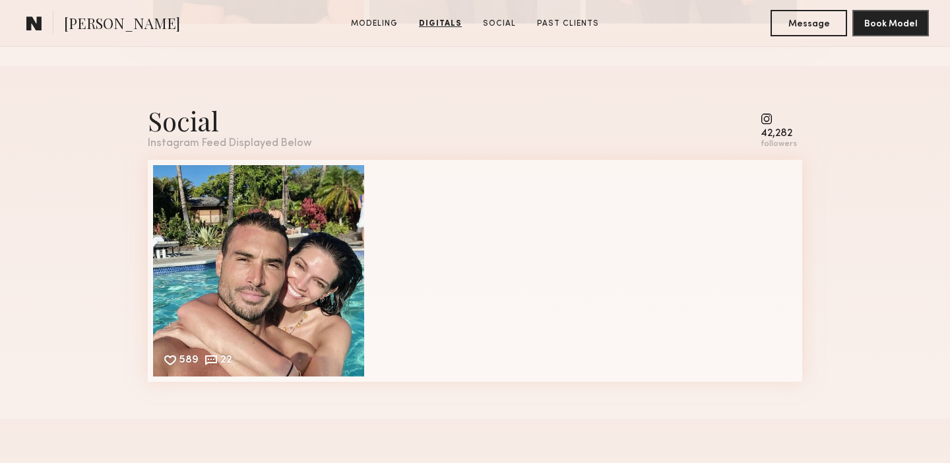
scroll to position [2653, 0]
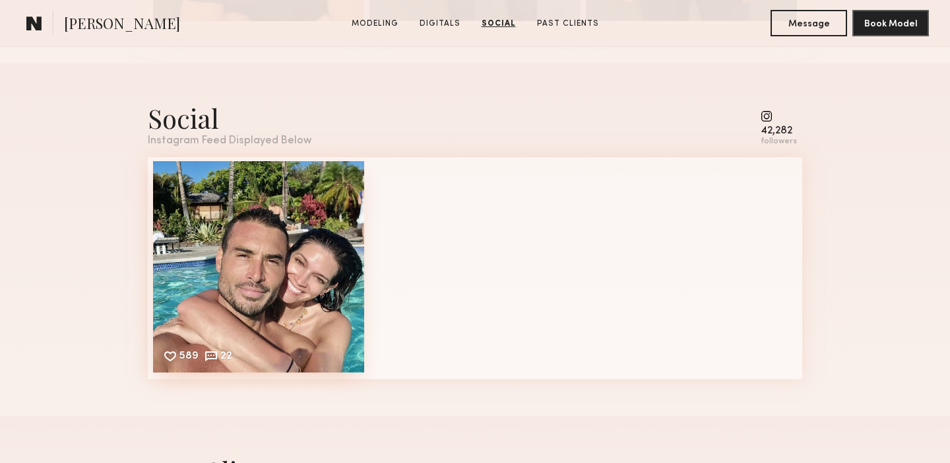
click at [262, 272] on div "589 22 Likes & comments displayed to show model’s engagement" at bounding box center [258, 266] width 211 height 211
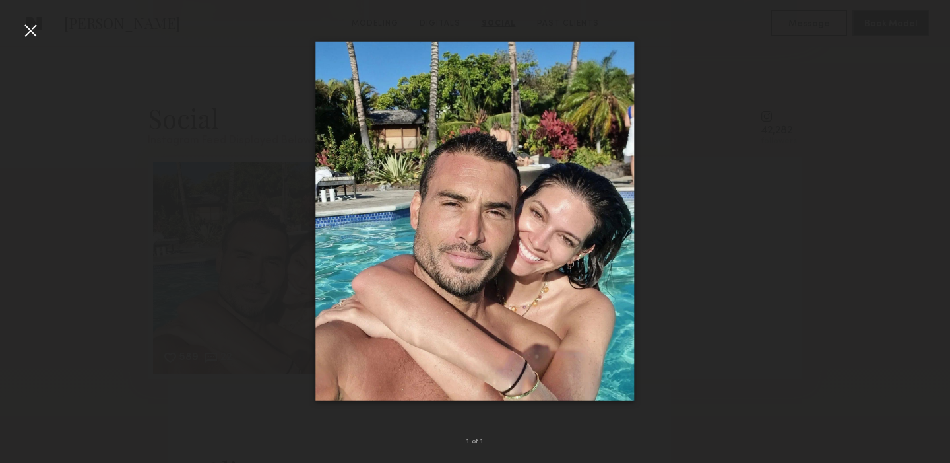
click at [30, 36] on div at bounding box center [30, 30] width 21 height 21
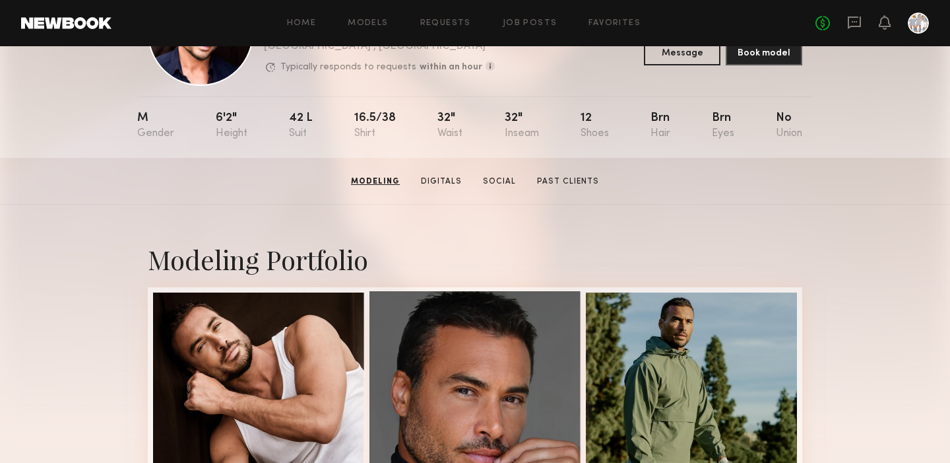
scroll to position [97, 0]
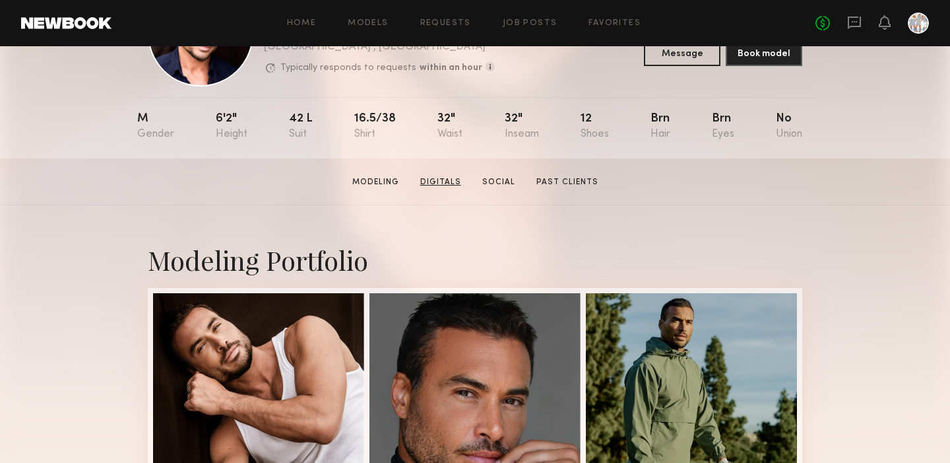
click at [447, 183] on link "Digitals" at bounding box center [440, 182] width 51 height 12
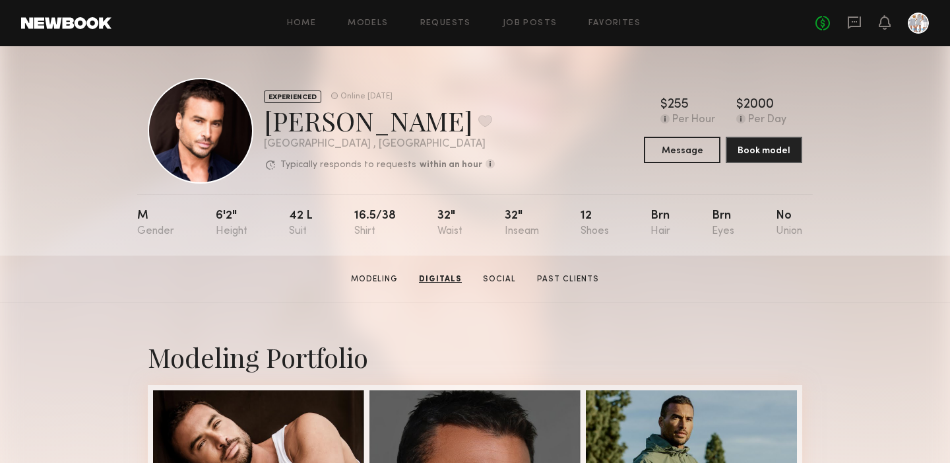
scroll to position [0, 0]
click at [501, 279] on link "Social" at bounding box center [499, 279] width 44 height 12
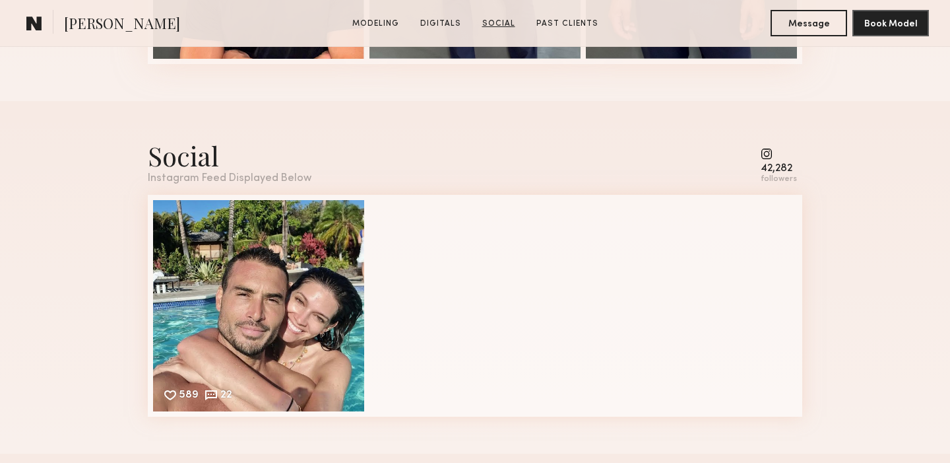
scroll to position [2637, 0]
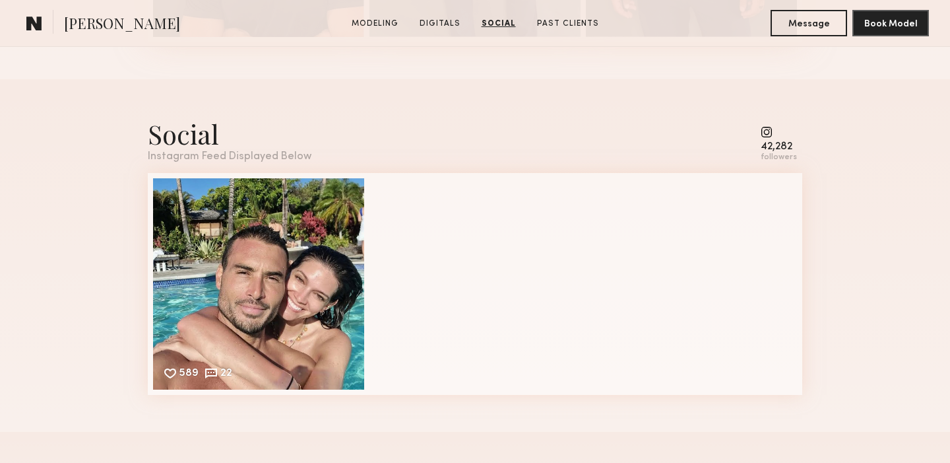
click at [770, 132] on common-icon at bounding box center [779, 132] width 36 height 12
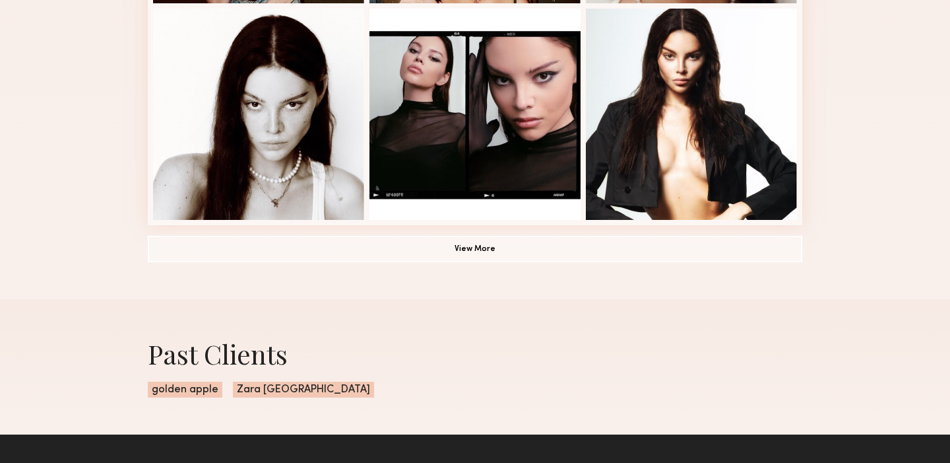
scroll to position [986, 0]
